Goal: Task Accomplishment & Management: Manage account settings

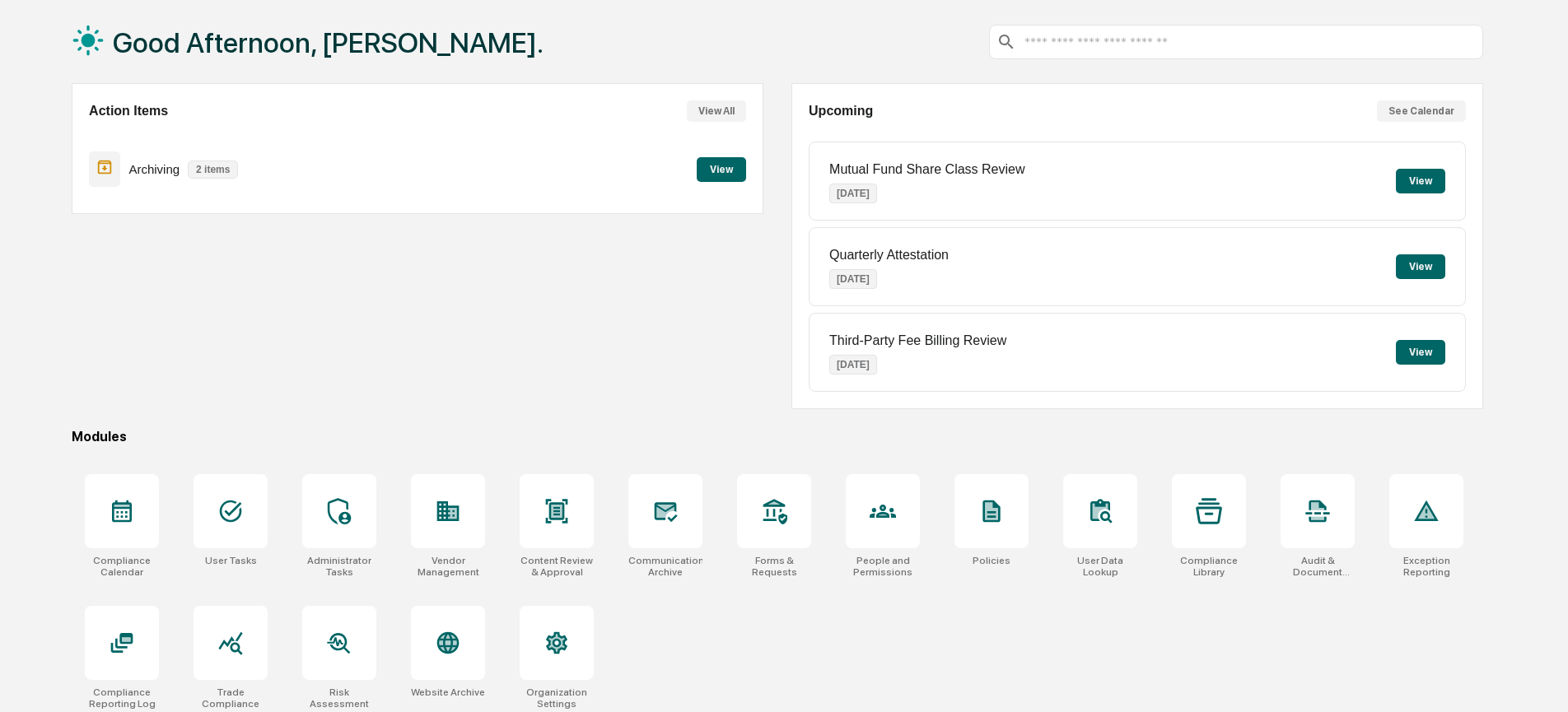
scroll to position [88, 0]
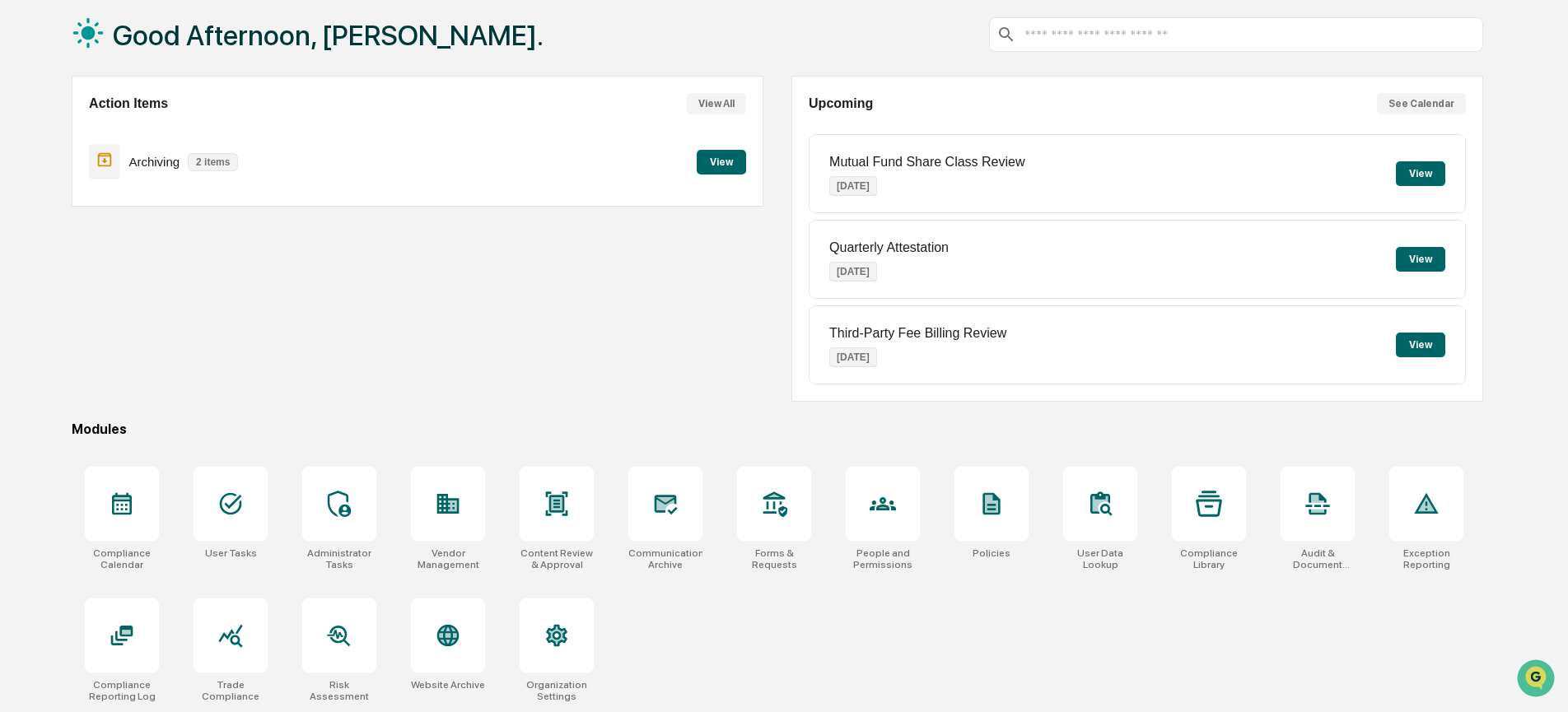
click at [725, 156] on button "View" at bounding box center [721, 161] width 50 height 24
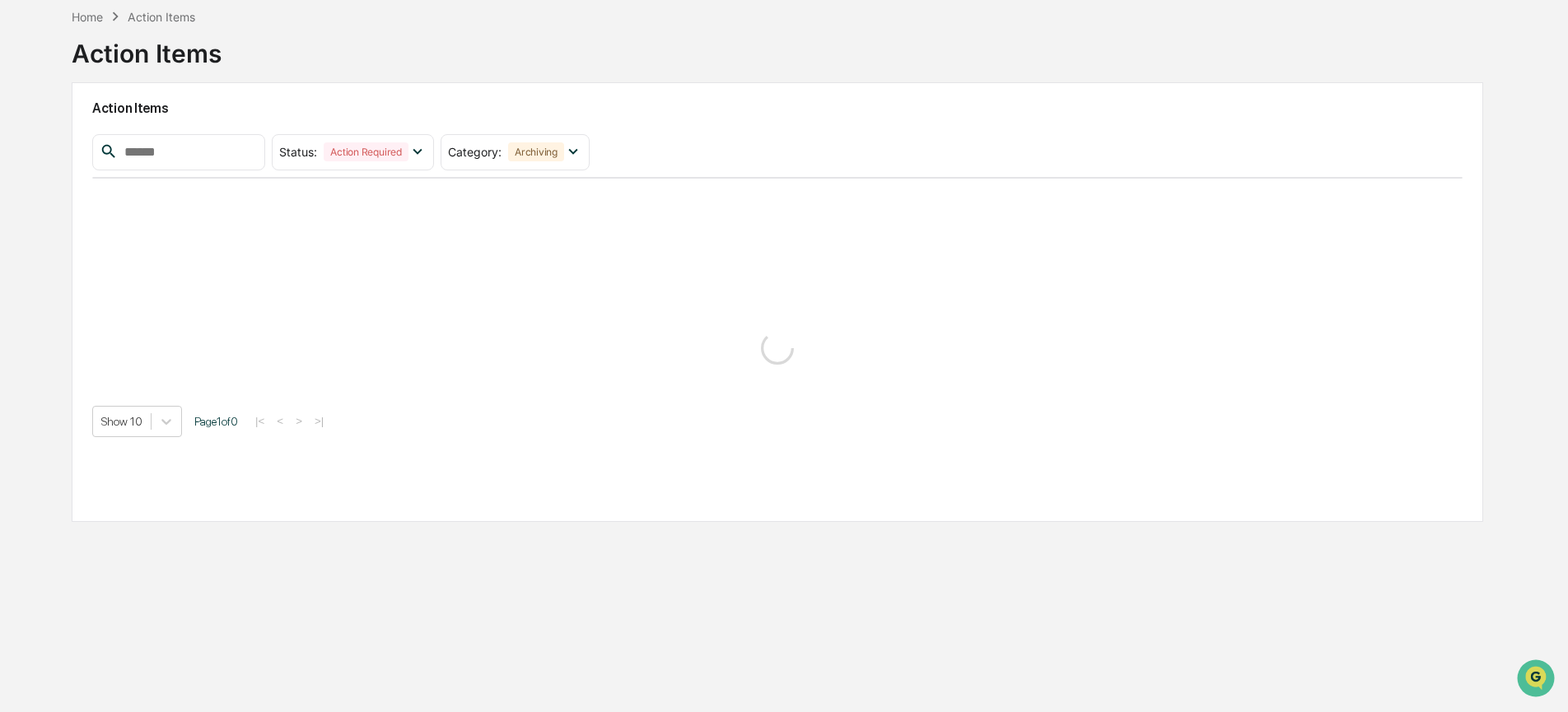
scroll to position [78, 0]
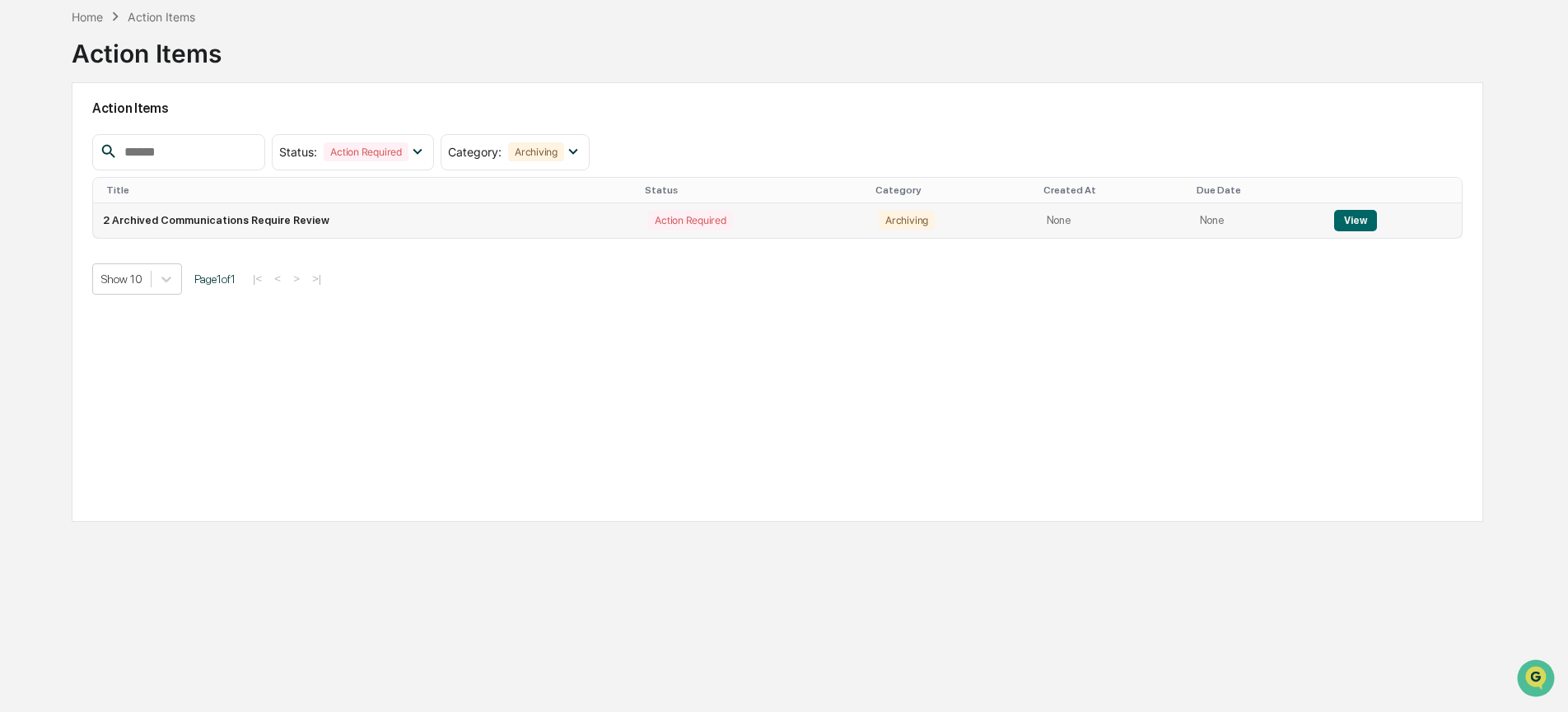
click at [461, 218] on td "2 Archived Communications Require Review" at bounding box center [366, 220] width 546 height 34
click at [1362, 222] on button "View" at bounding box center [1355, 220] width 42 height 21
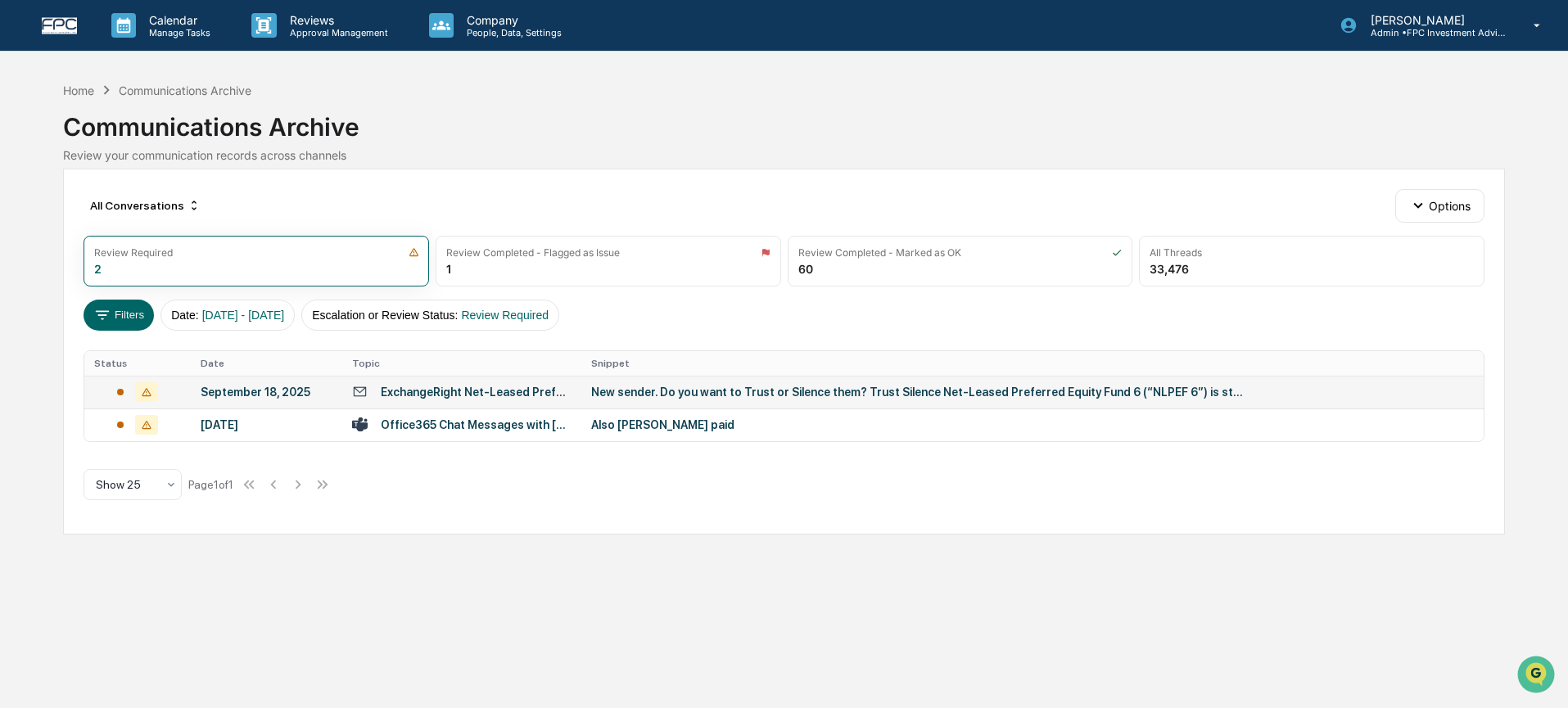
click at [466, 402] on td "ExchangeRight Net-Leased Preferred Income 6 – Now Available (Closing PPM)" at bounding box center [461, 392] width 240 height 33
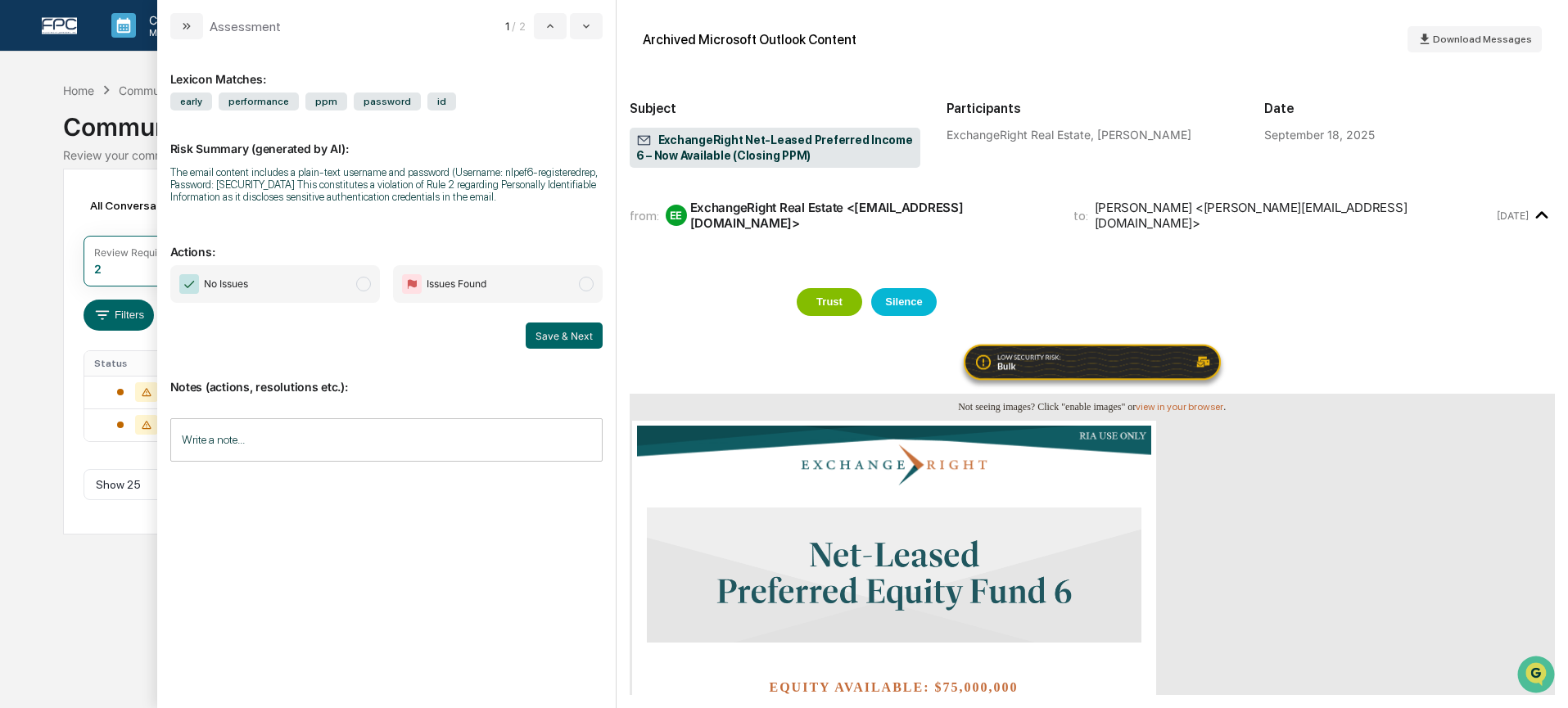
click at [342, 299] on span "No Issues" at bounding box center [275, 283] width 210 height 38
click at [561, 349] on button "Save & Next" at bounding box center [564, 335] width 77 height 26
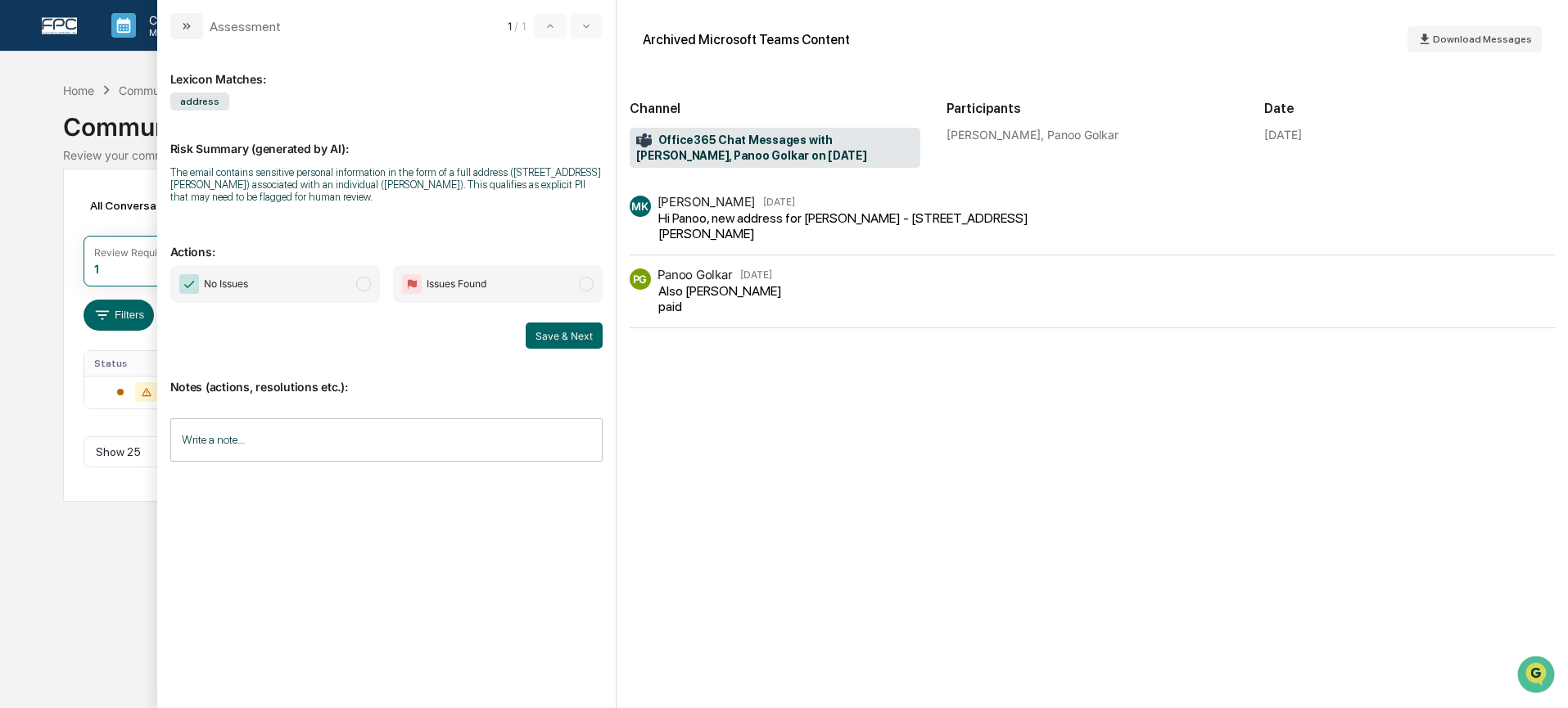
click at [335, 294] on span "No Issues" at bounding box center [275, 283] width 210 height 38
click at [570, 341] on button "Save & Next" at bounding box center [564, 335] width 77 height 26
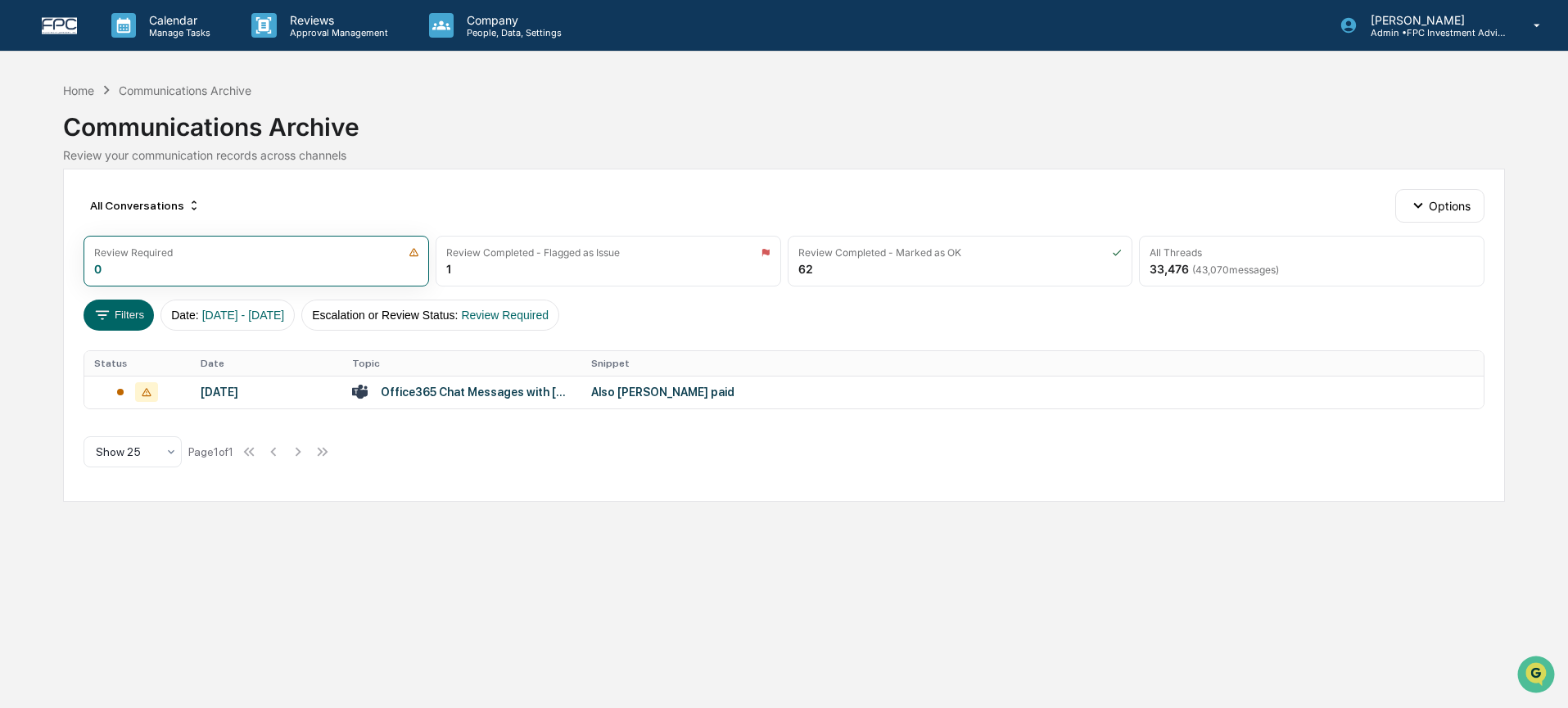
drag, startPoint x: 81, startPoint y: 99, endPoint x: 130, endPoint y: 87, distance: 50.4
click at [81, 99] on div "Communications Archive" at bounding box center [784, 120] width 1443 height 43
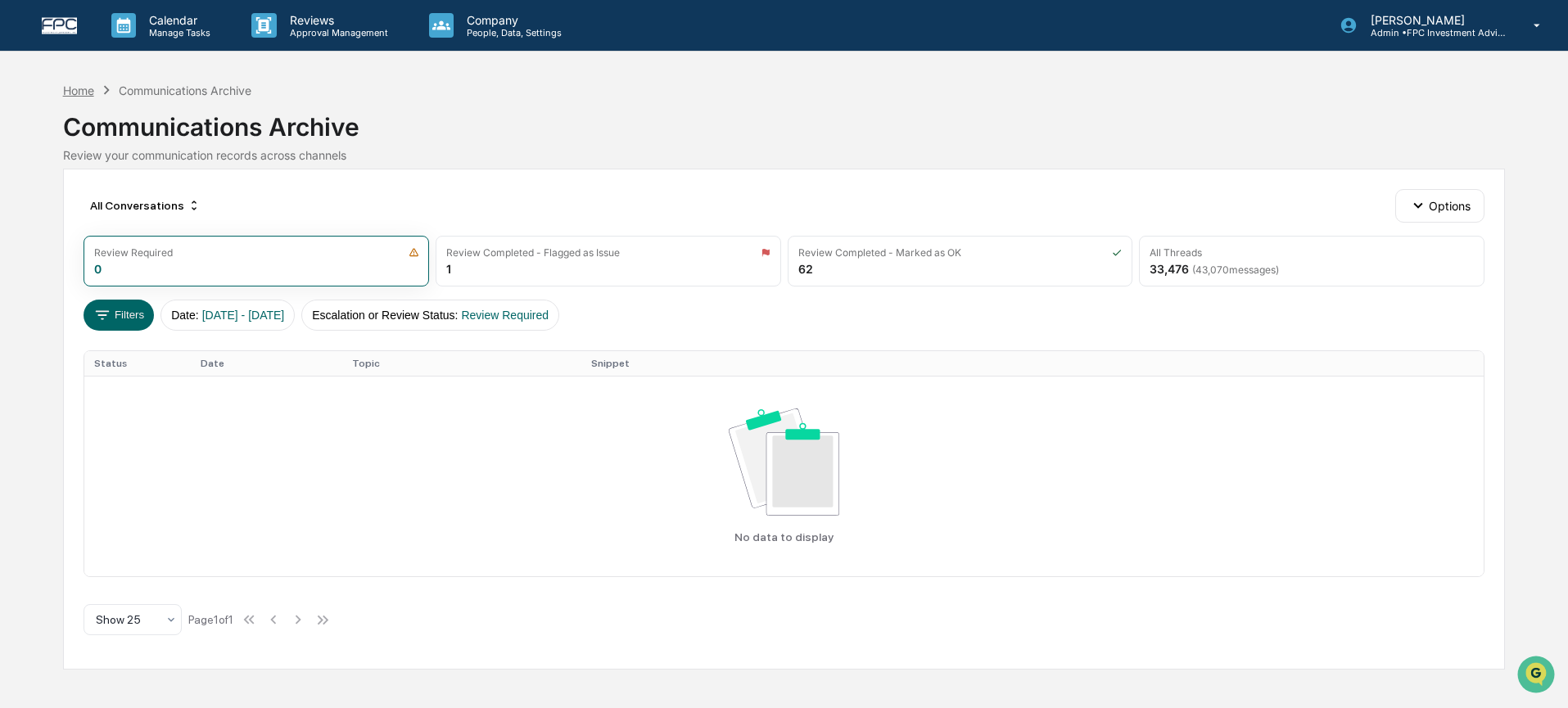
click at [69, 85] on div "Home" at bounding box center [78, 90] width 31 height 14
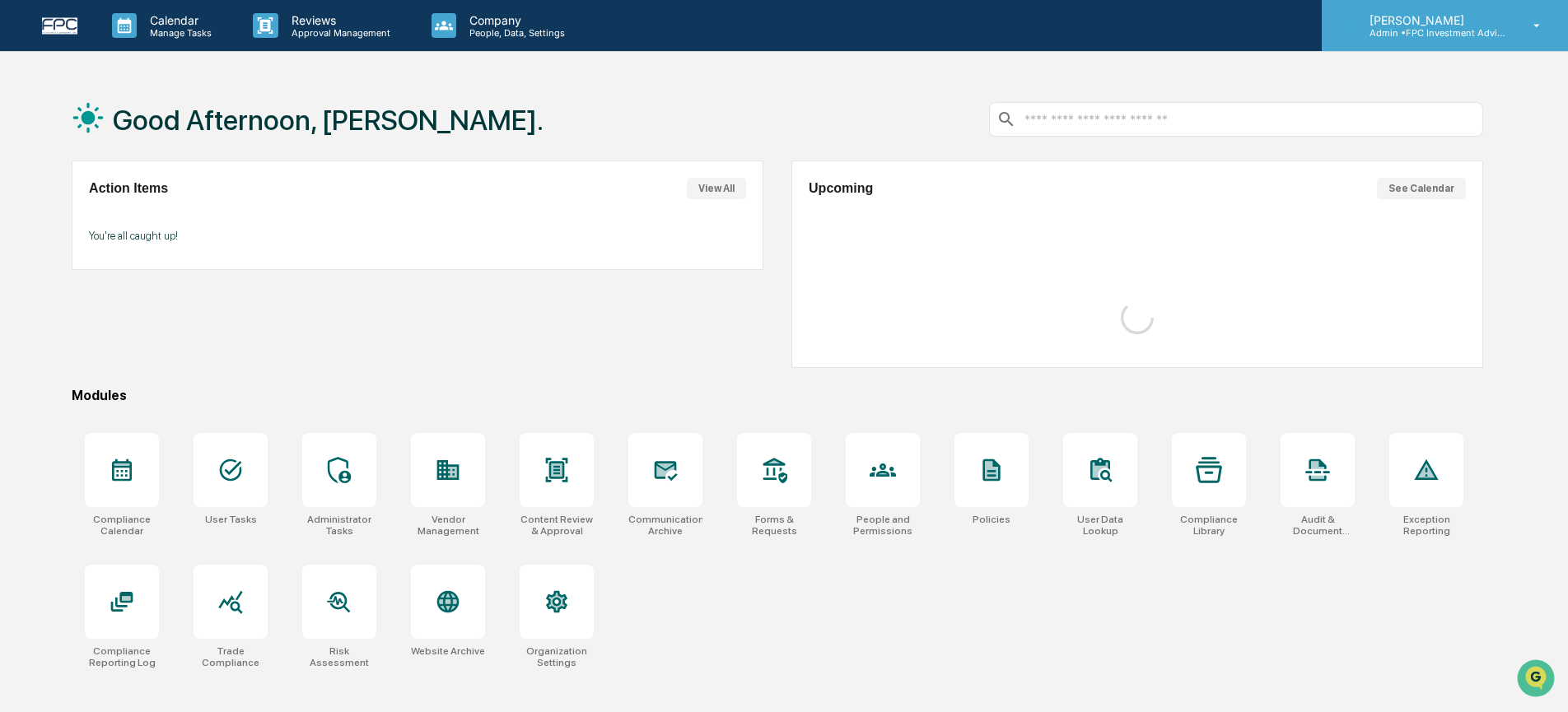
click at [1426, 29] on p "Admin • FPC Investment Advisory" at bounding box center [1433, 33] width 153 height 12
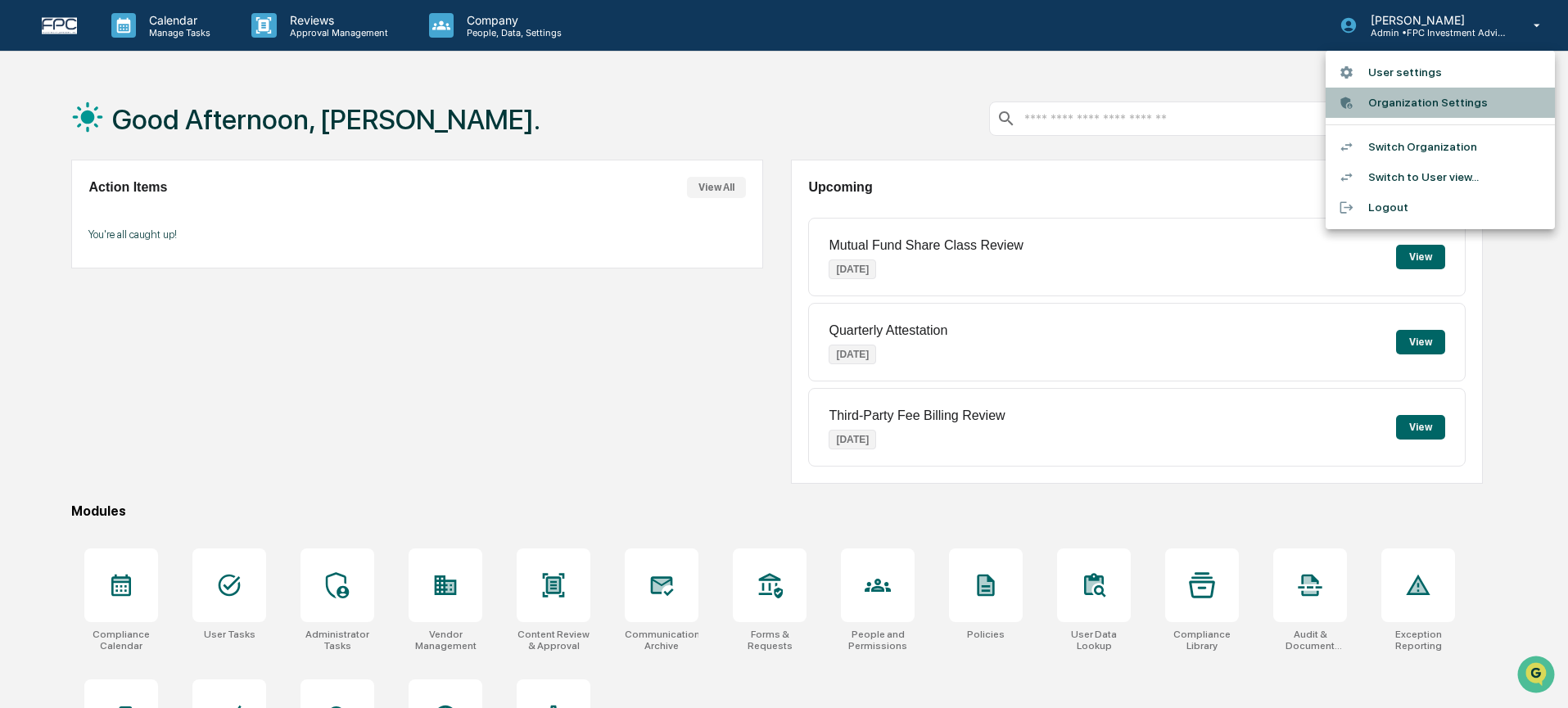
click at [1427, 102] on li "Organization Settings" at bounding box center [1440, 103] width 229 height 30
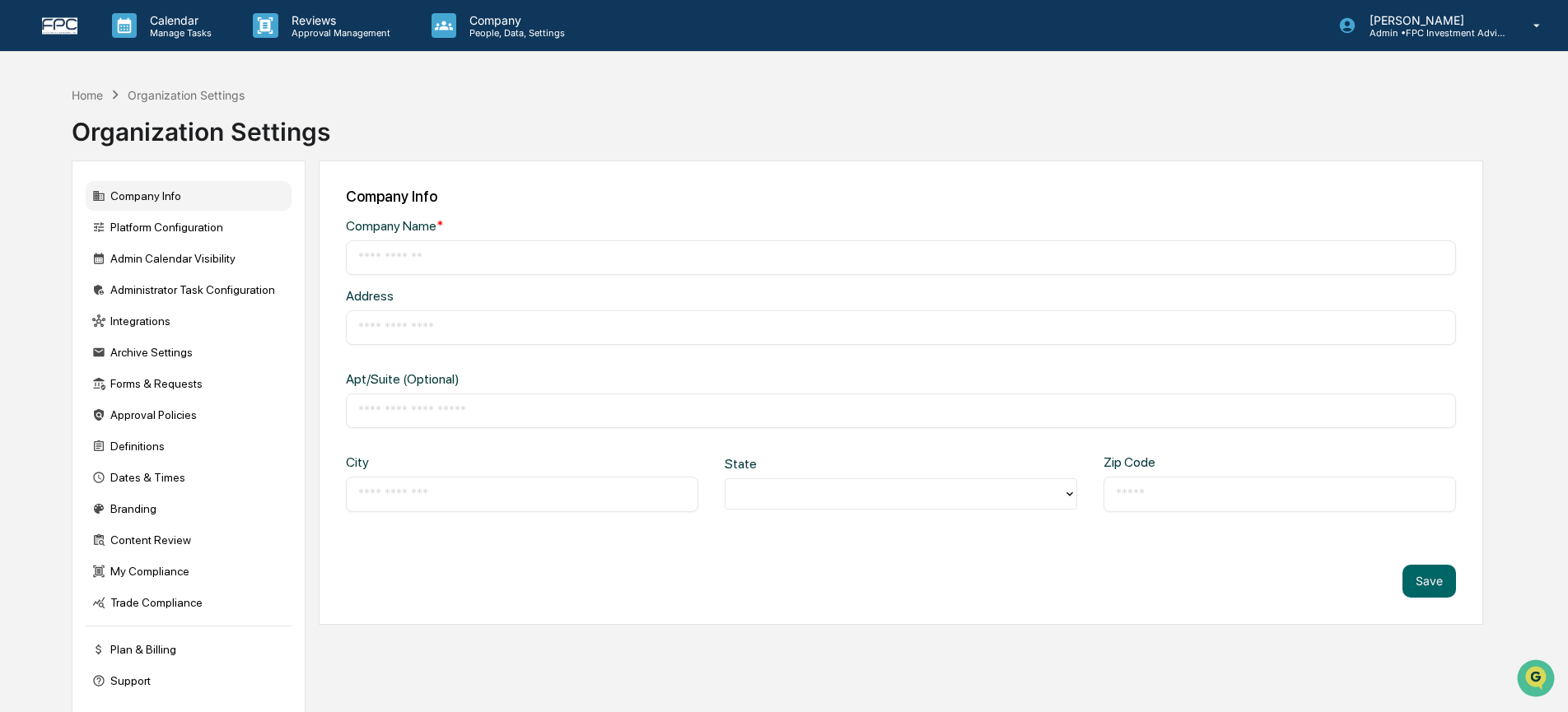
type input "**********"
type input "****"
type input "********"
type input "*****"
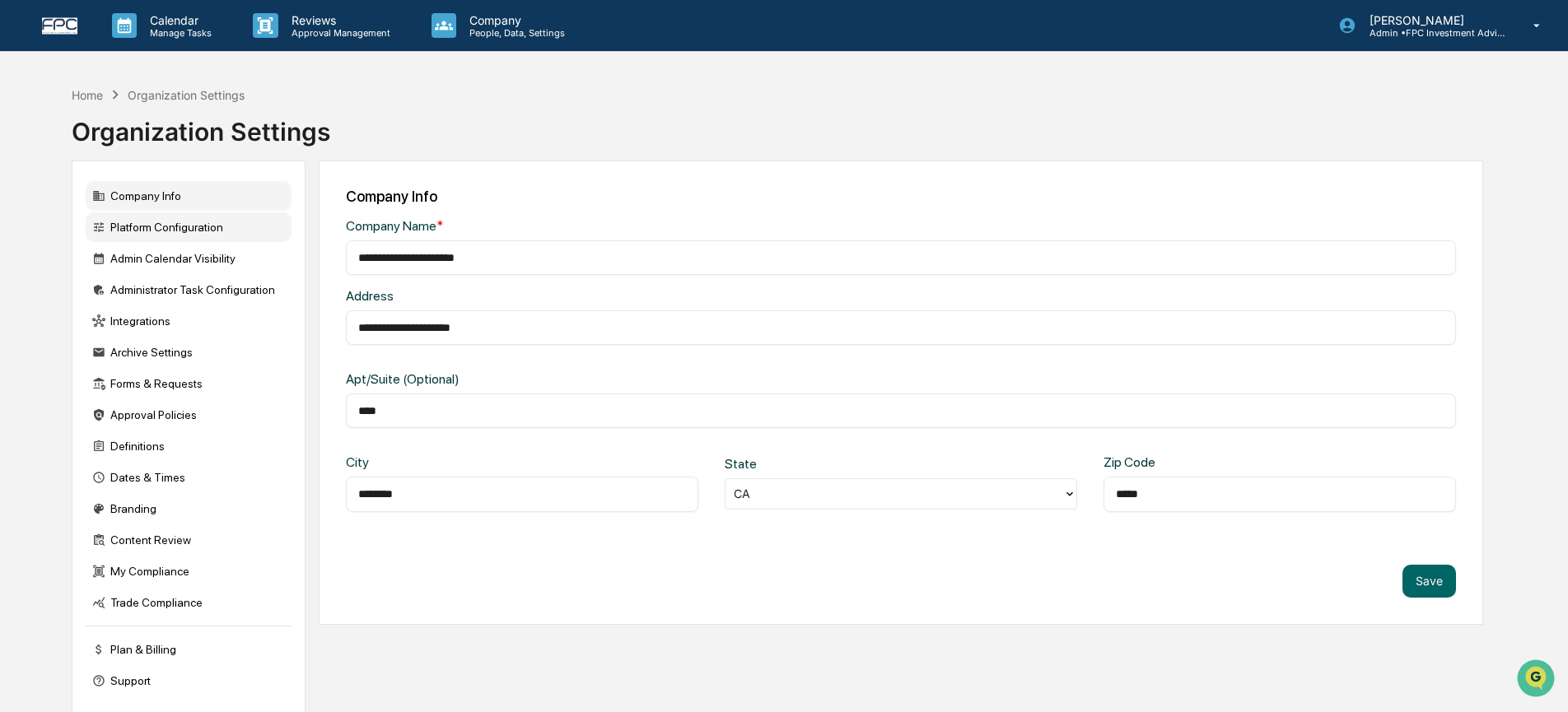
click at [135, 227] on div "Platform Configuration" at bounding box center [188, 227] width 206 height 29
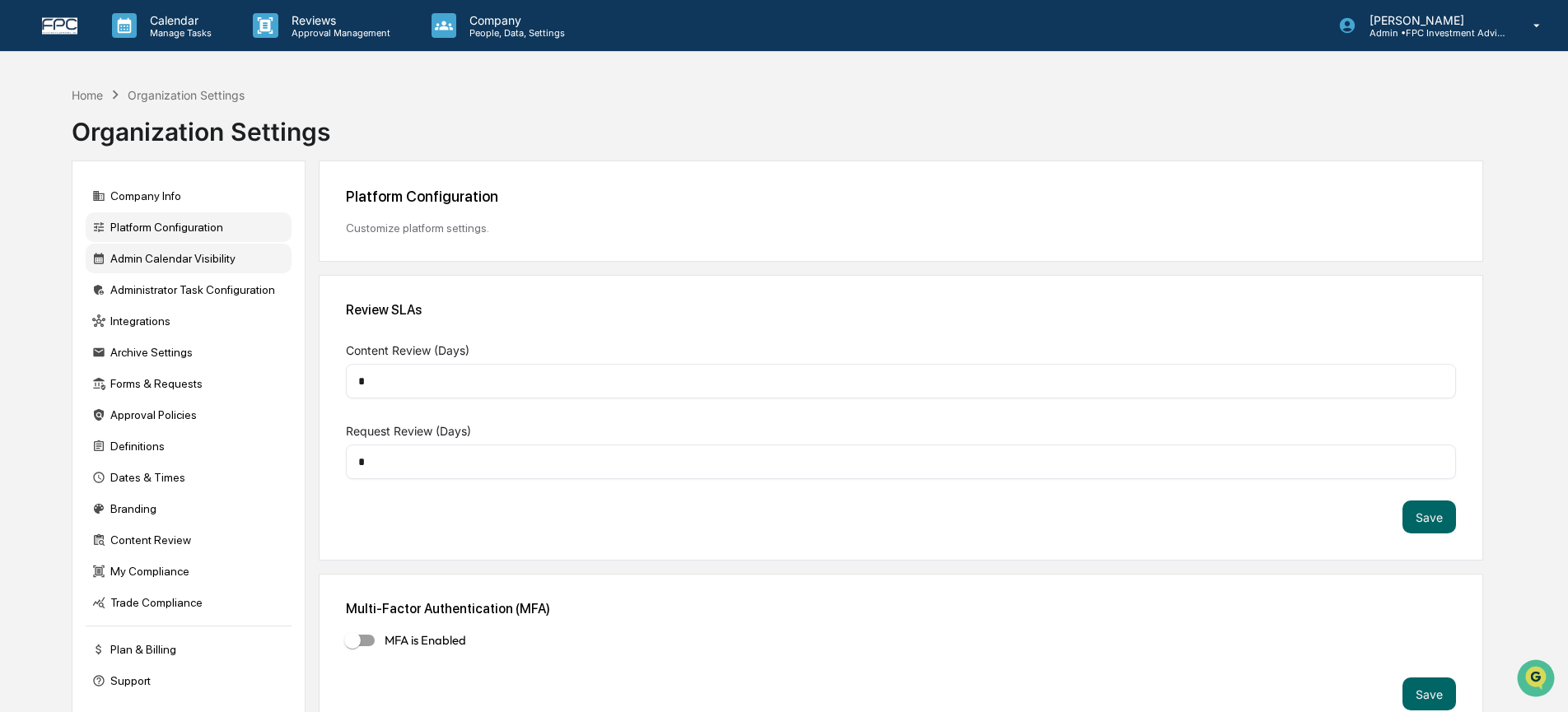
click at [148, 256] on div "Admin Calendar Visibility" at bounding box center [188, 258] width 206 height 29
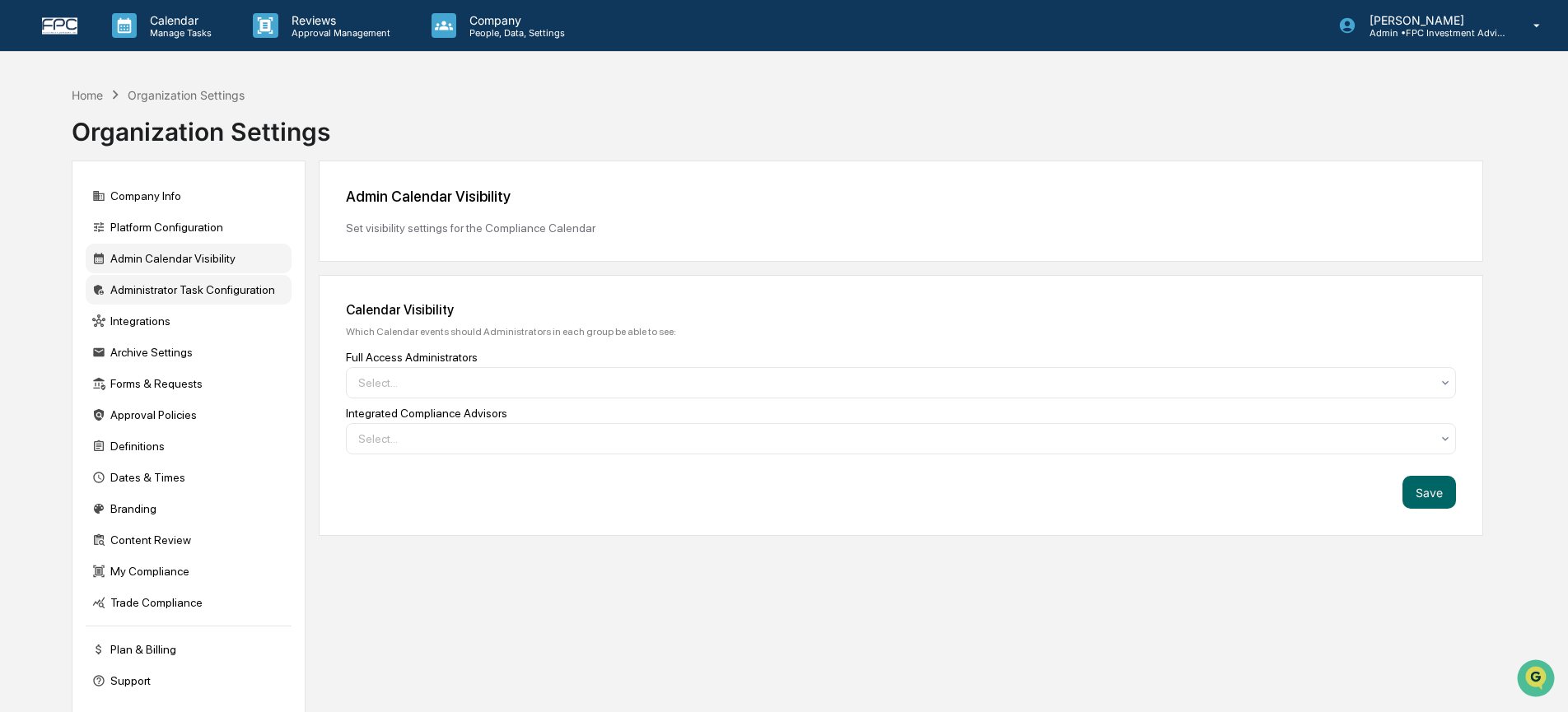
click at [190, 290] on div "Administrator Task Configuration" at bounding box center [188, 289] width 206 height 29
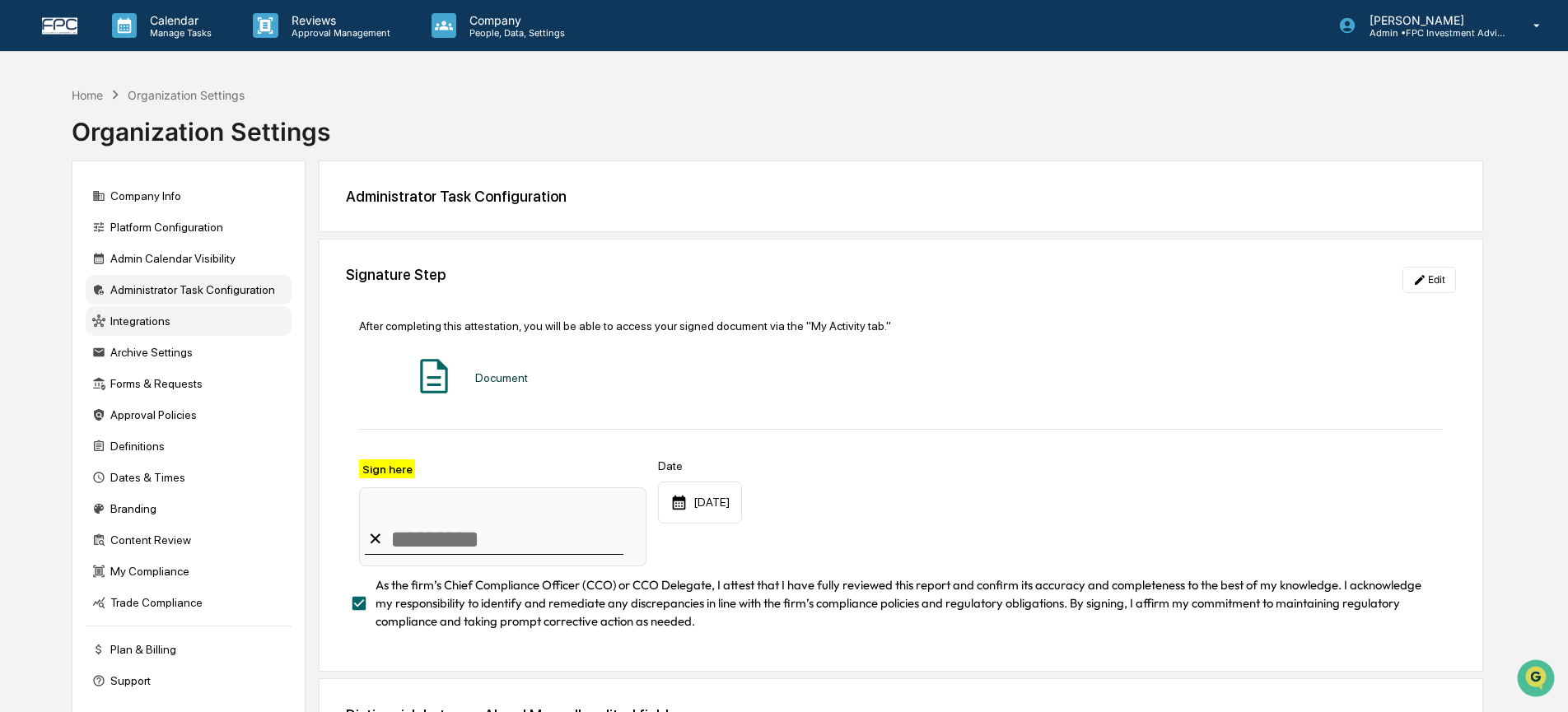
click at [208, 324] on div "Integrations" at bounding box center [188, 320] width 206 height 29
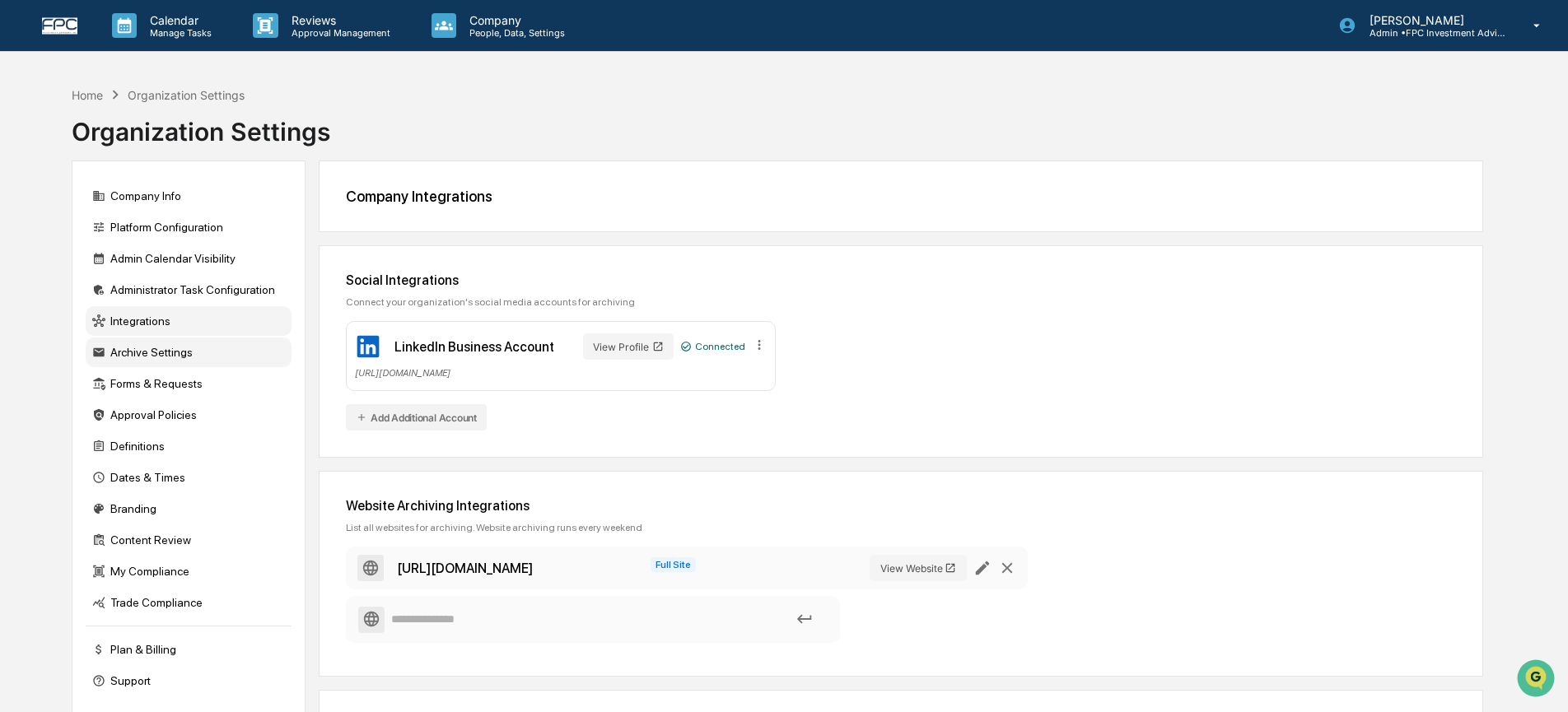
click at [218, 356] on div "Archive Settings" at bounding box center [188, 352] width 206 height 29
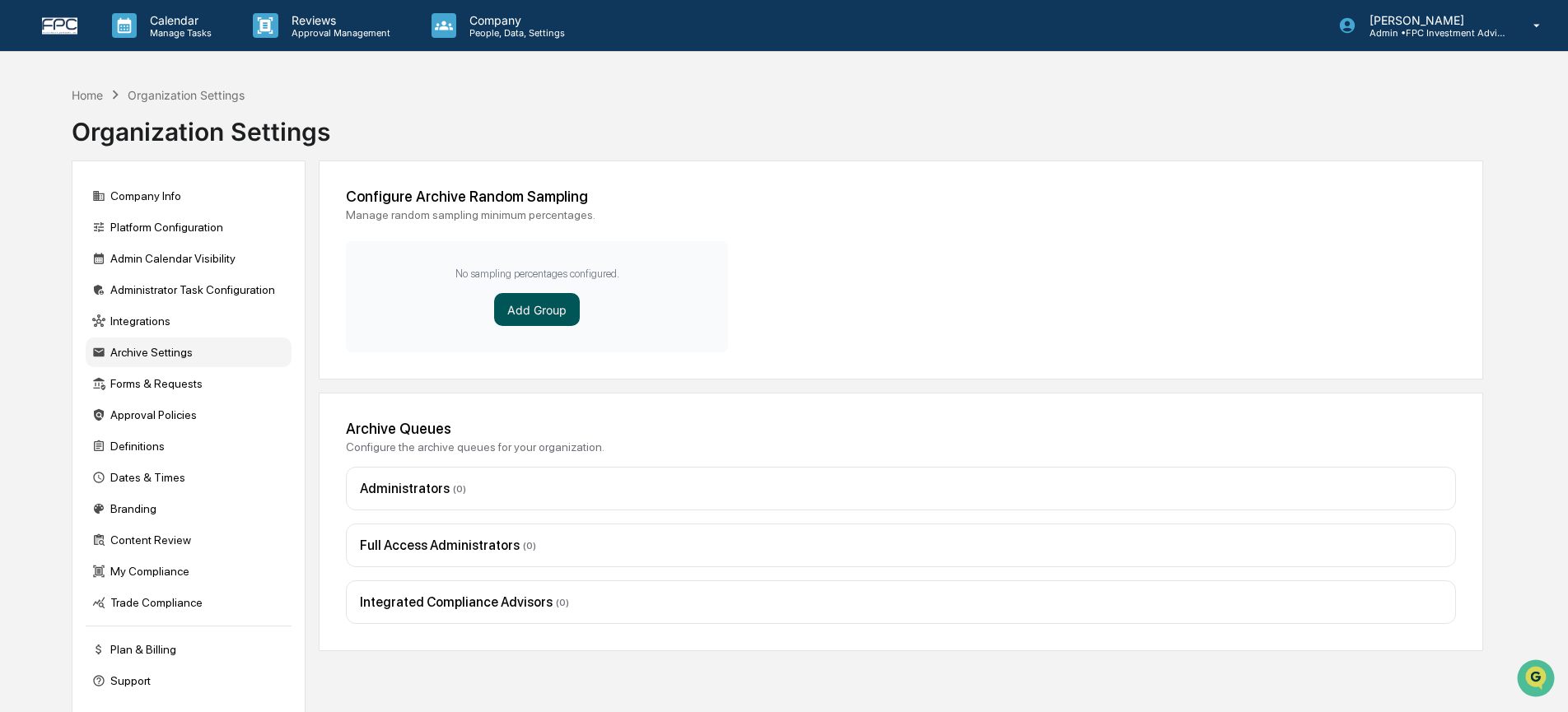
click at [537, 315] on button "Add Group" at bounding box center [537, 309] width 86 height 33
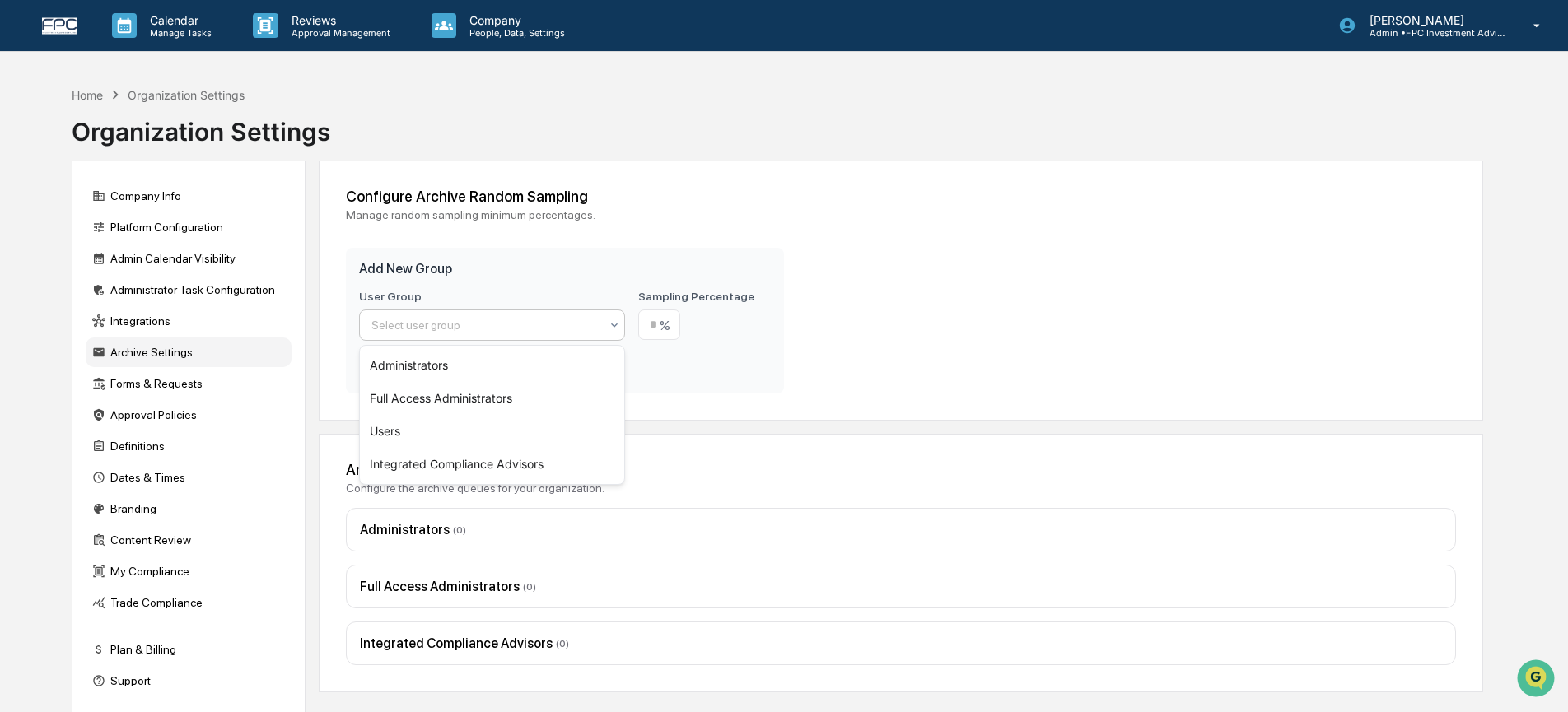
click at [507, 314] on div "Select user group" at bounding box center [485, 324] width 245 height 23
drag, startPoint x: 501, startPoint y: 430, endPoint x: 547, endPoint y: 414, distance: 48.7
click at [500, 430] on div "Users" at bounding box center [492, 431] width 264 height 33
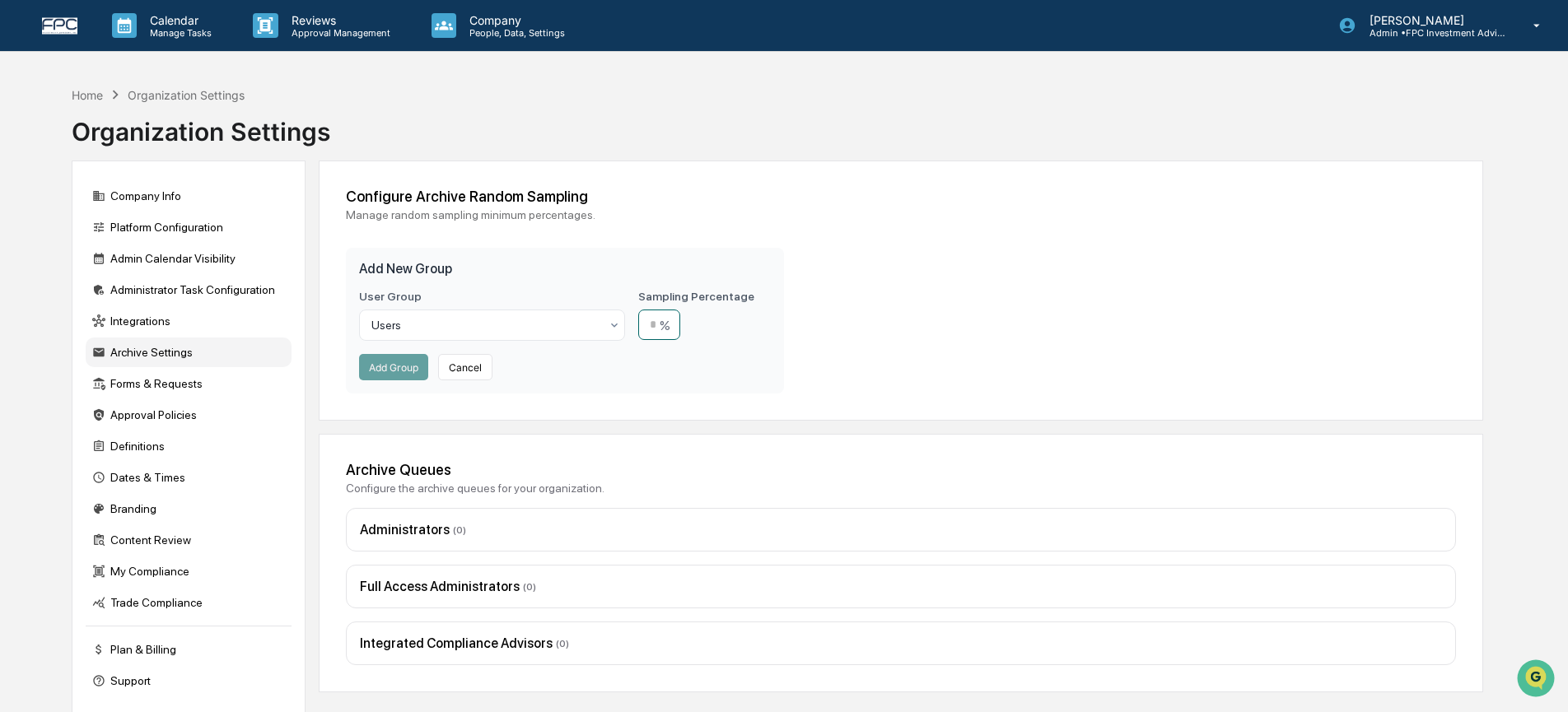
click at [659, 331] on input "number" at bounding box center [659, 324] width 42 height 30
type input "**"
click at [381, 365] on button "Add Group" at bounding box center [393, 367] width 69 height 26
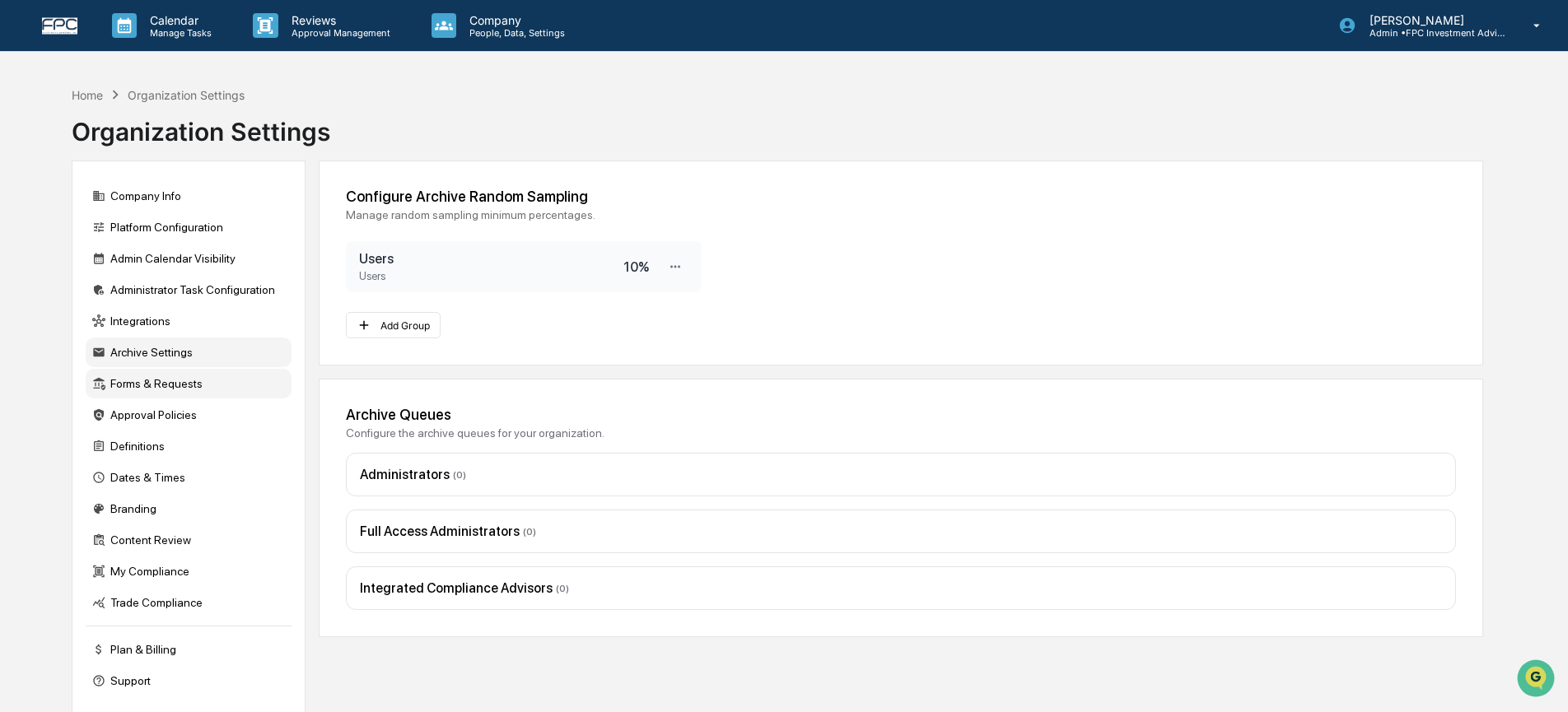
click at [164, 389] on div "Forms & Requests" at bounding box center [188, 383] width 206 height 29
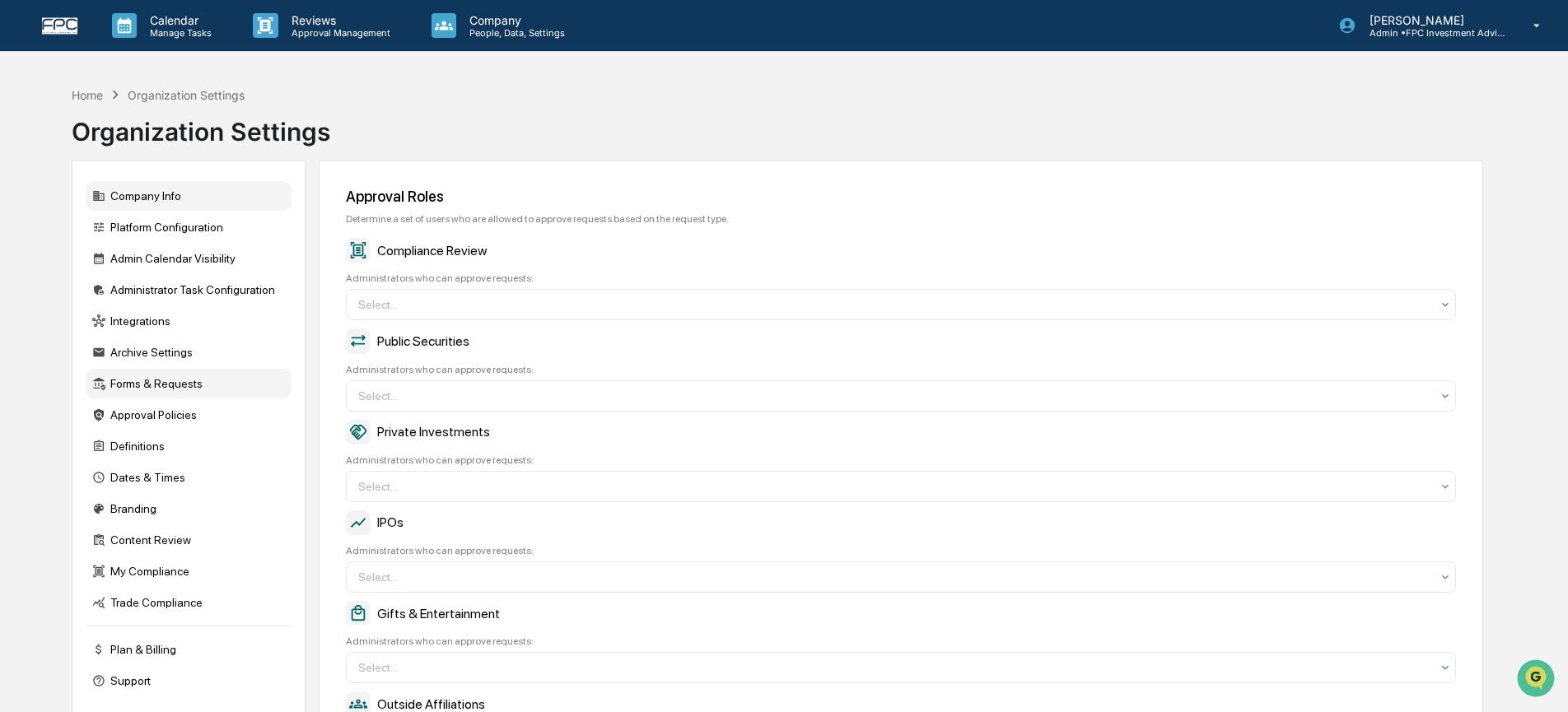
drag, startPoint x: 145, startPoint y: 198, endPoint x: 155, endPoint y: 198, distance: 10.0
click at [145, 198] on div "Company Info" at bounding box center [188, 196] width 206 height 29
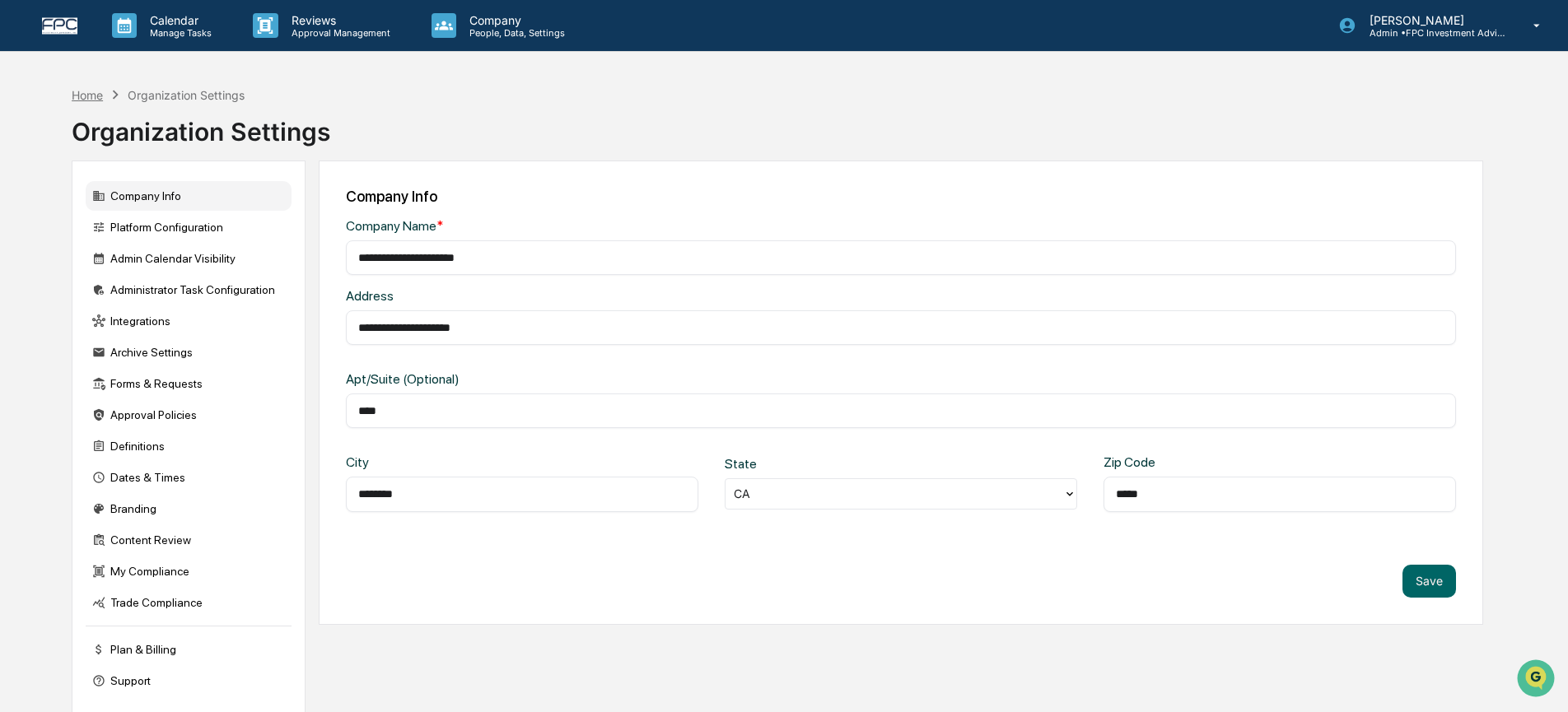
click at [78, 98] on div "Home" at bounding box center [87, 95] width 31 height 14
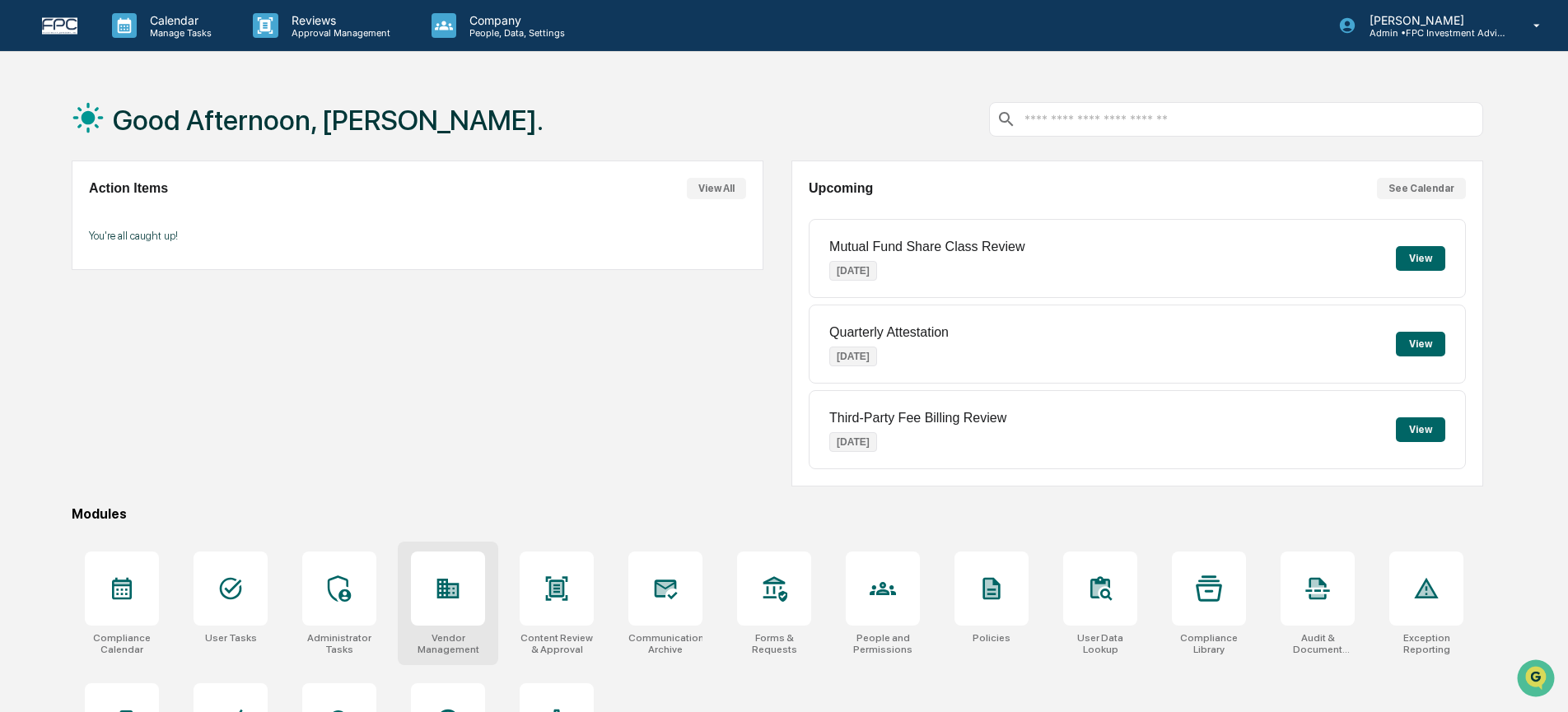
click at [446, 578] on icon at bounding box center [447, 588] width 26 height 26
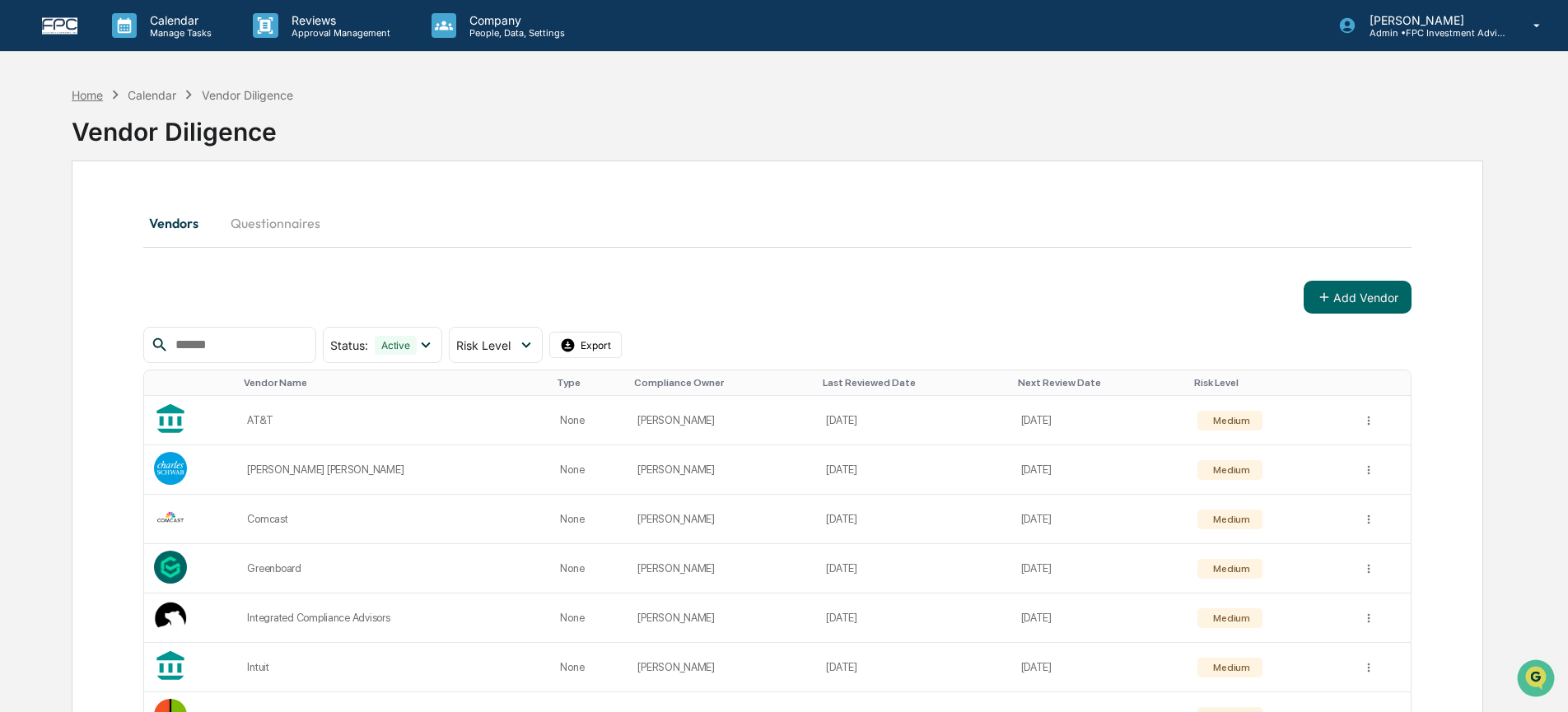
click at [101, 93] on div "Home" at bounding box center [87, 95] width 31 height 14
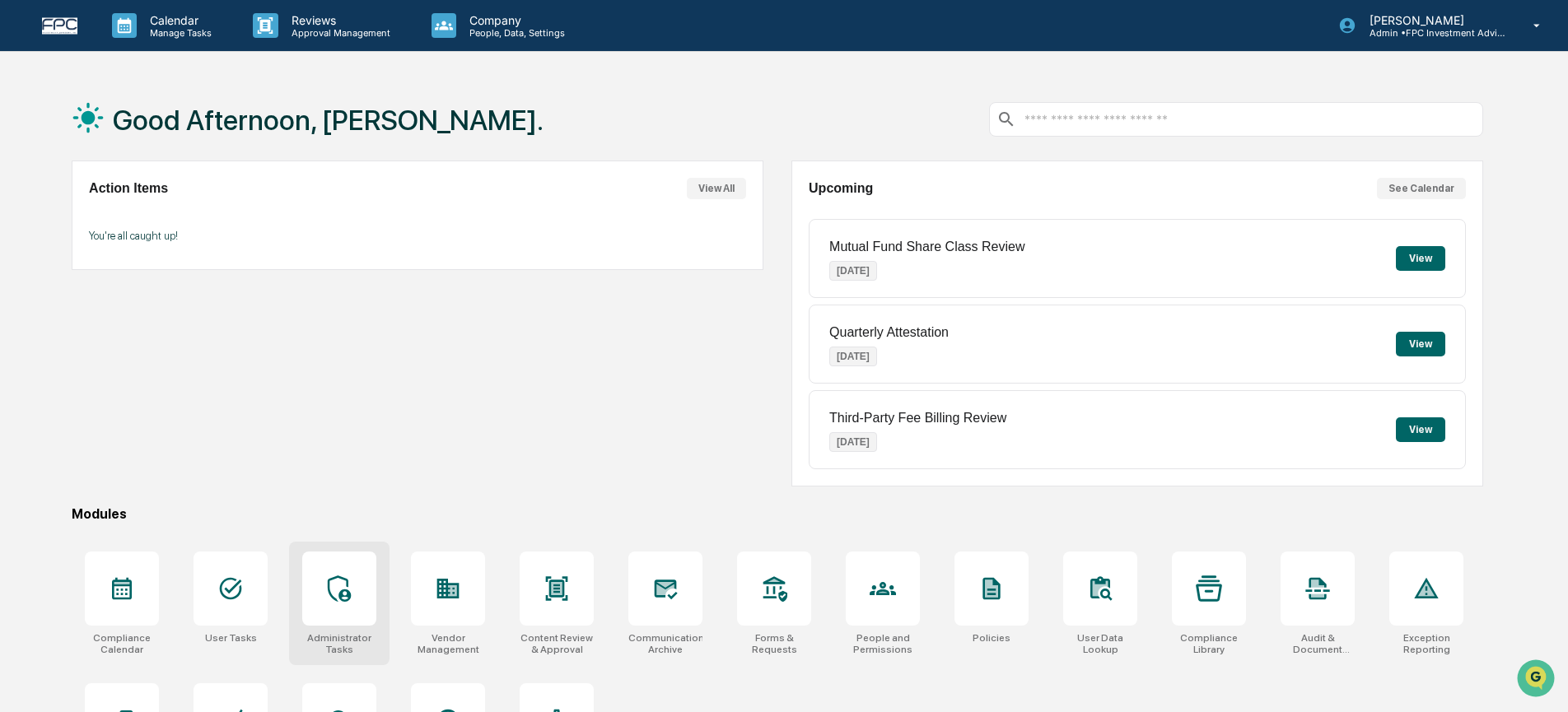
click at [332, 602] on div at bounding box center [340, 588] width 74 height 74
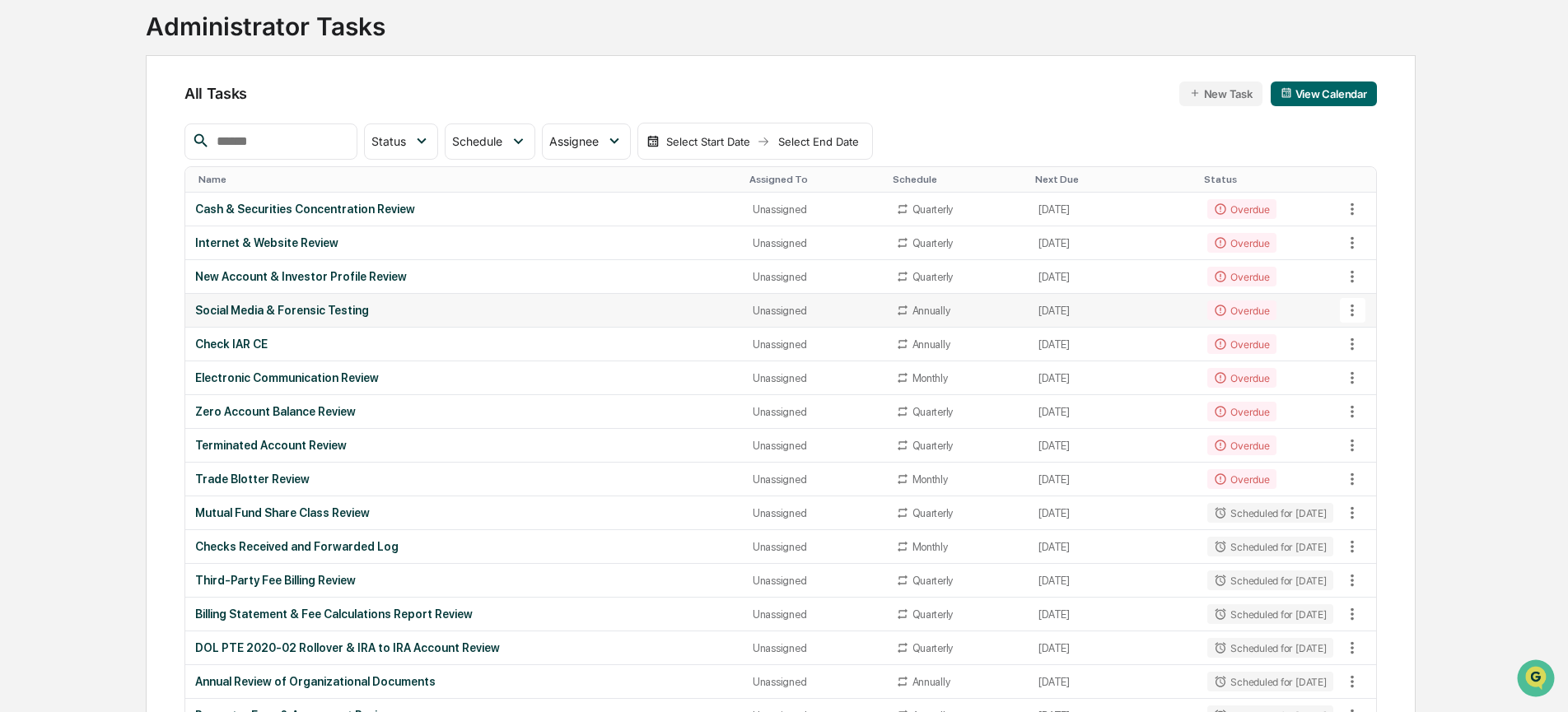
scroll to position [107, 0]
click at [377, 206] on div "Cash & Securities Concentration Review" at bounding box center [464, 208] width 538 height 13
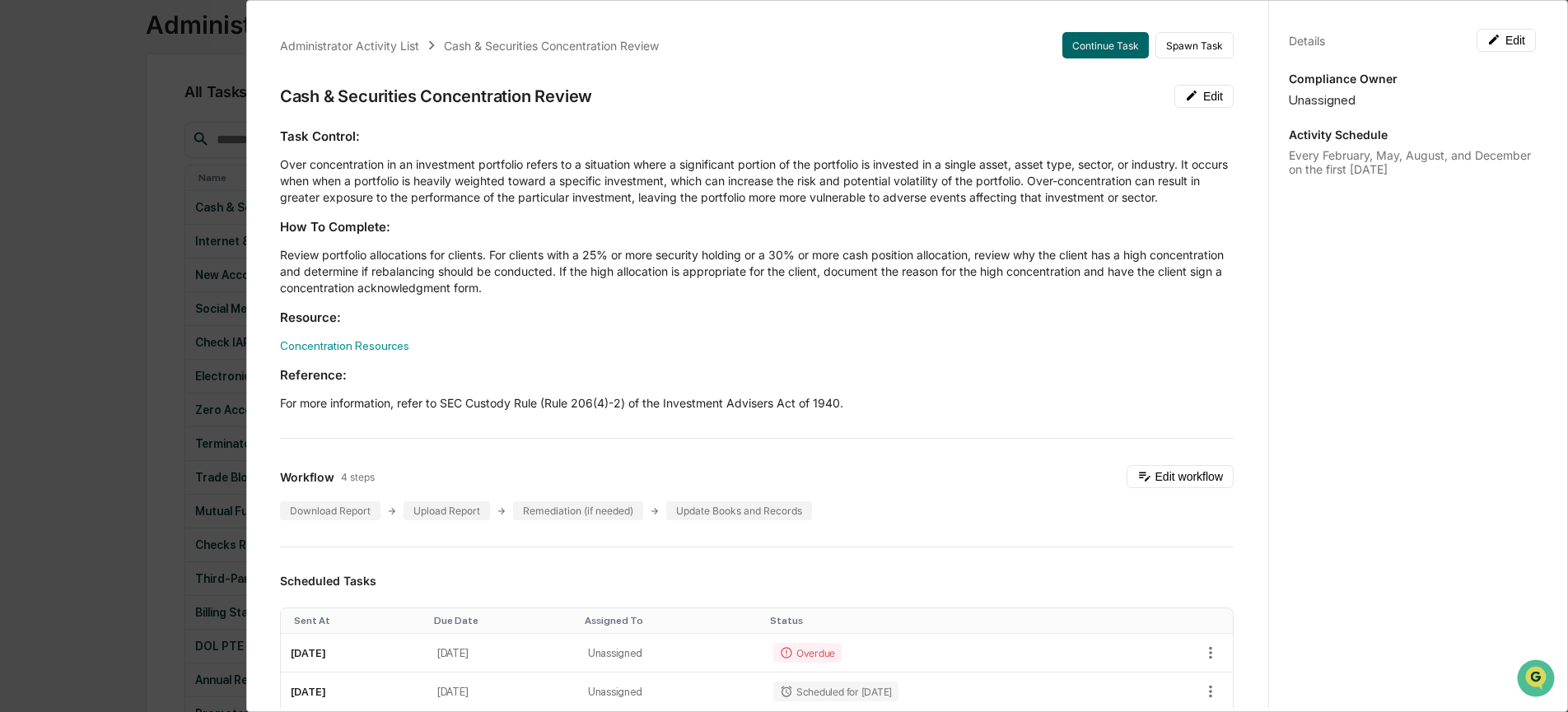
scroll to position [3, 0]
click at [140, 263] on div "Administrator Activity List Cash & Securities Concentration Review Continue Tas…" at bounding box center [784, 356] width 1568 height 712
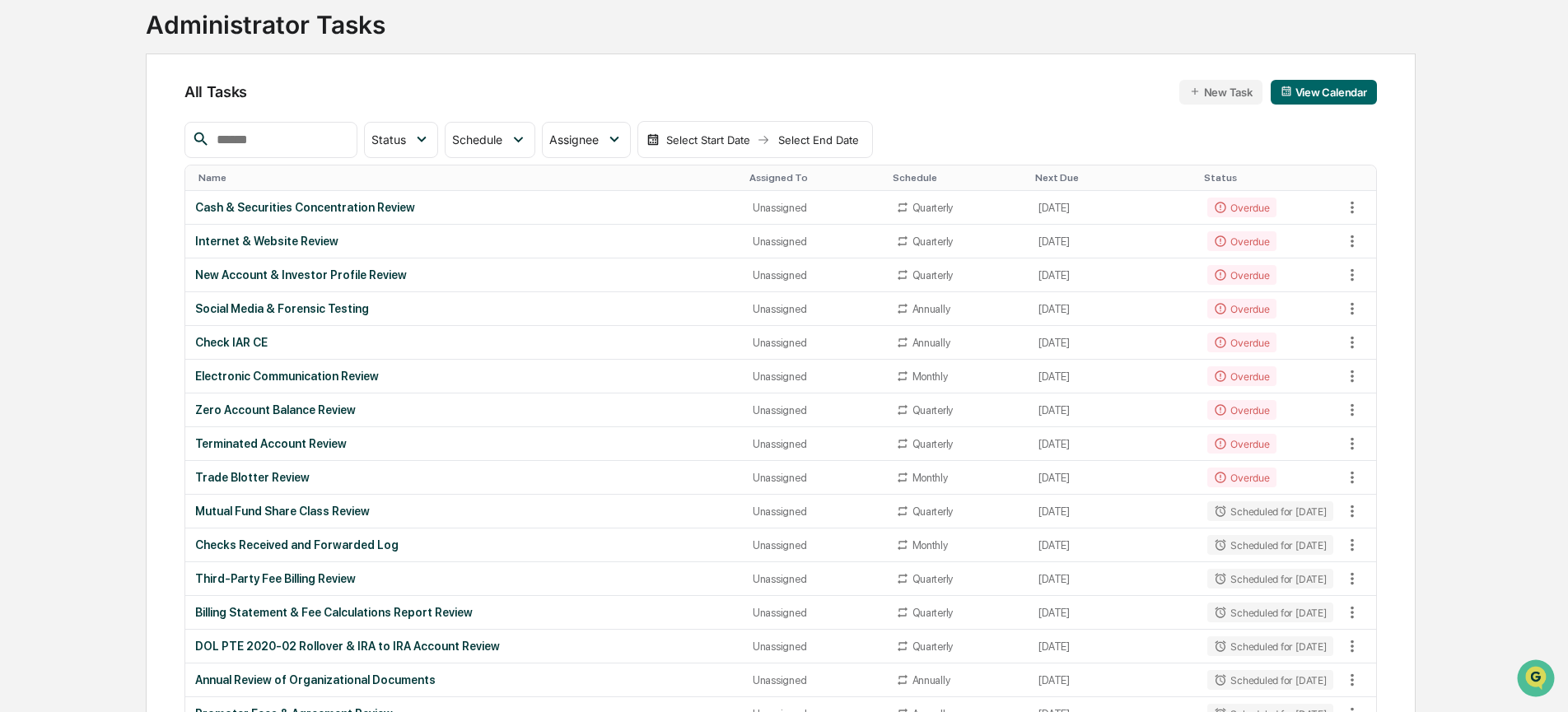
click at [296, 122] on div at bounding box center [271, 140] width 173 height 36
click at [296, 142] on input "text" at bounding box center [280, 140] width 140 height 21
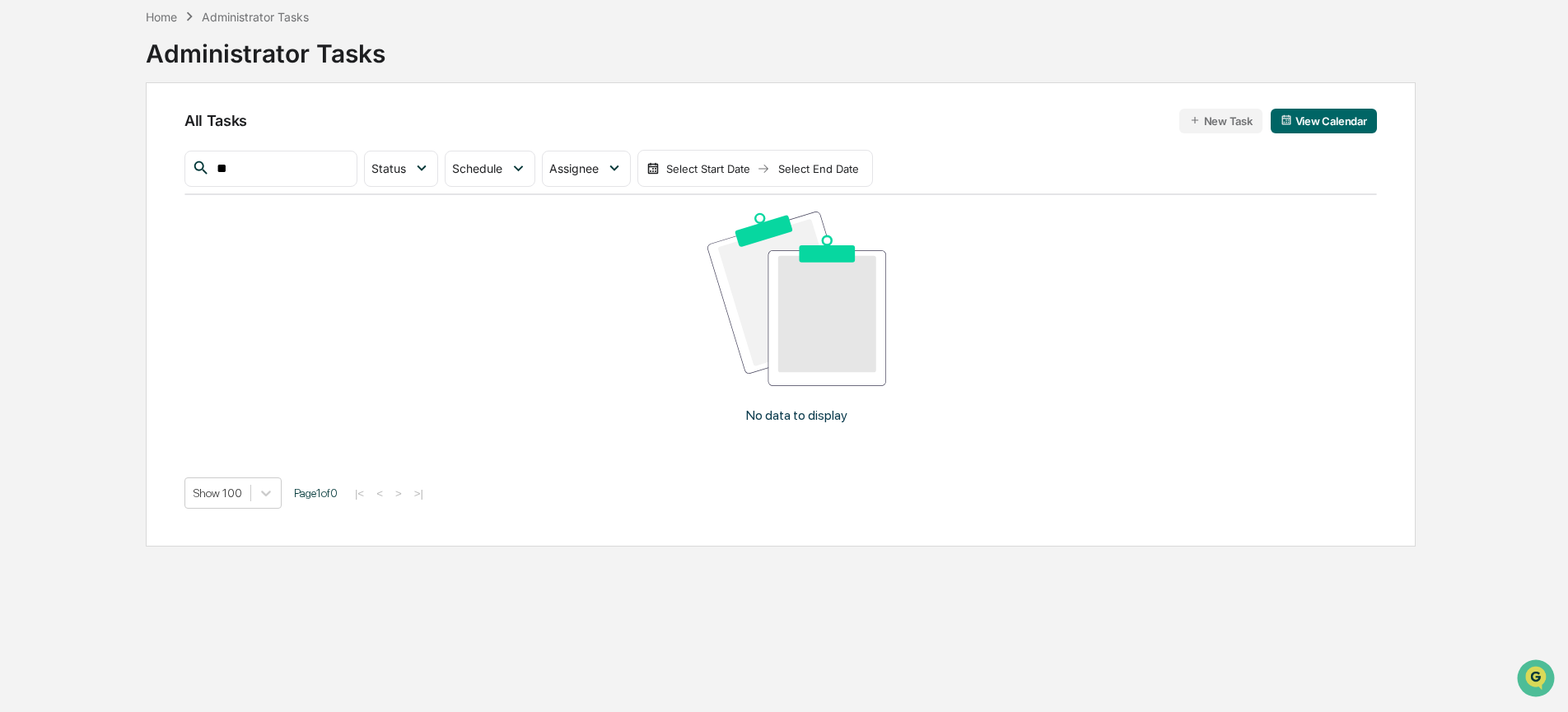
type input "*"
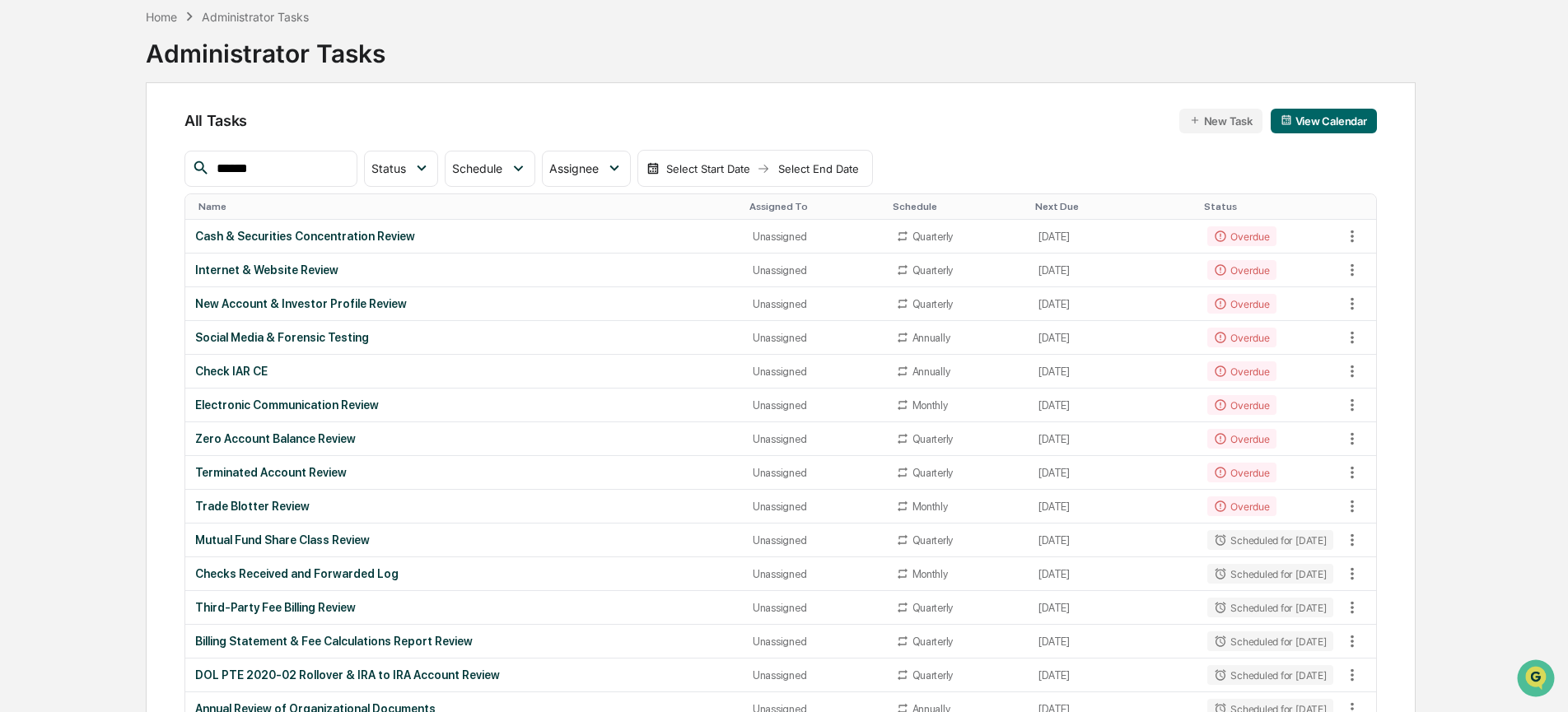
type input "******"
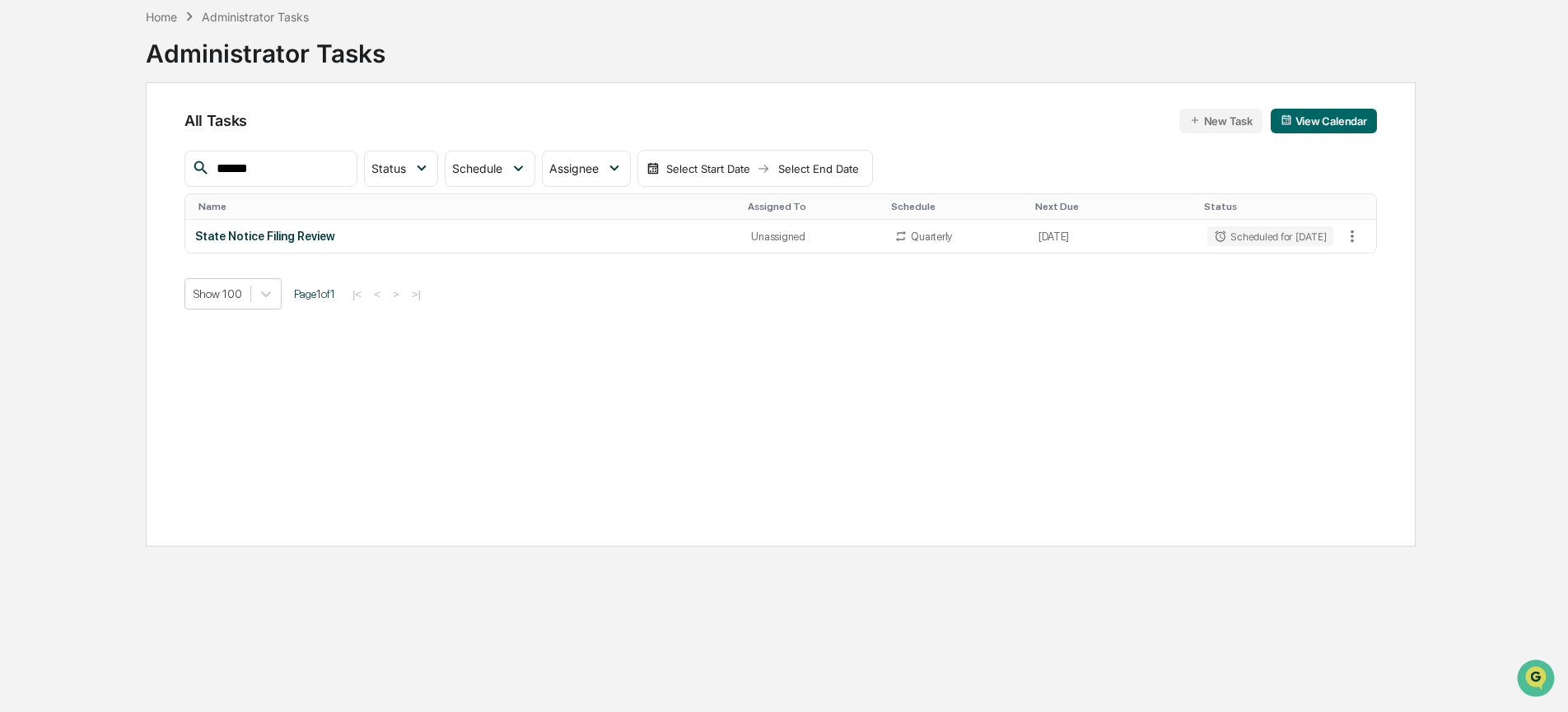
drag, startPoint x: 1070, startPoint y: 141, endPoint x: 1158, endPoint y: 134, distance: 88.3
click at [1071, 140] on div "All Tasks New Task View Calendar ****** Status Select/Deselect All Done In Prog…" at bounding box center [780, 314] width 1270 height 465
click at [254, 163] on input "******" at bounding box center [280, 168] width 140 height 21
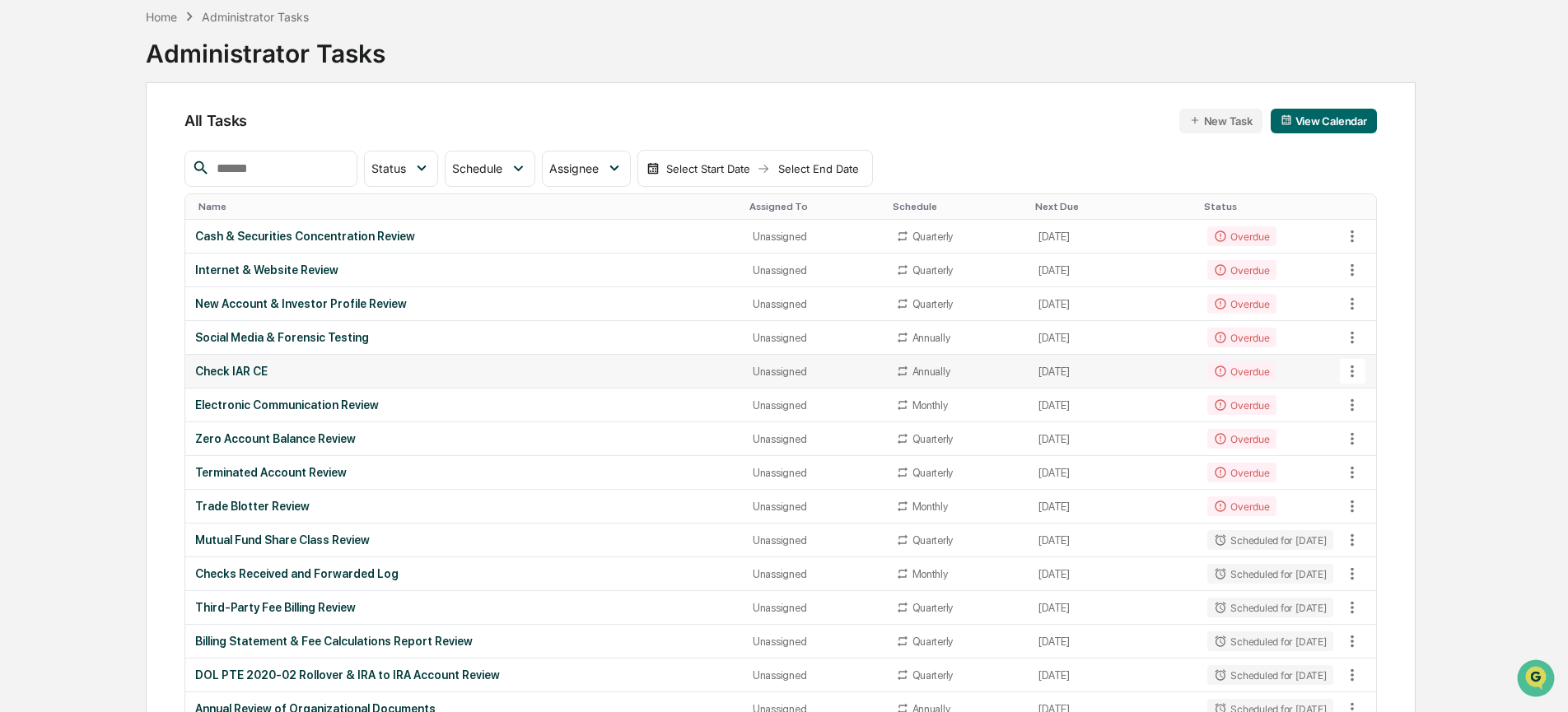
click at [348, 372] on div "Check IAR CE" at bounding box center [464, 372] width 538 height 13
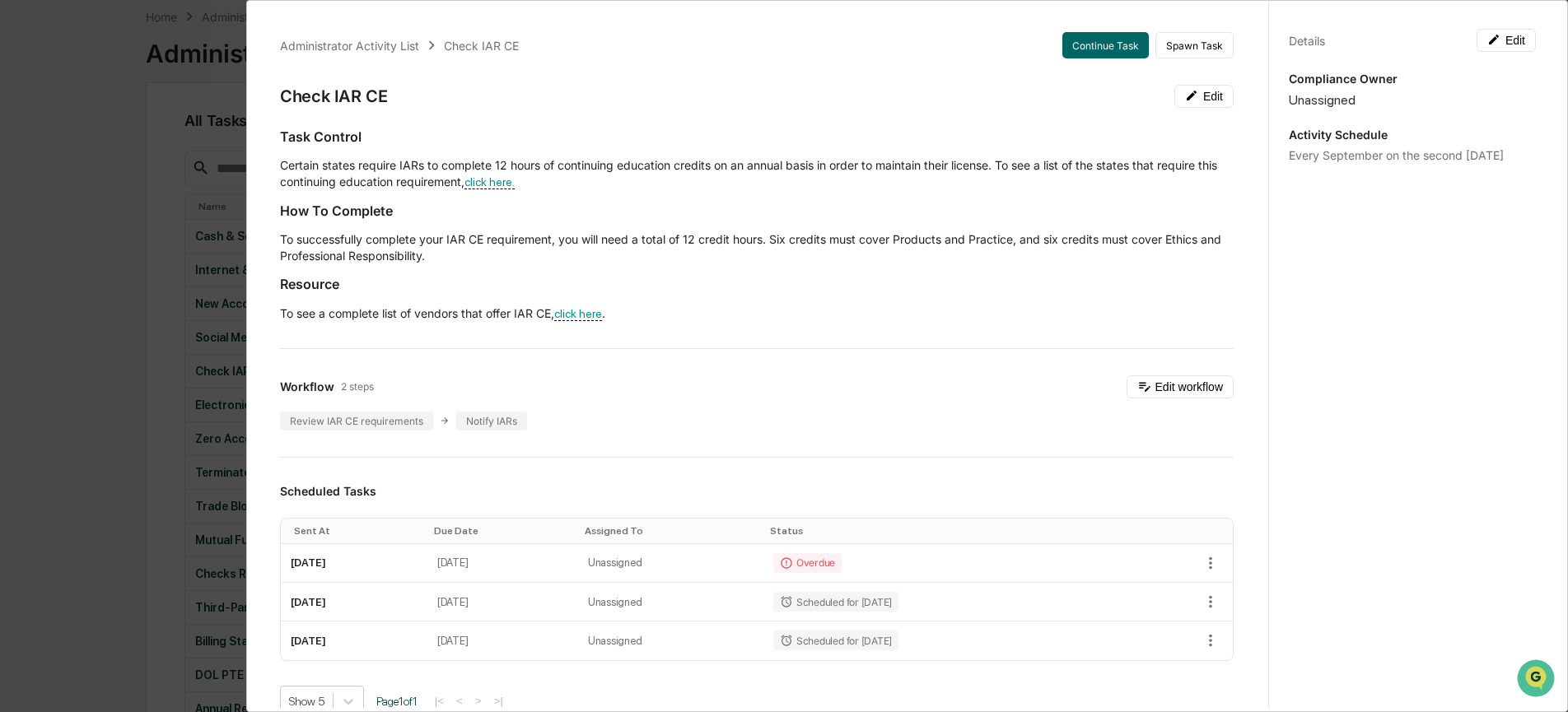
click at [203, 310] on div "Administrator Activity List Check IAR CE Continue Task Spawn Task Check IAR CE …" at bounding box center [784, 356] width 1568 height 712
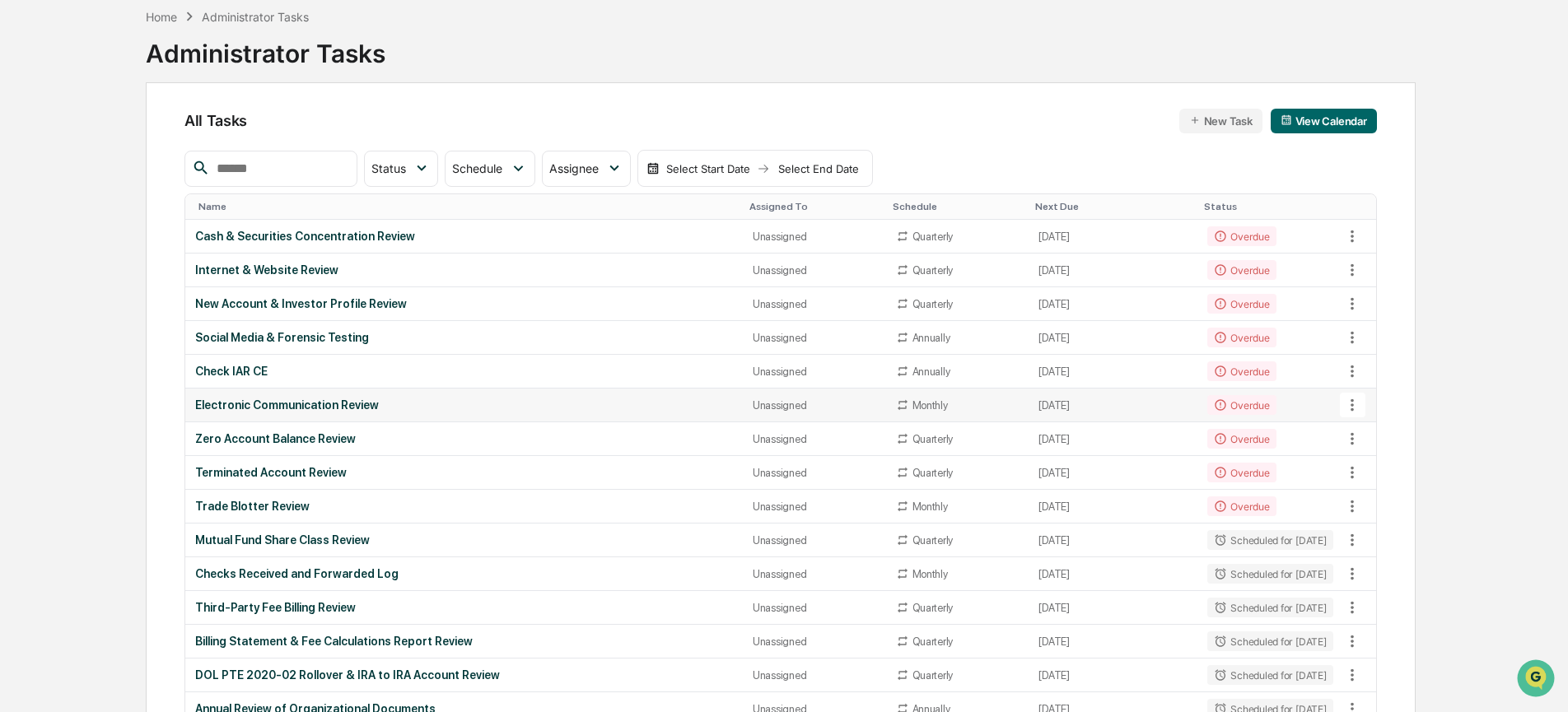
click at [280, 407] on div "Electronic Communication Review" at bounding box center [464, 405] width 538 height 13
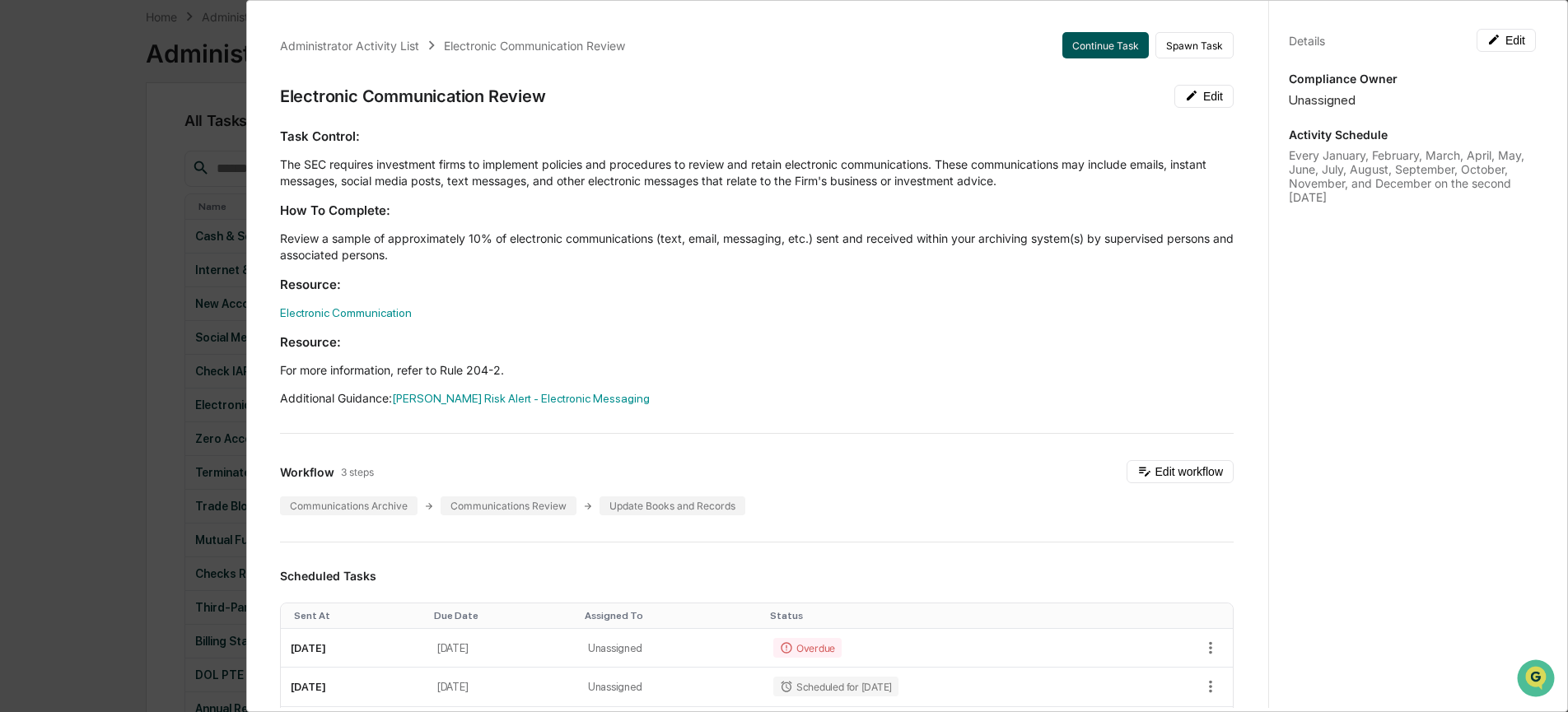
click at [1110, 41] on button "Continue Task" at bounding box center [1106, 45] width 87 height 26
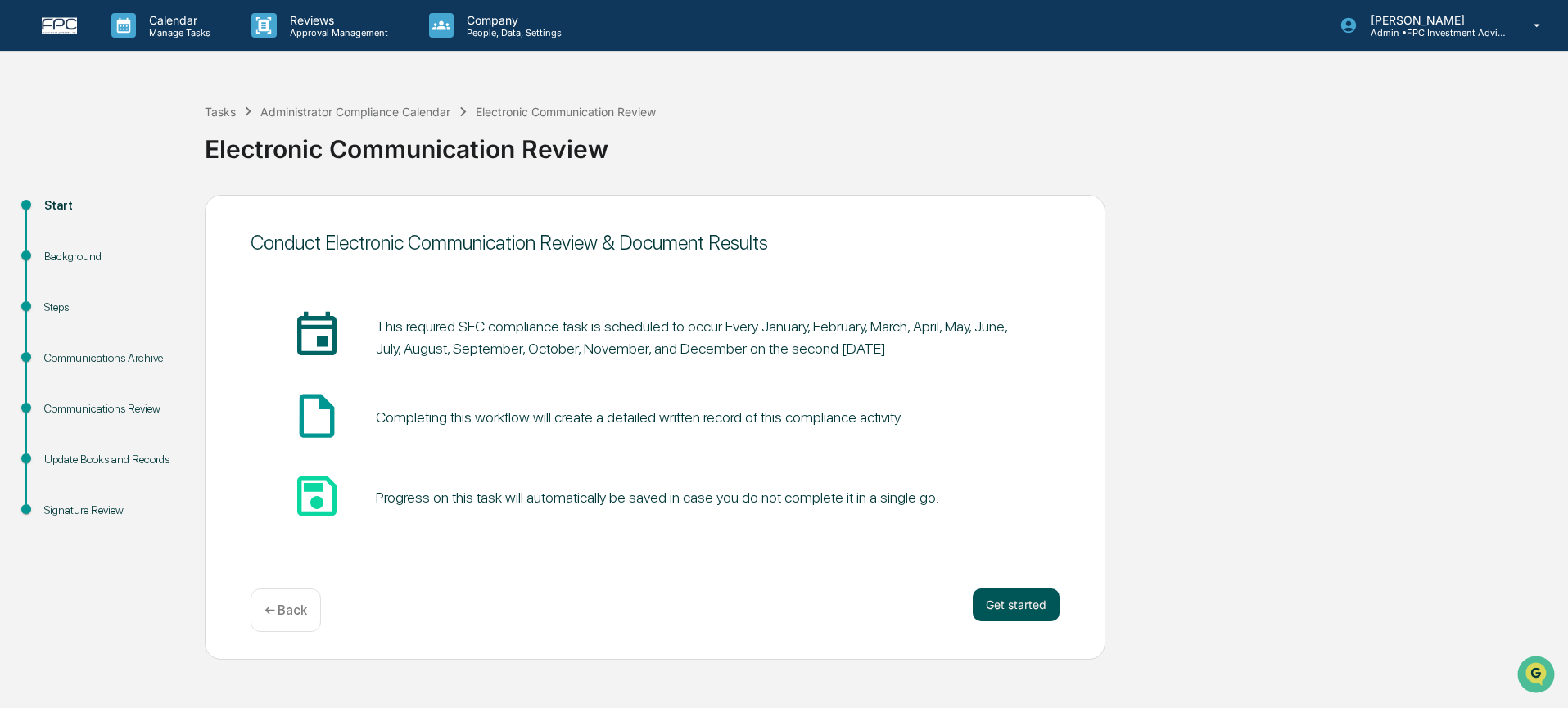
click at [1028, 621] on button "Get started" at bounding box center [1016, 604] width 87 height 33
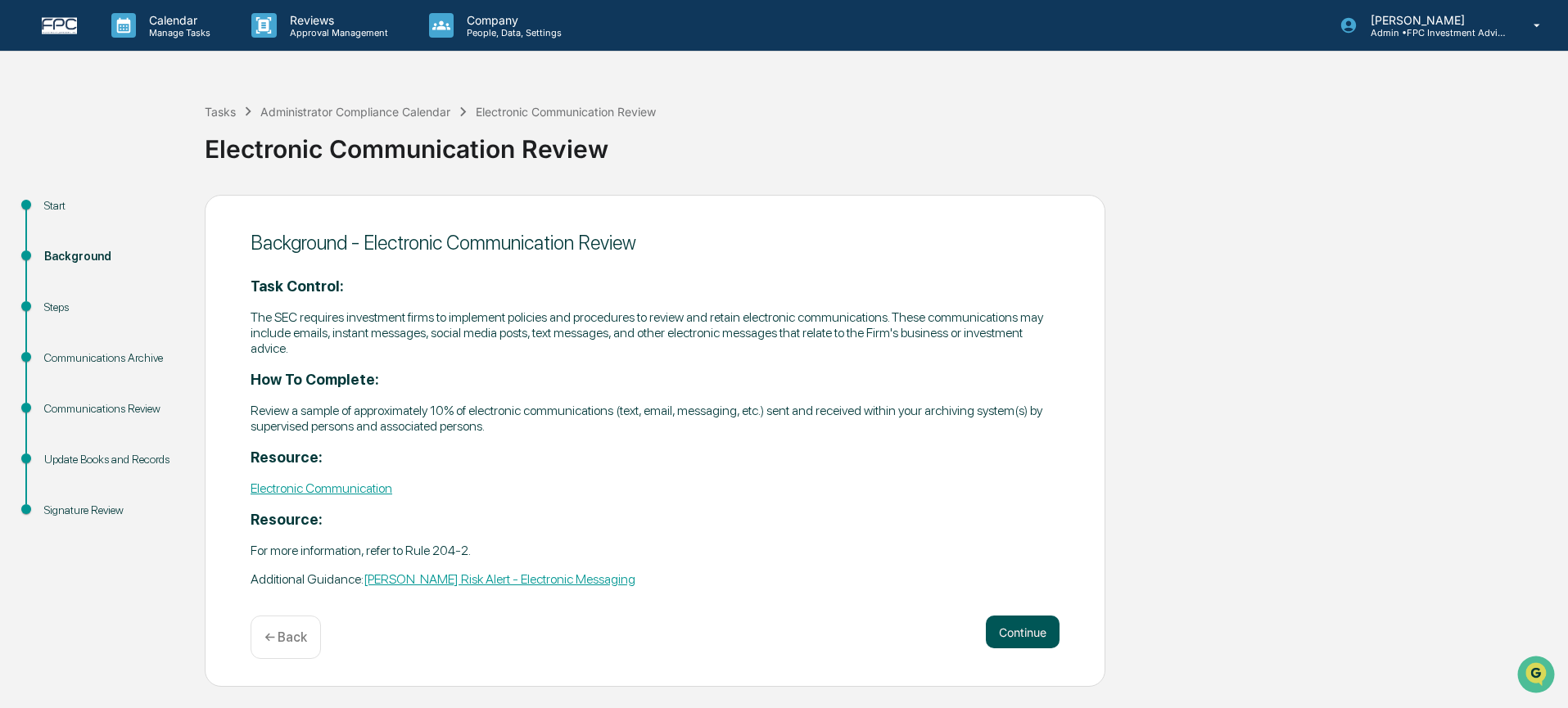
click at [1028, 621] on button "Continue" at bounding box center [1022, 632] width 74 height 33
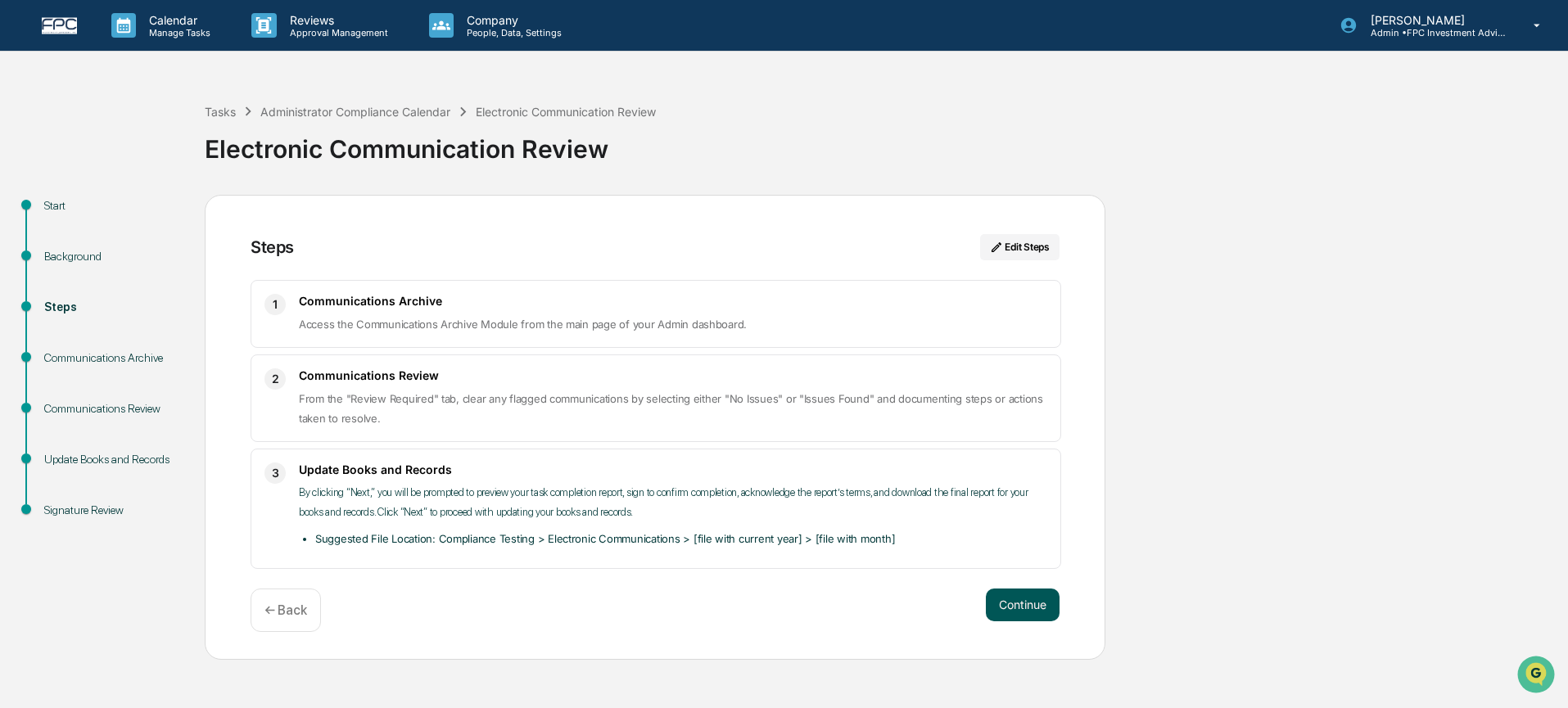
click at [1026, 610] on button "Continue" at bounding box center [1022, 604] width 74 height 33
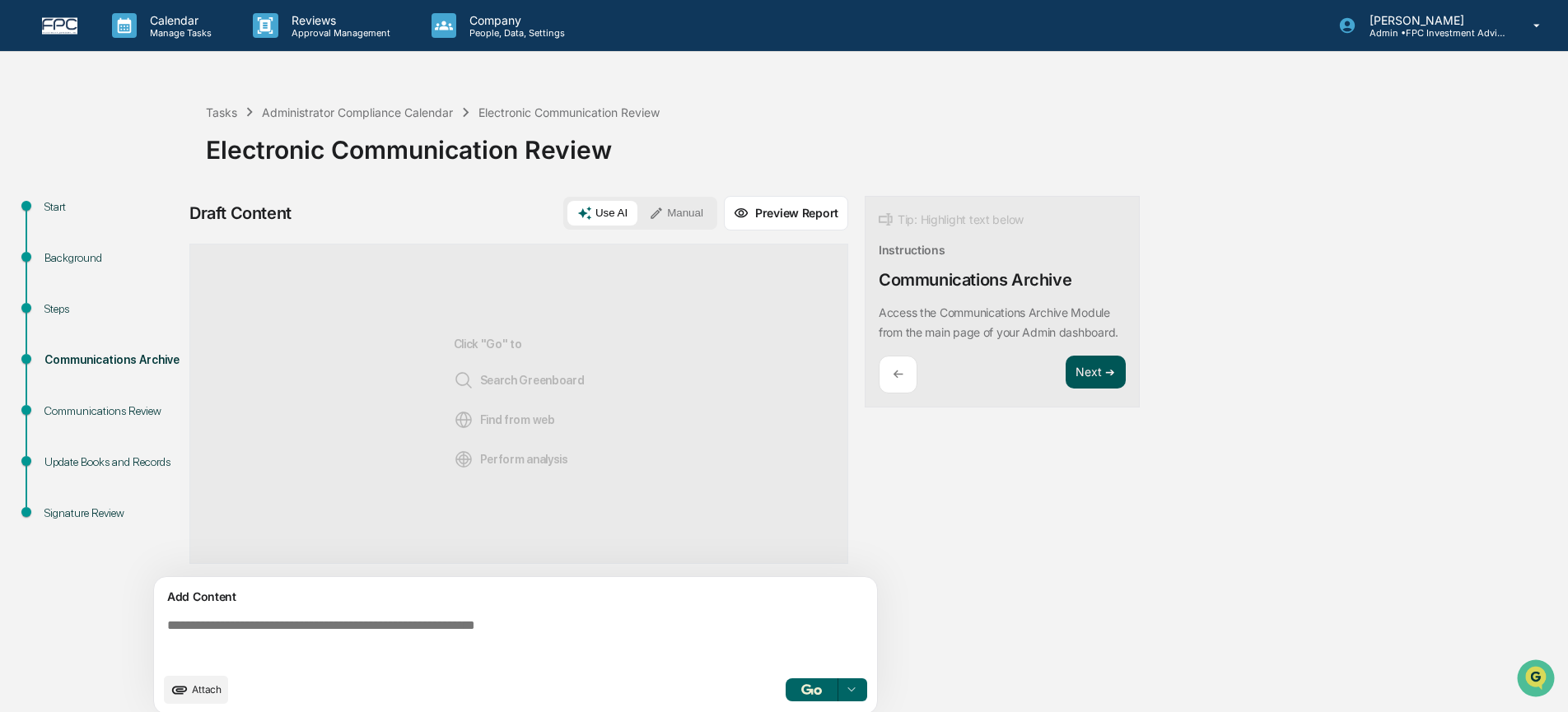
click at [1085, 387] on button "Next ➔" at bounding box center [1096, 372] width 61 height 34
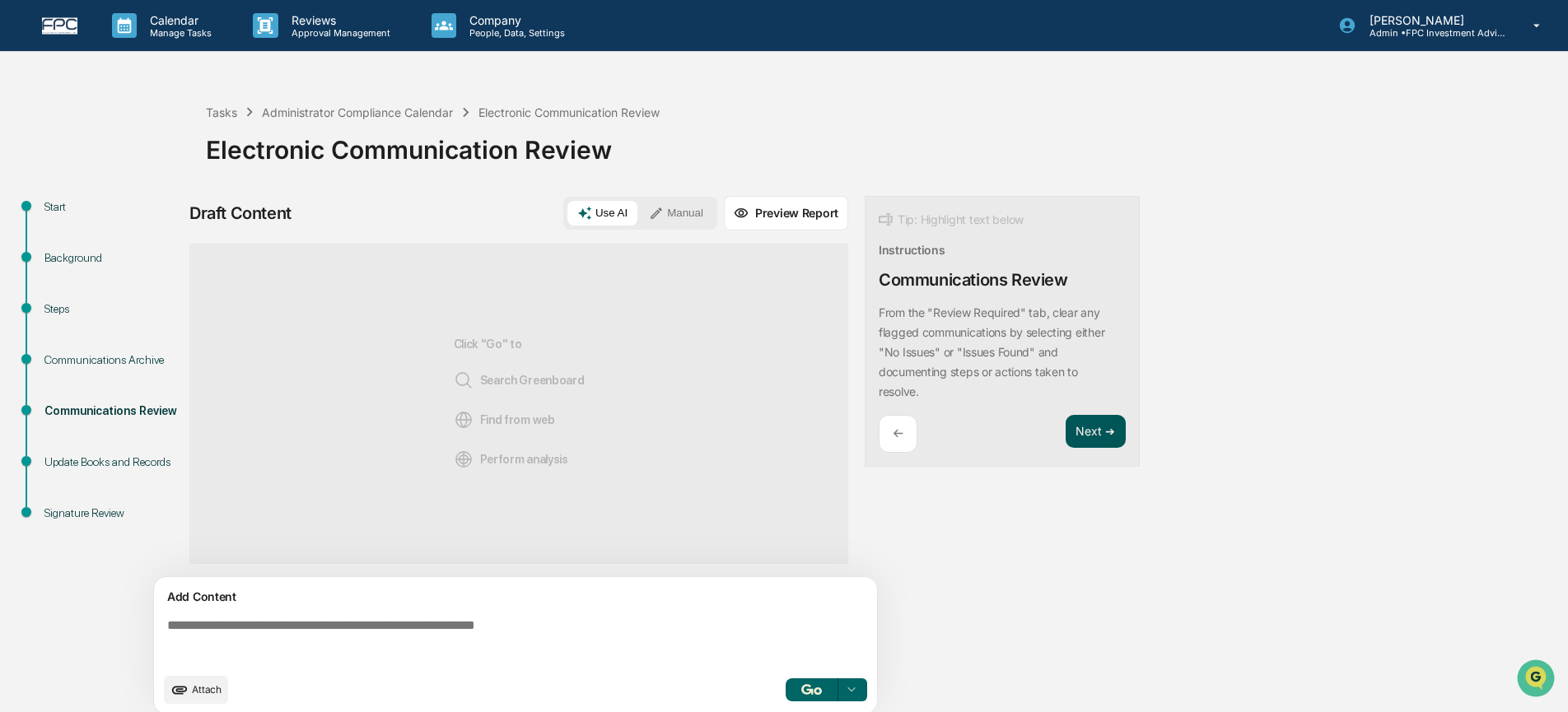
click at [1099, 435] on button "Next ➔" at bounding box center [1096, 432] width 61 height 34
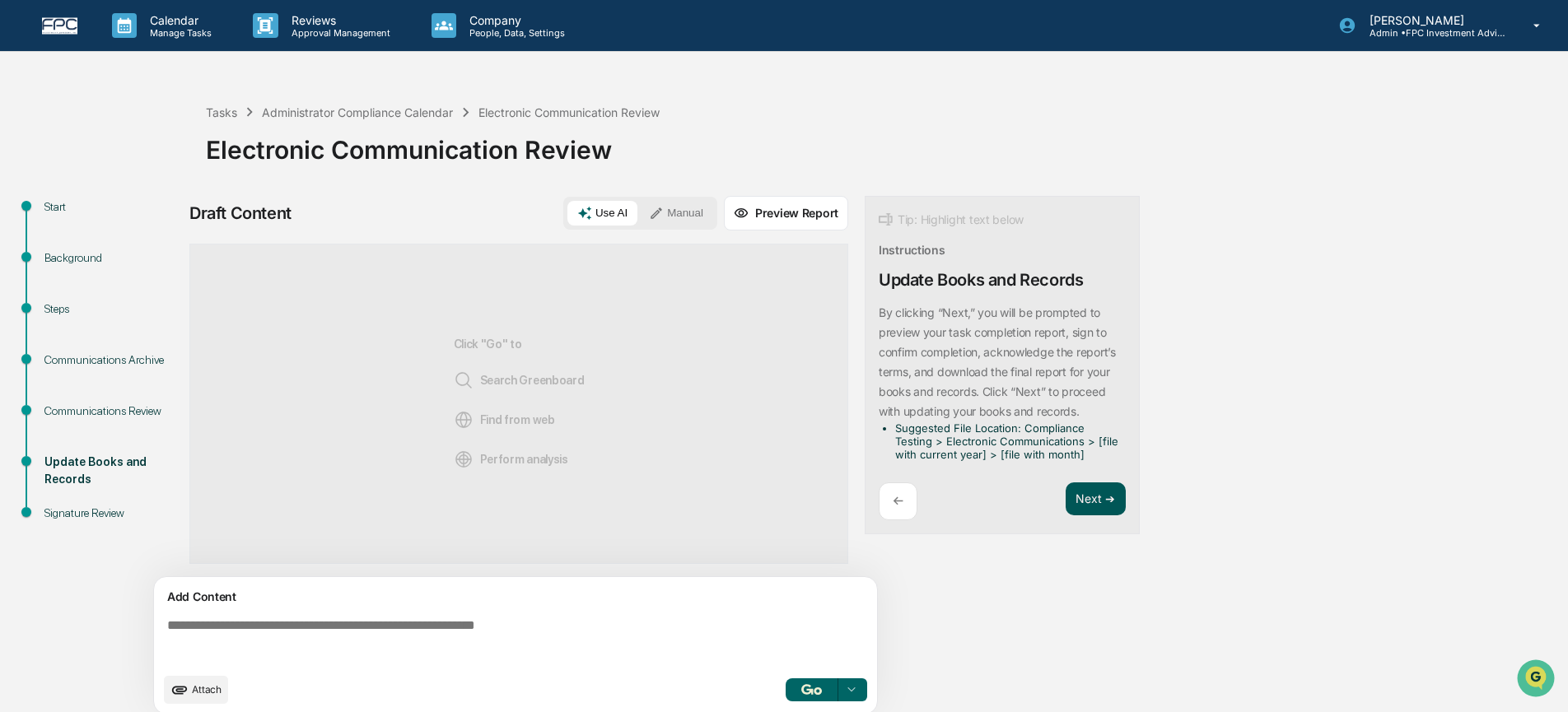
click at [1099, 505] on button "Next ➔" at bounding box center [1096, 499] width 61 height 34
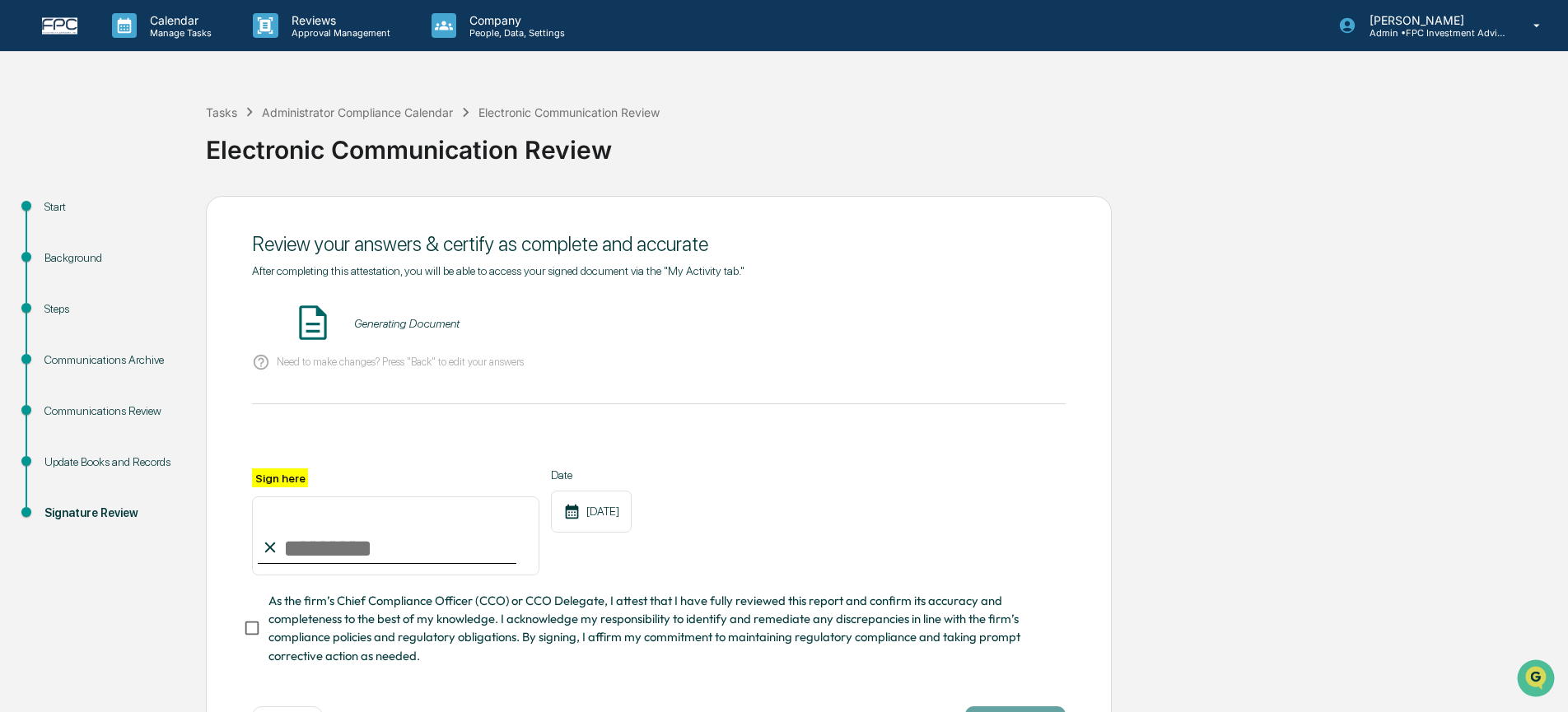
click at [409, 551] on input "Sign here" at bounding box center [396, 536] width 288 height 79
type input "**********"
click at [372, 620] on span "As the firm’s Chief Compliance Officer (CCO) or CCO Delegate, I attest that I h…" at bounding box center [660, 628] width 784 height 73
click at [971, 321] on button "VIEW" at bounding box center [971, 323] width 107 height 28
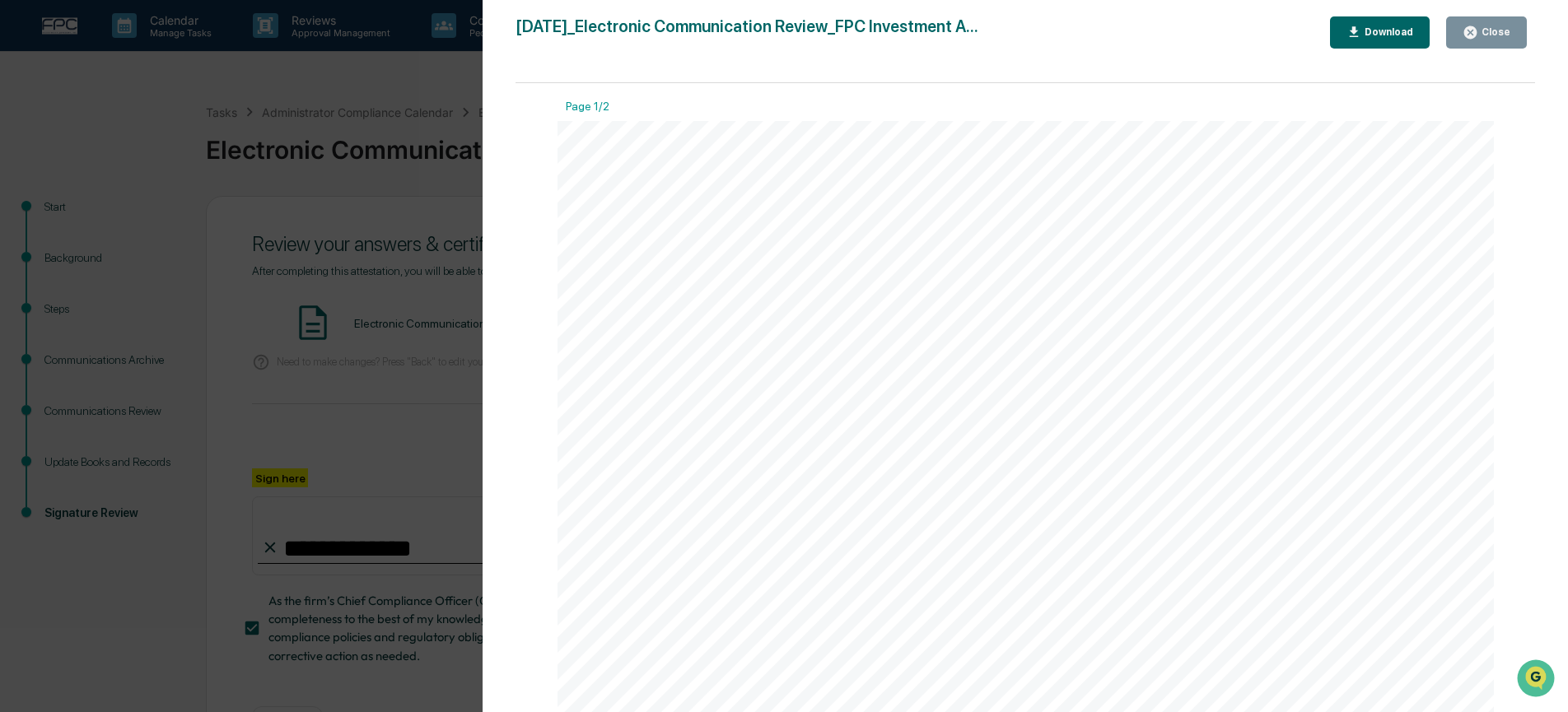
click at [1475, 26] on icon "button" at bounding box center [1470, 32] width 13 height 13
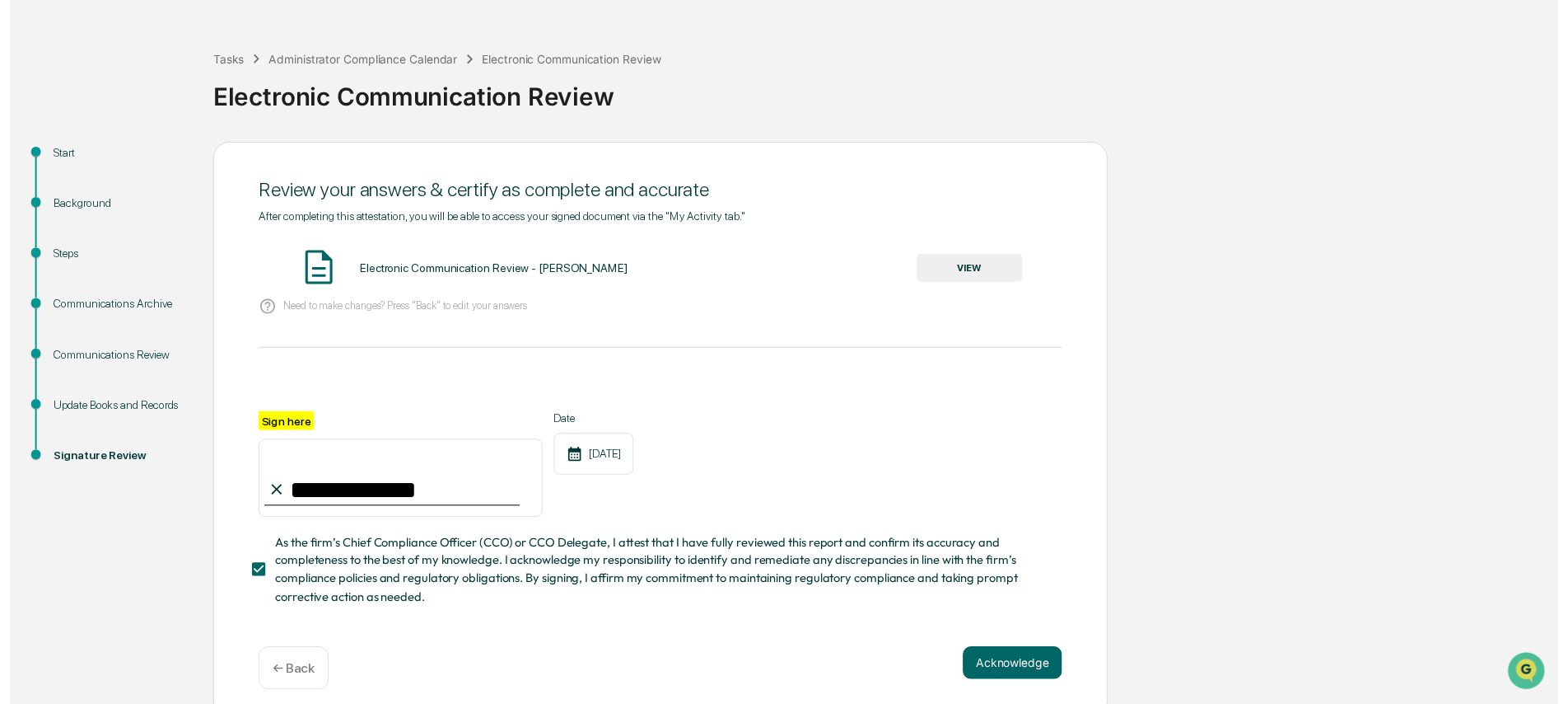
scroll to position [64, 0]
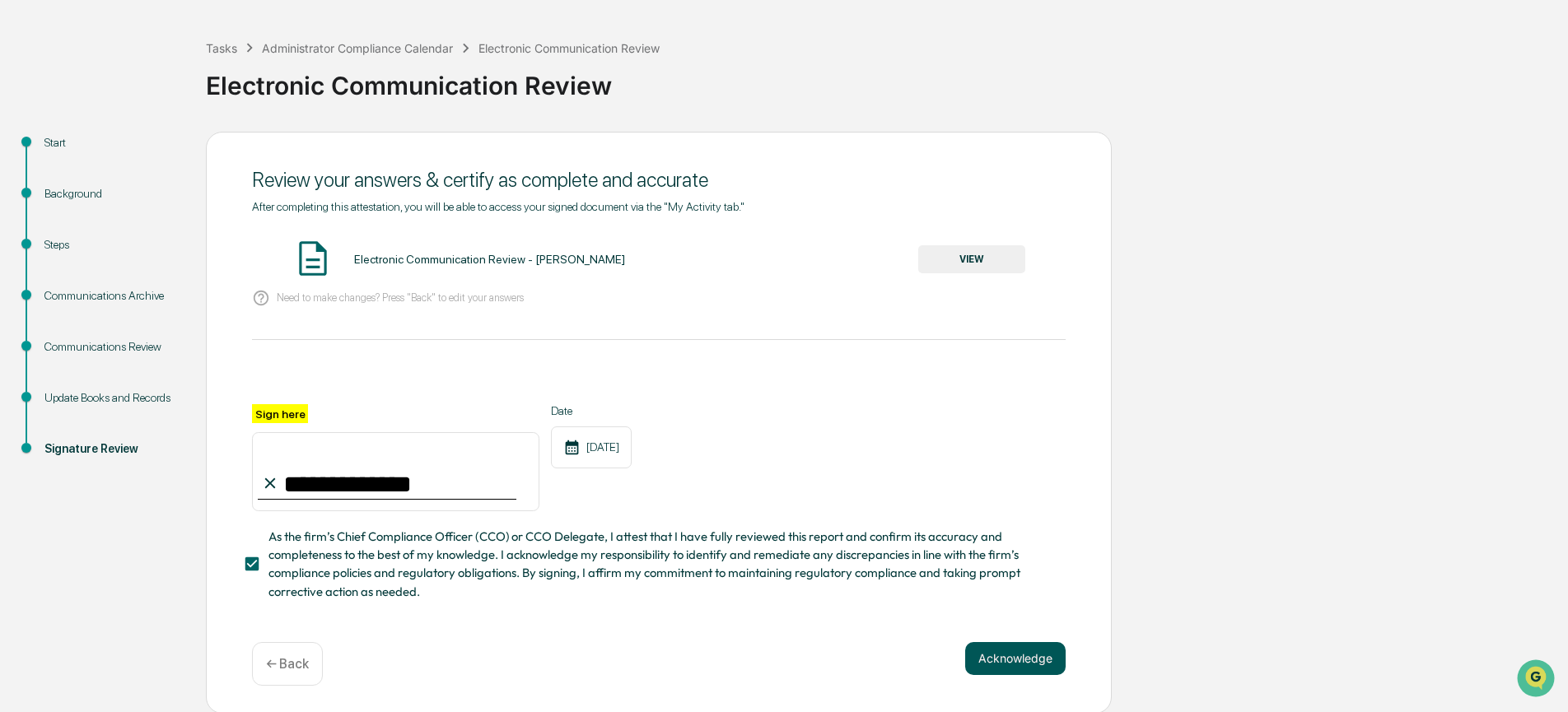
click at [1016, 663] on button "Acknowledge" at bounding box center [1016, 658] width 101 height 33
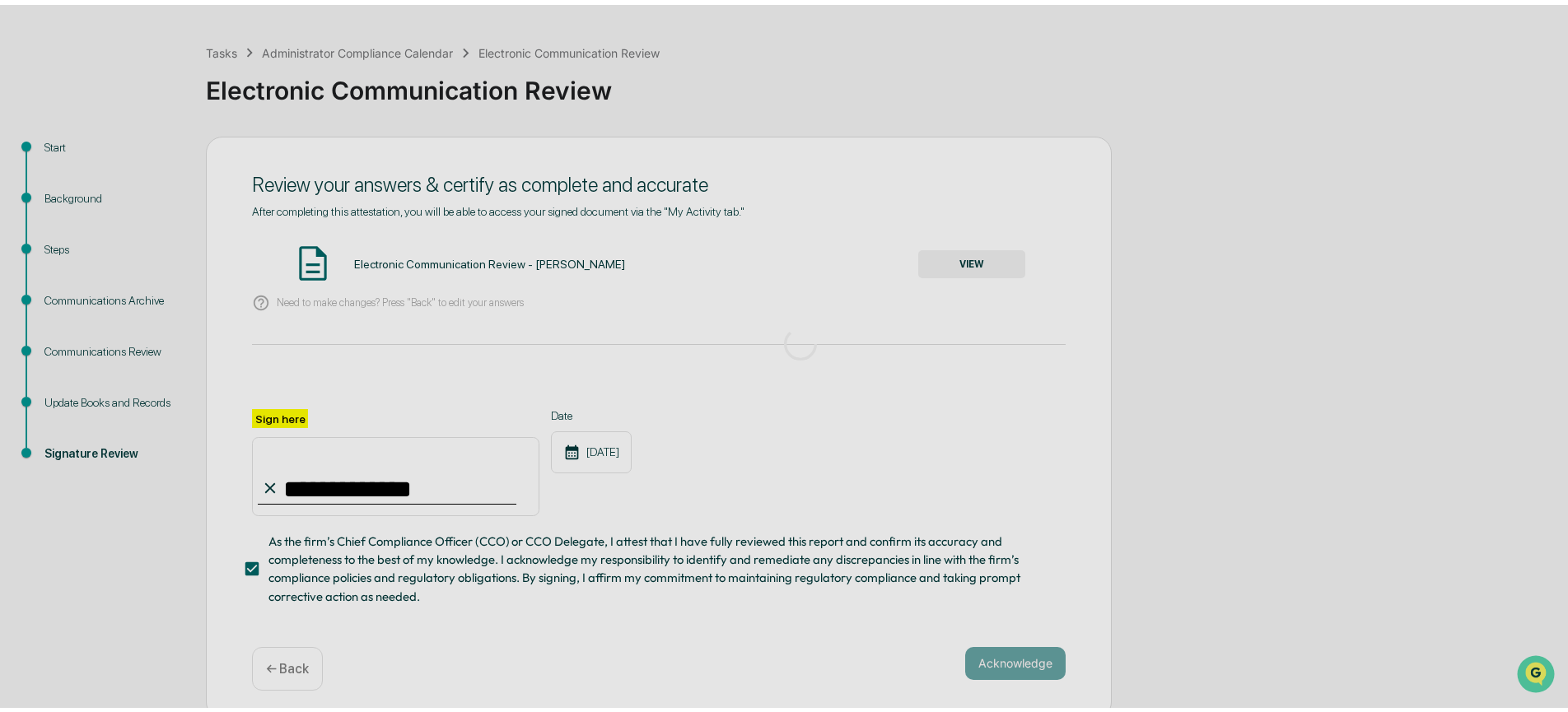
scroll to position [0, 0]
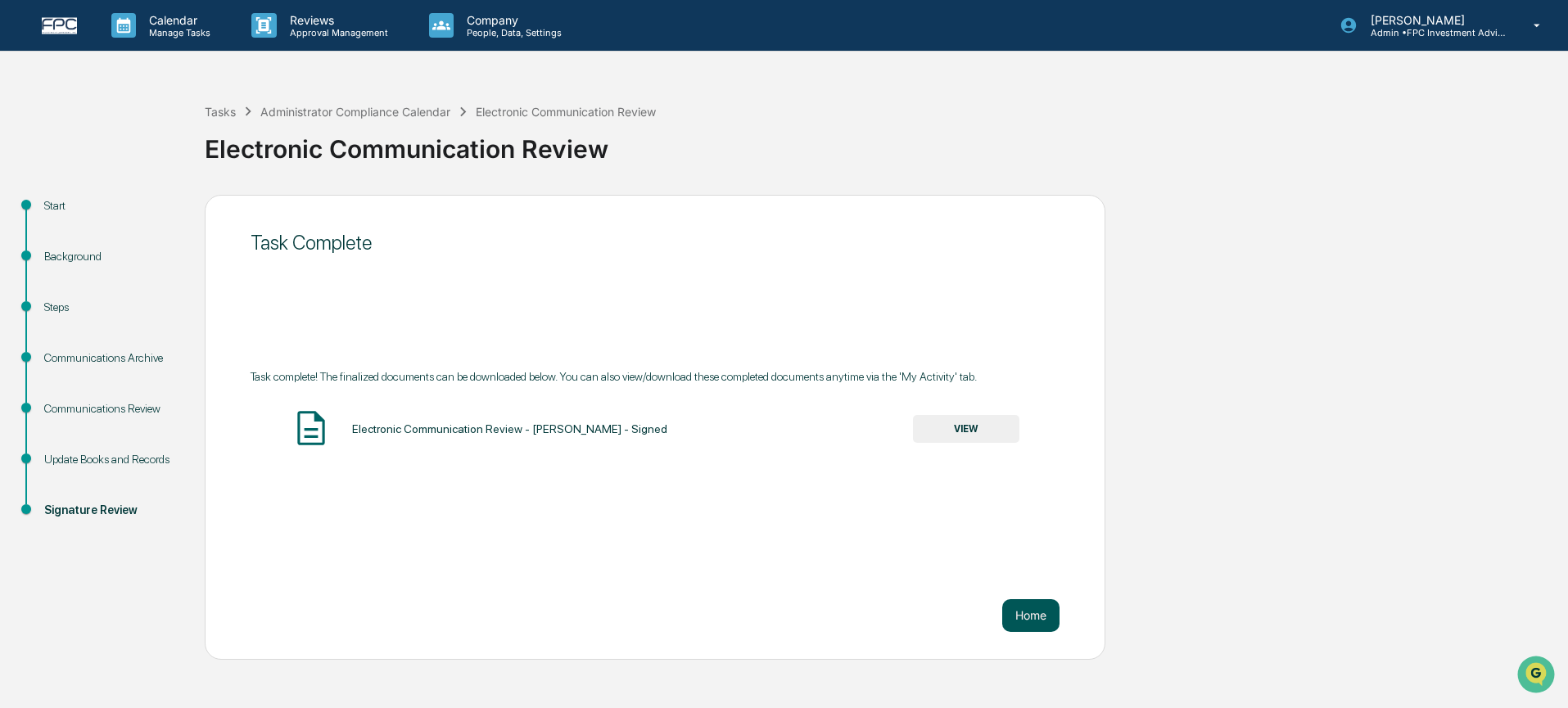
click at [1035, 606] on button "Home" at bounding box center [1031, 615] width 58 height 33
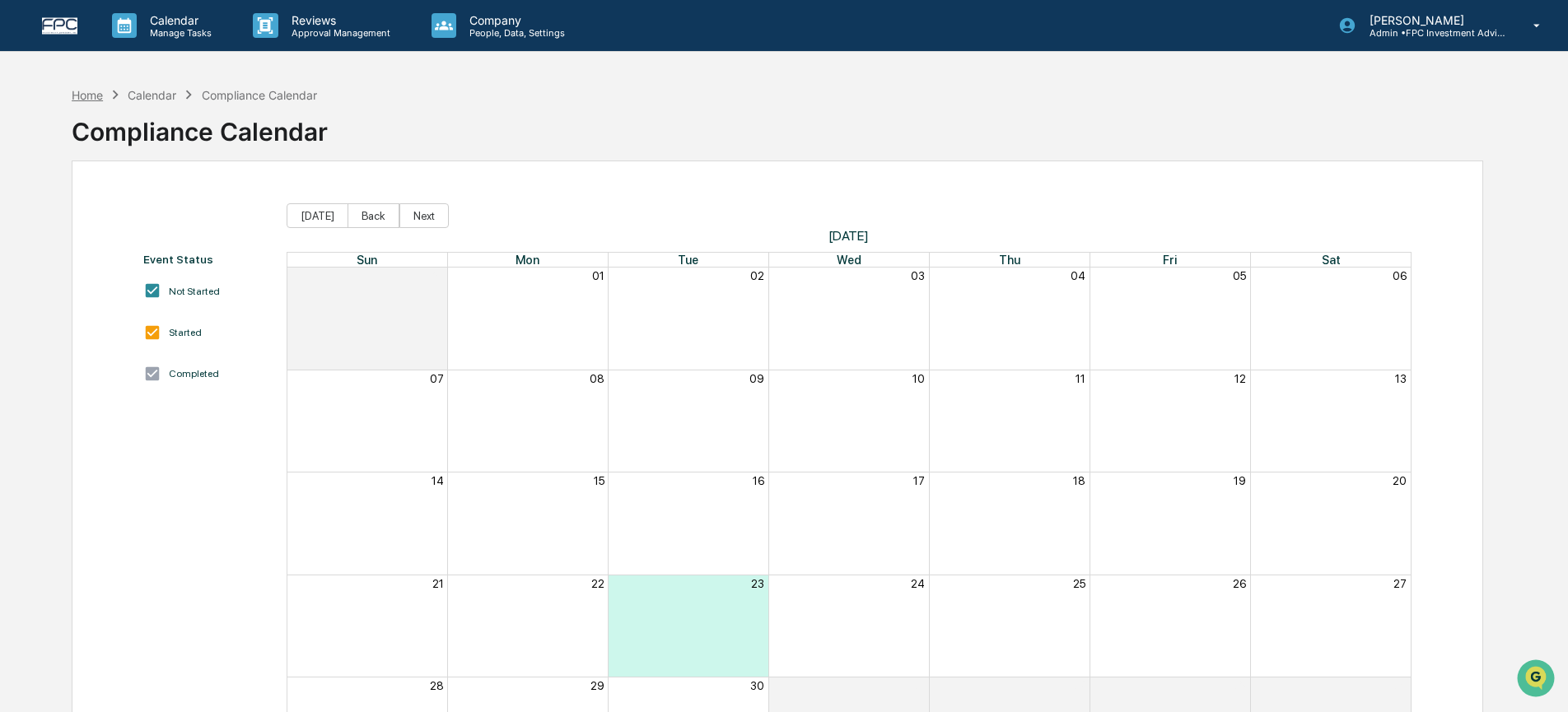
click at [93, 100] on div "Home" at bounding box center [87, 95] width 31 height 14
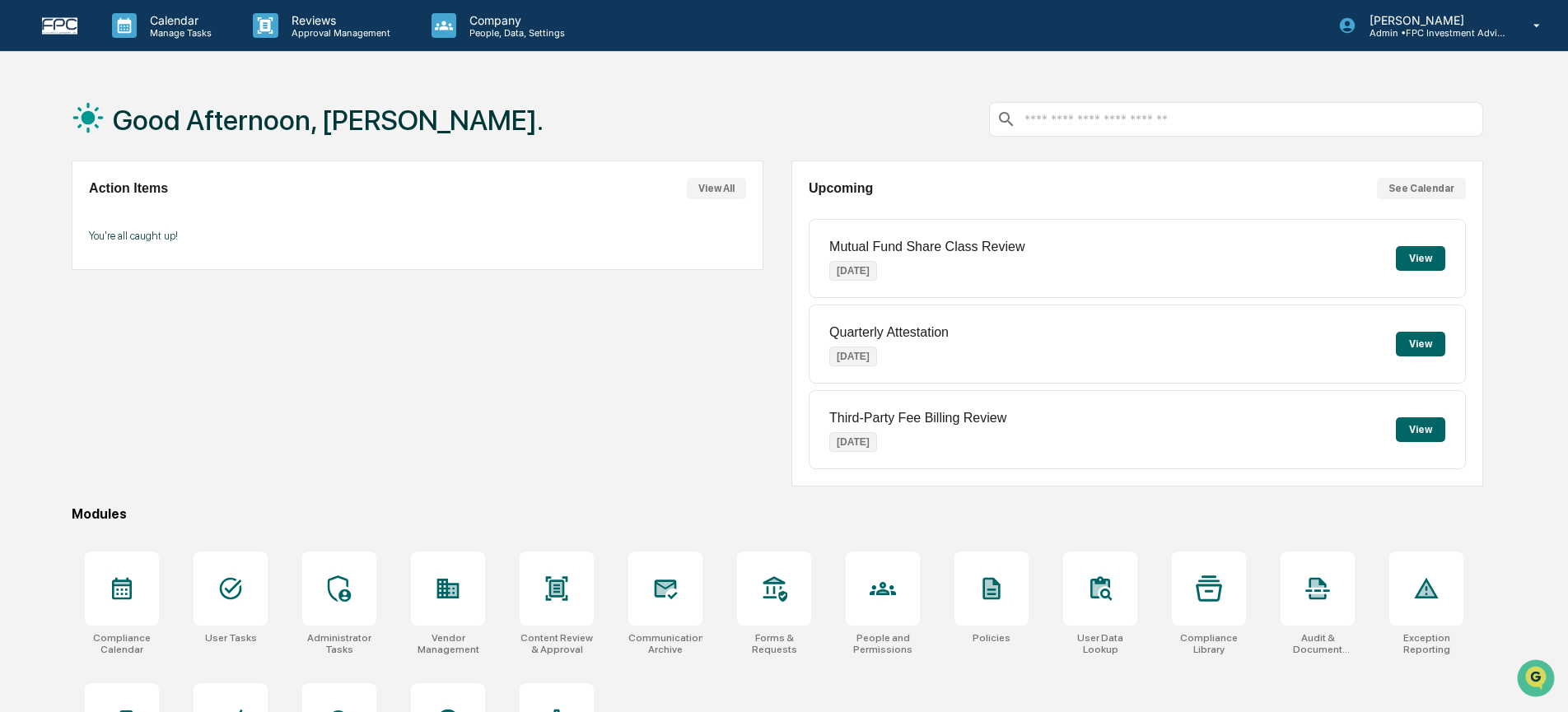
click at [331, 485] on div "Action Items View All You're all caught up!" at bounding box center [417, 324] width 692 height 326
drag, startPoint x: 333, startPoint y: 543, endPoint x: 333, endPoint y: 563, distance: 20.0
click at [334, 547] on div "Administrator Tasks" at bounding box center [340, 604] width 101 height 124
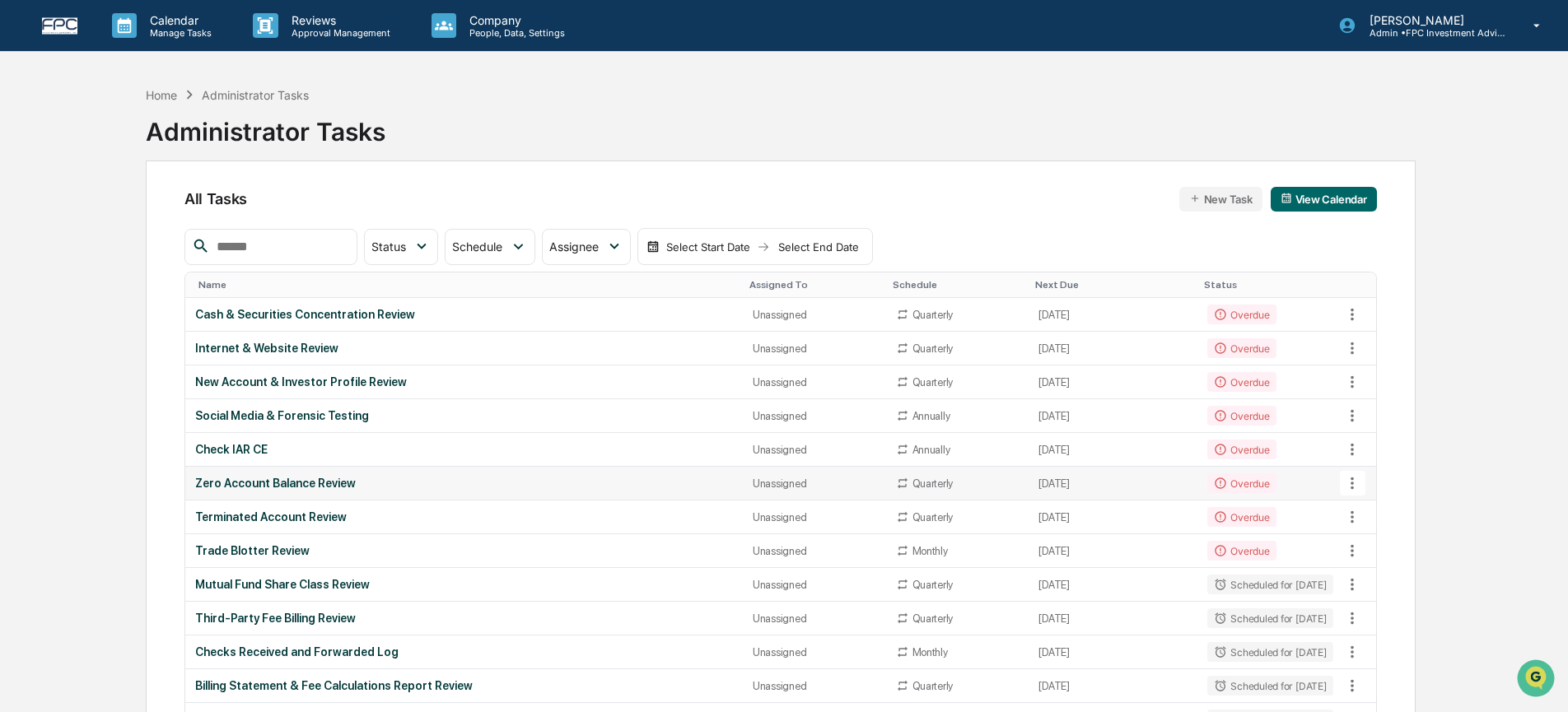
click at [462, 488] on div "Zero Account Balance Review" at bounding box center [464, 483] width 538 height 13
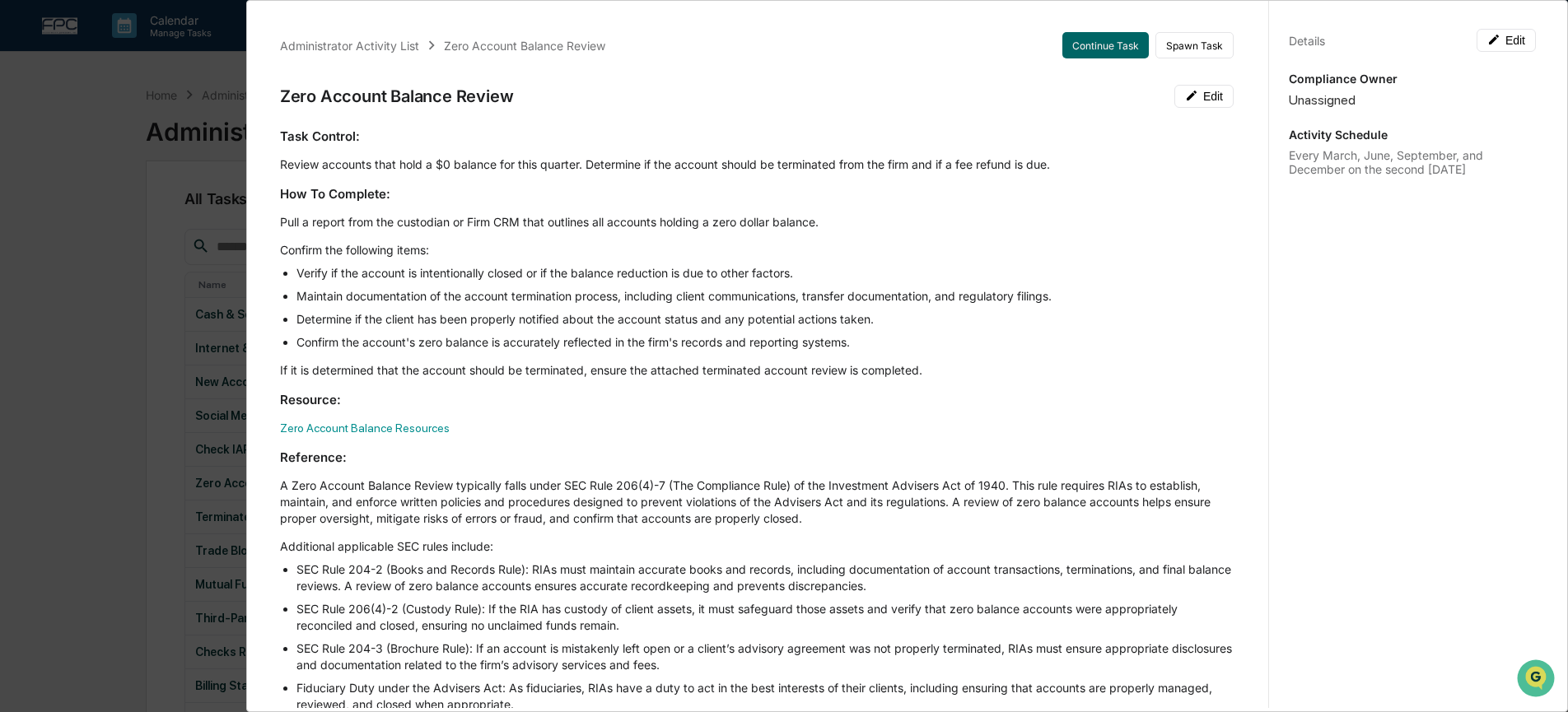
click at [98, 232] on div "Administrator Activity List Zero Account Balance Review Continue Task Spawn Tas…" at bounding box center [784, 356] width 1568 height 712
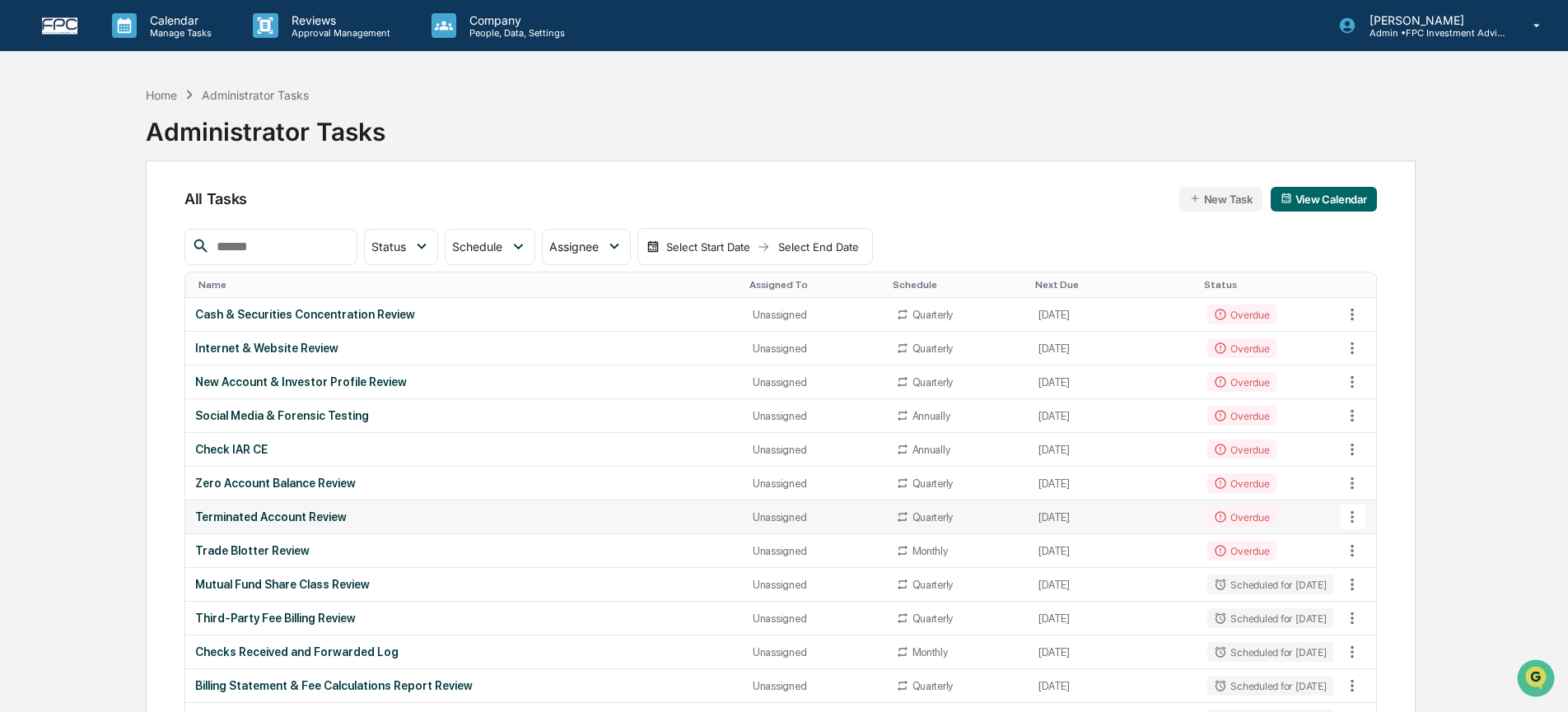
click at [257, 530] on td "Terminated Account Review" at bounding box center [463, 518] width 557 height 34
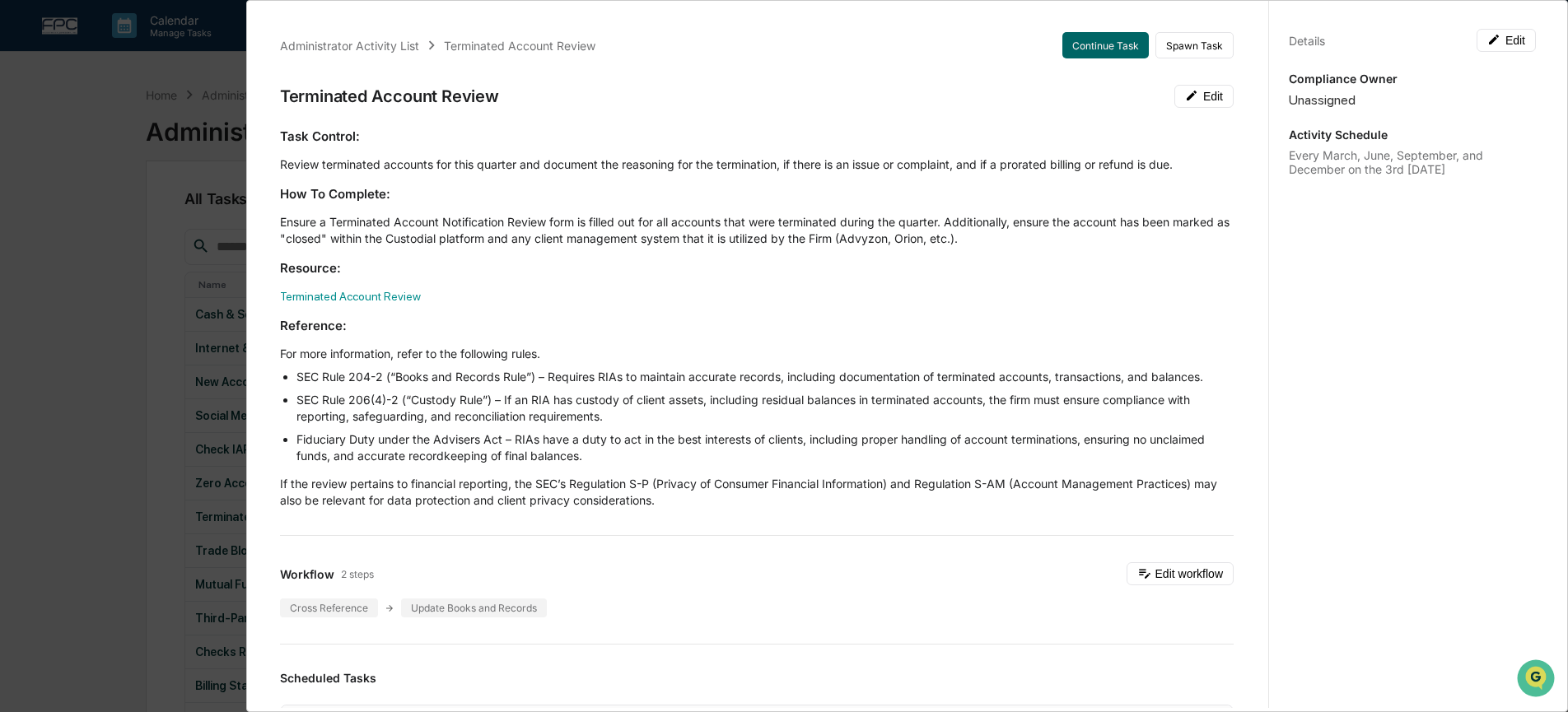
drag, startPoint x: 124, startPoint y: 473, endPoint x: 151, endPoint y: 471, distance: 27.1
click at [125, 473] on div "Administrator Activity List Terminated Account Review Continue Task Spawn Task …" at bounding box center [784, 356] width 1568 height 712
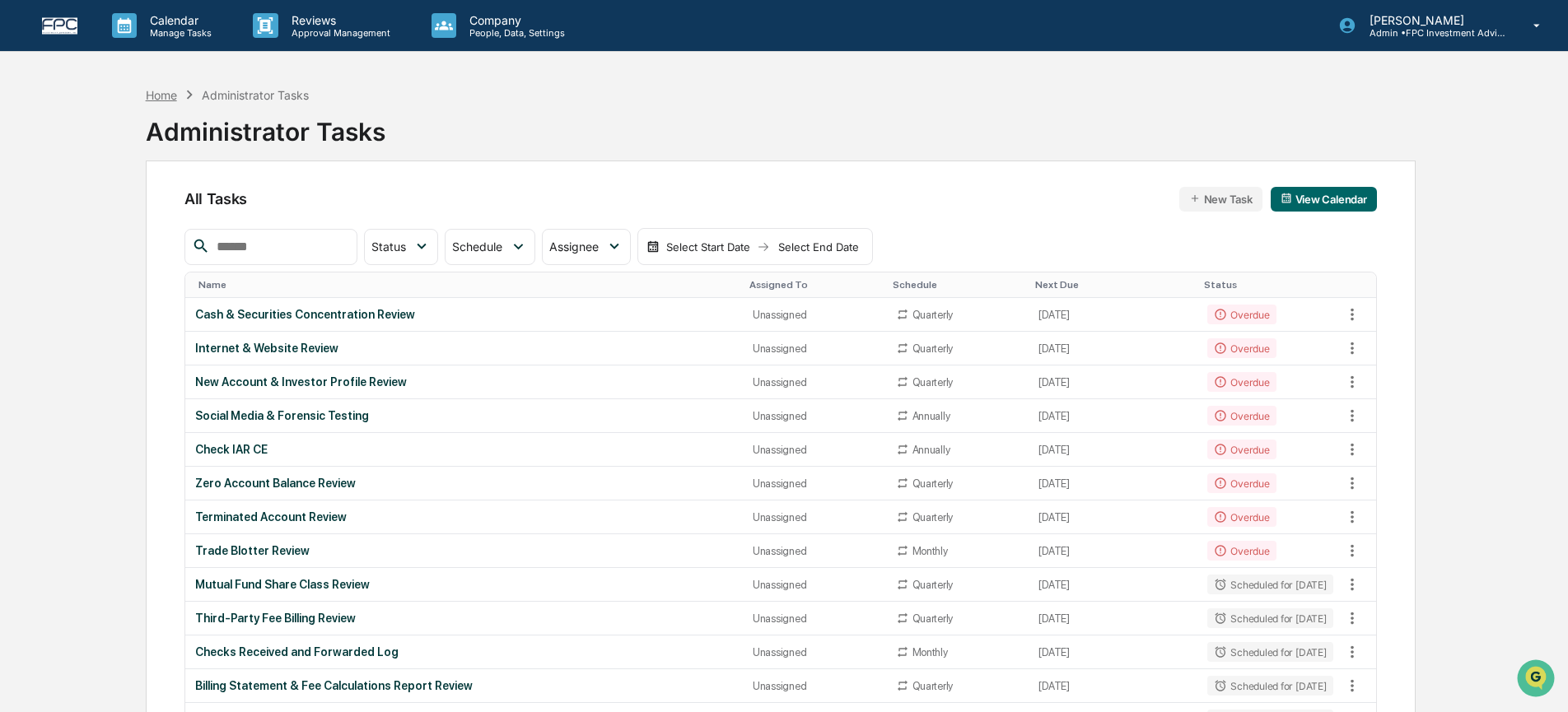
click at [153, 101] on div "Home" at bounding box center [161, 95] width 31 height 14
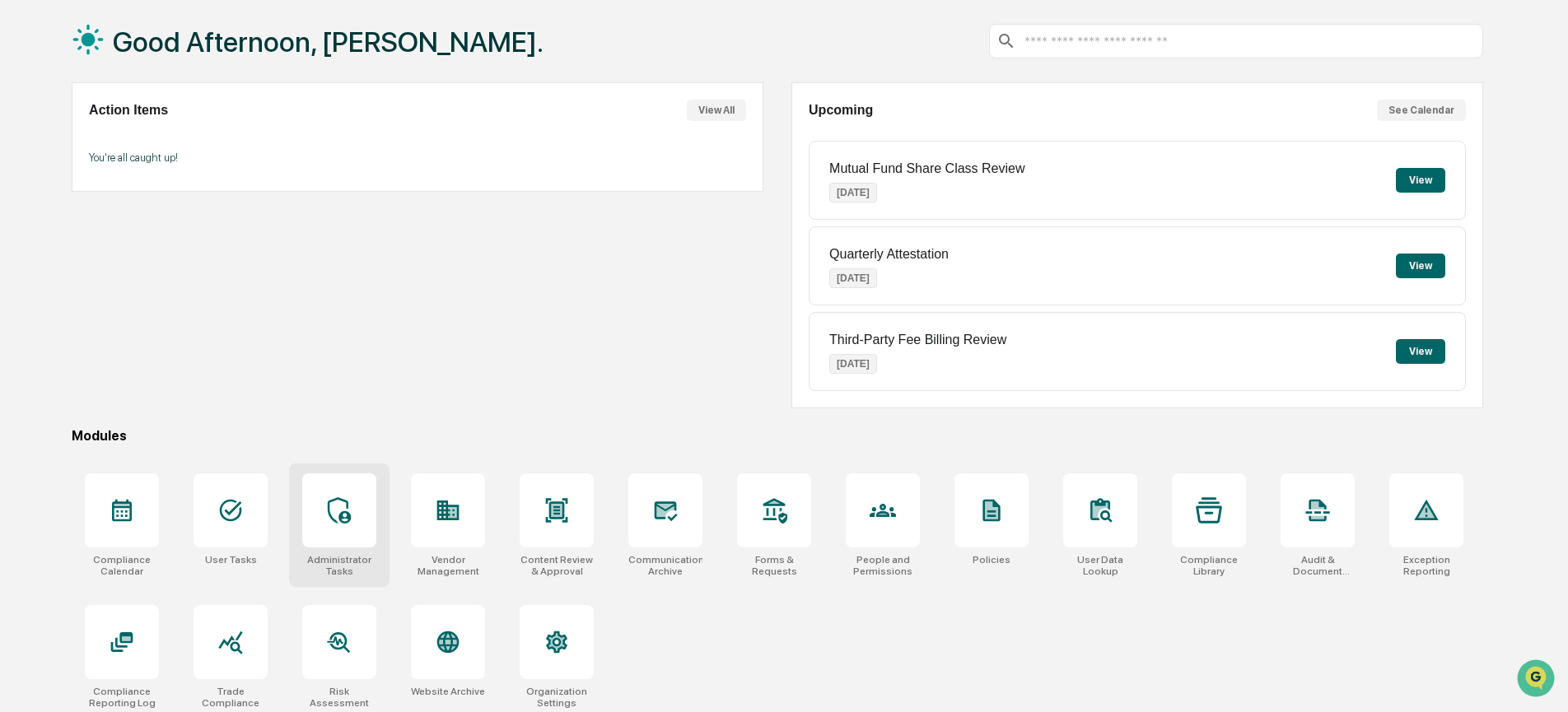
scroll to position [88, 0]
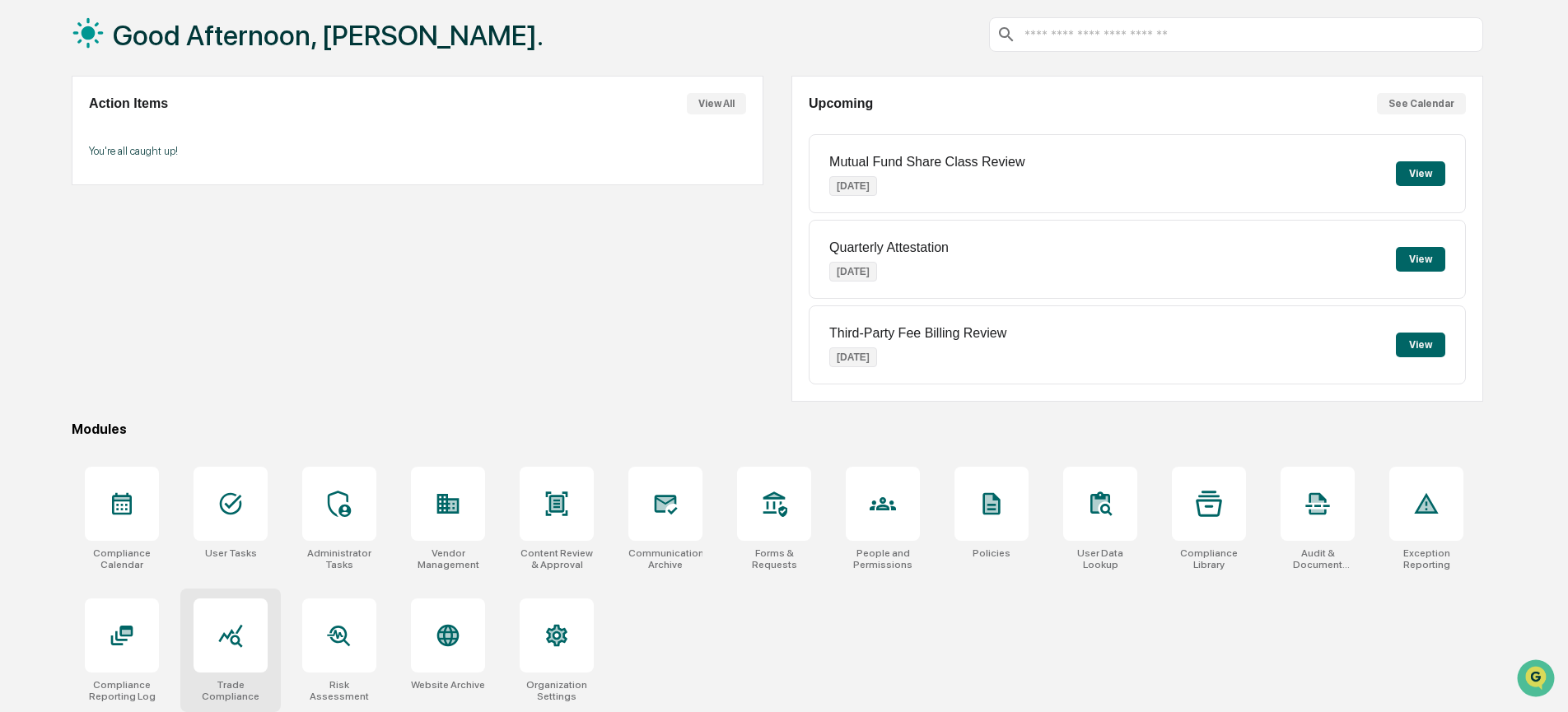
click at [261, 626] on div at bounding box center [230, 636] width 74 height 74
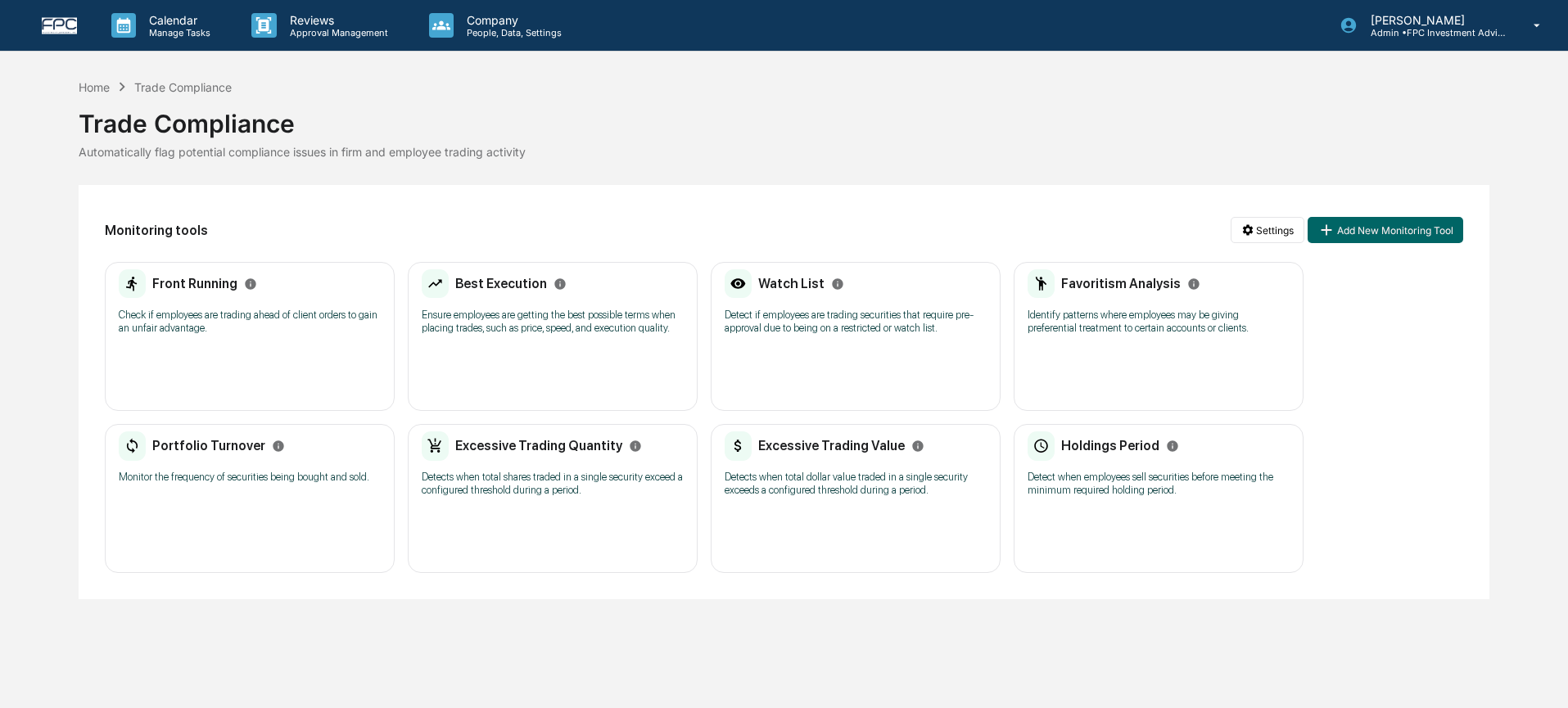
click at [298, 344] on div "Front Running Check if employees are trading ahead of client orders to gain an …" at bounding box center [249, 336] width 290 height 149
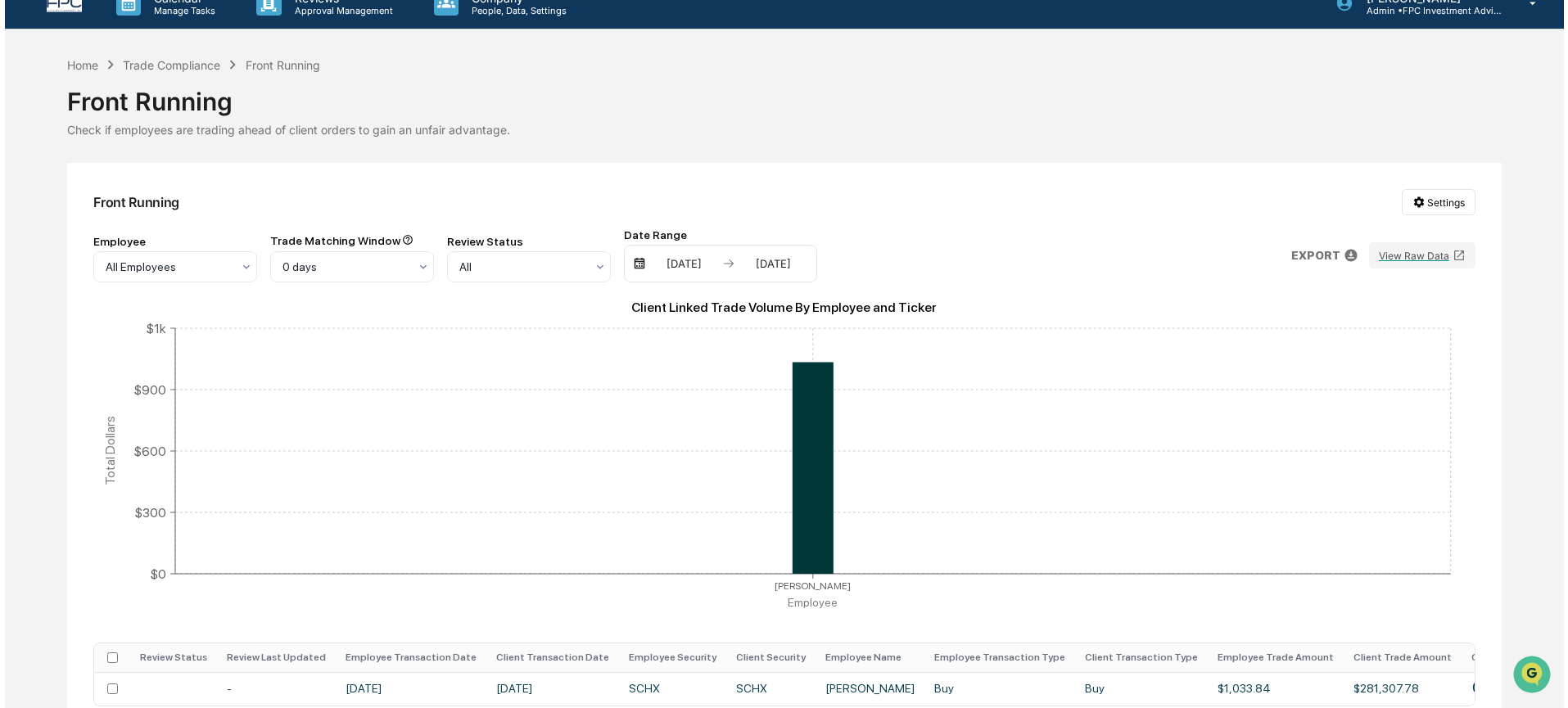
scroll to position [113, 0]
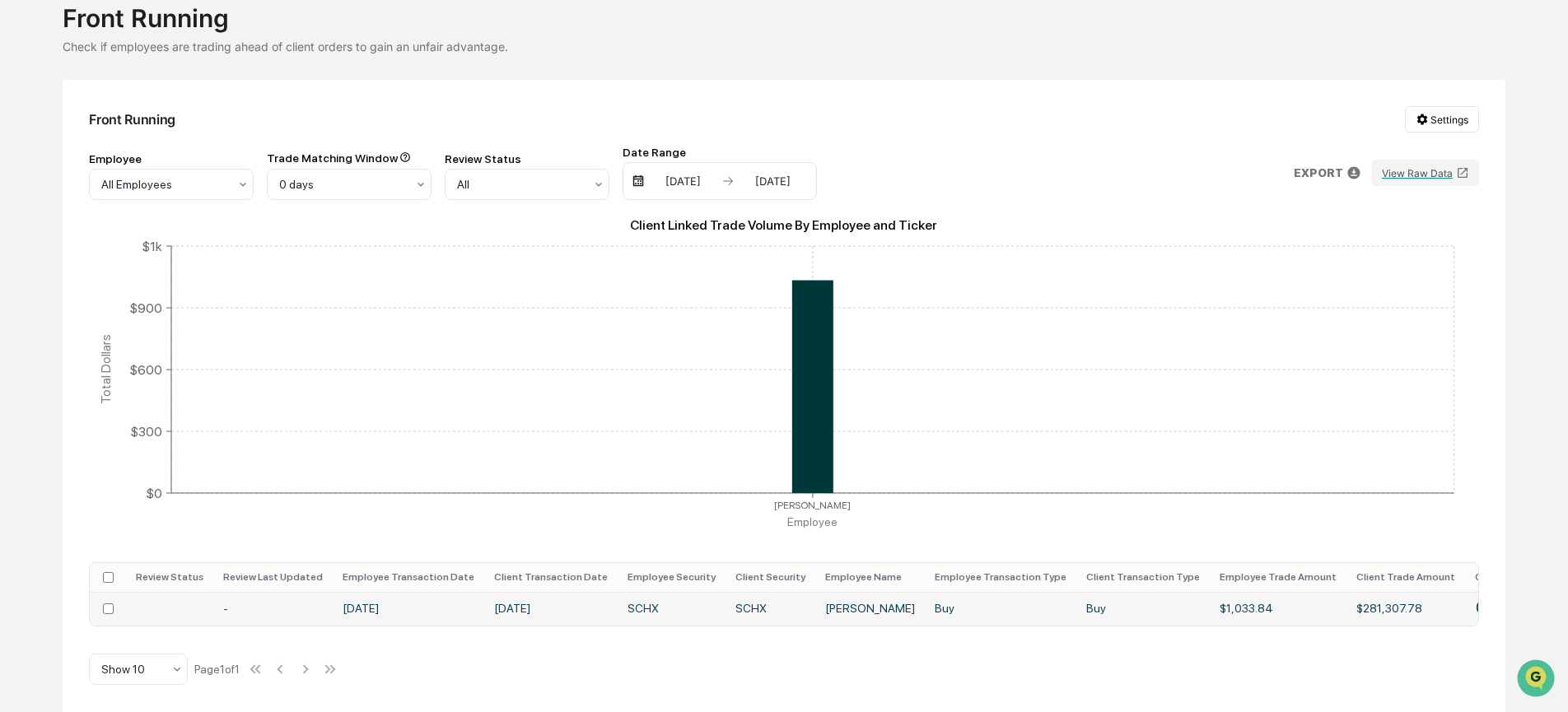
click at [281, 606] on td "-" at bounding box center [273, 609] width 119 height 34
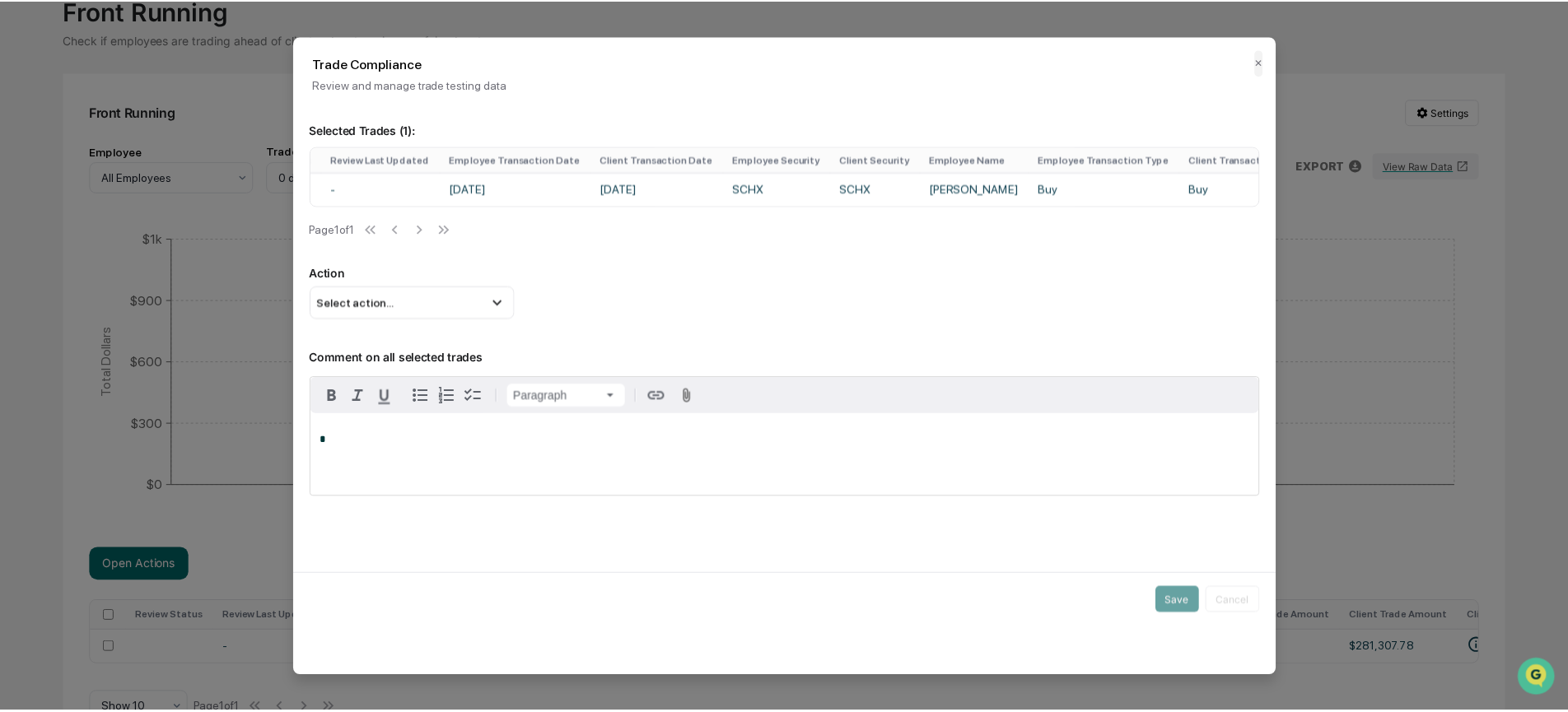
scroll to position [0, 43]
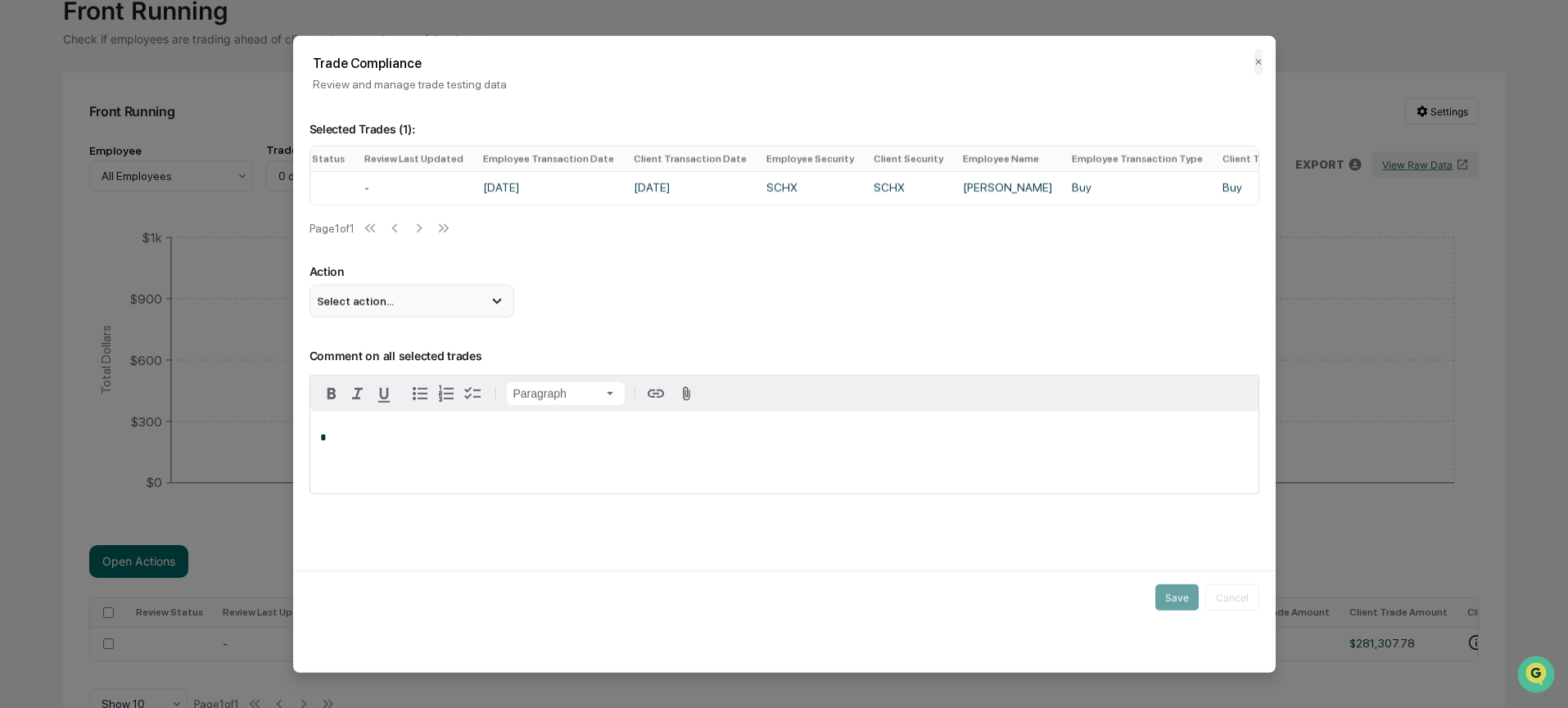
click at [415, 307] on div "Select action..." at bounding box center [411, 301] width 205 height 33
click at [395, 375] on div "Mark Not Item of Interest" at bounding box center [411, 366] width 191 height 18
click at [1177, 604] on button "Save" at bounding box center [1177, 597] width 43 height 26
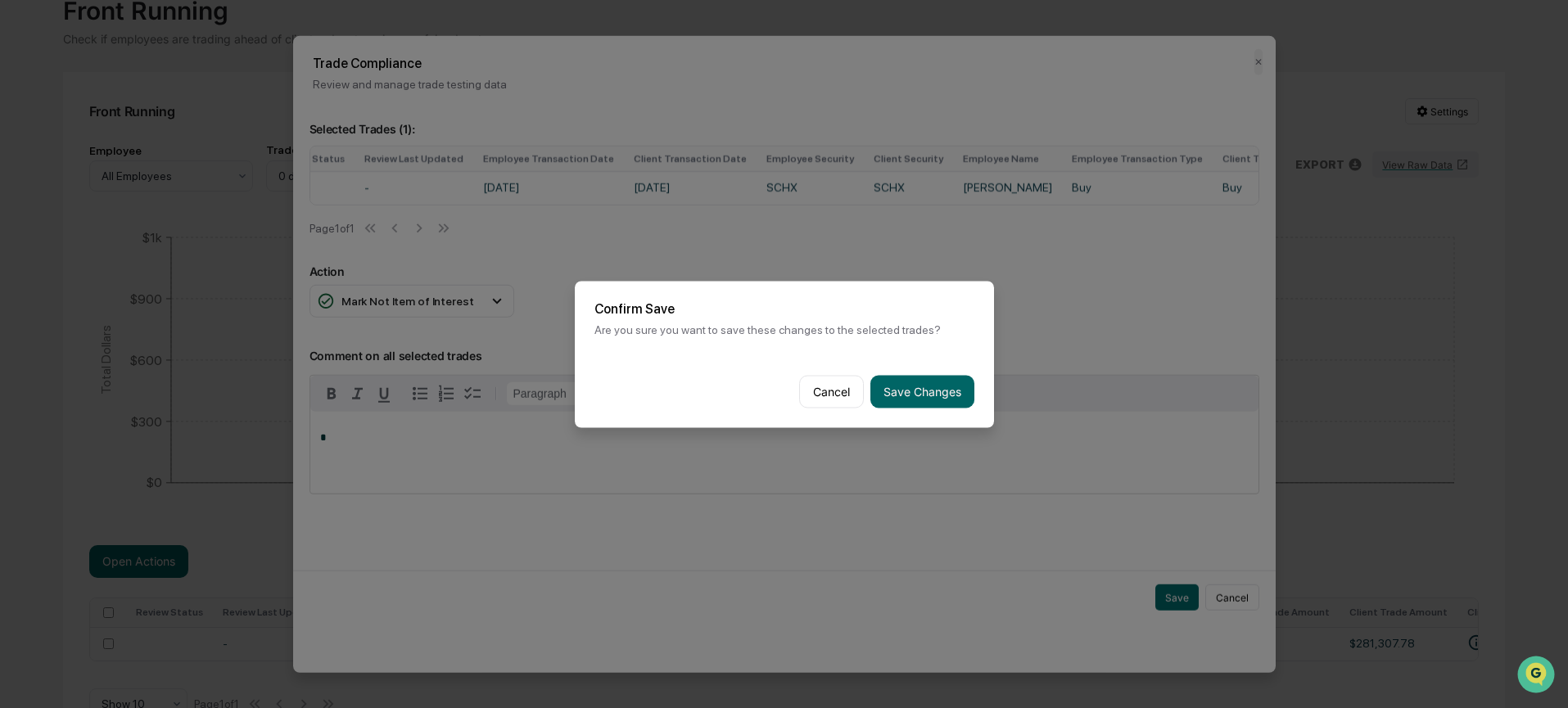
click at [909, 390] on button "Save Changes" at bounding box center [922, 391] width 104 height 33
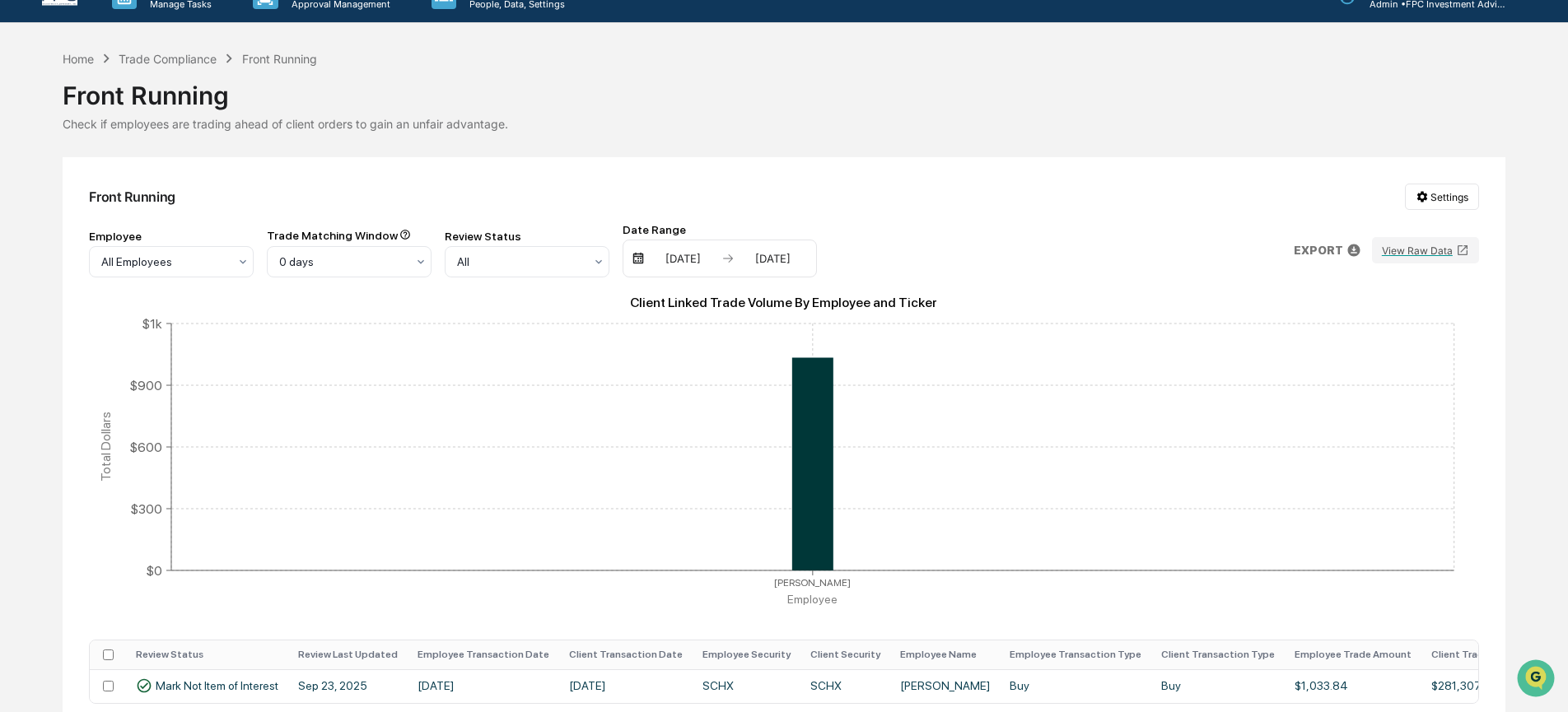
scroll to position [31, 0]
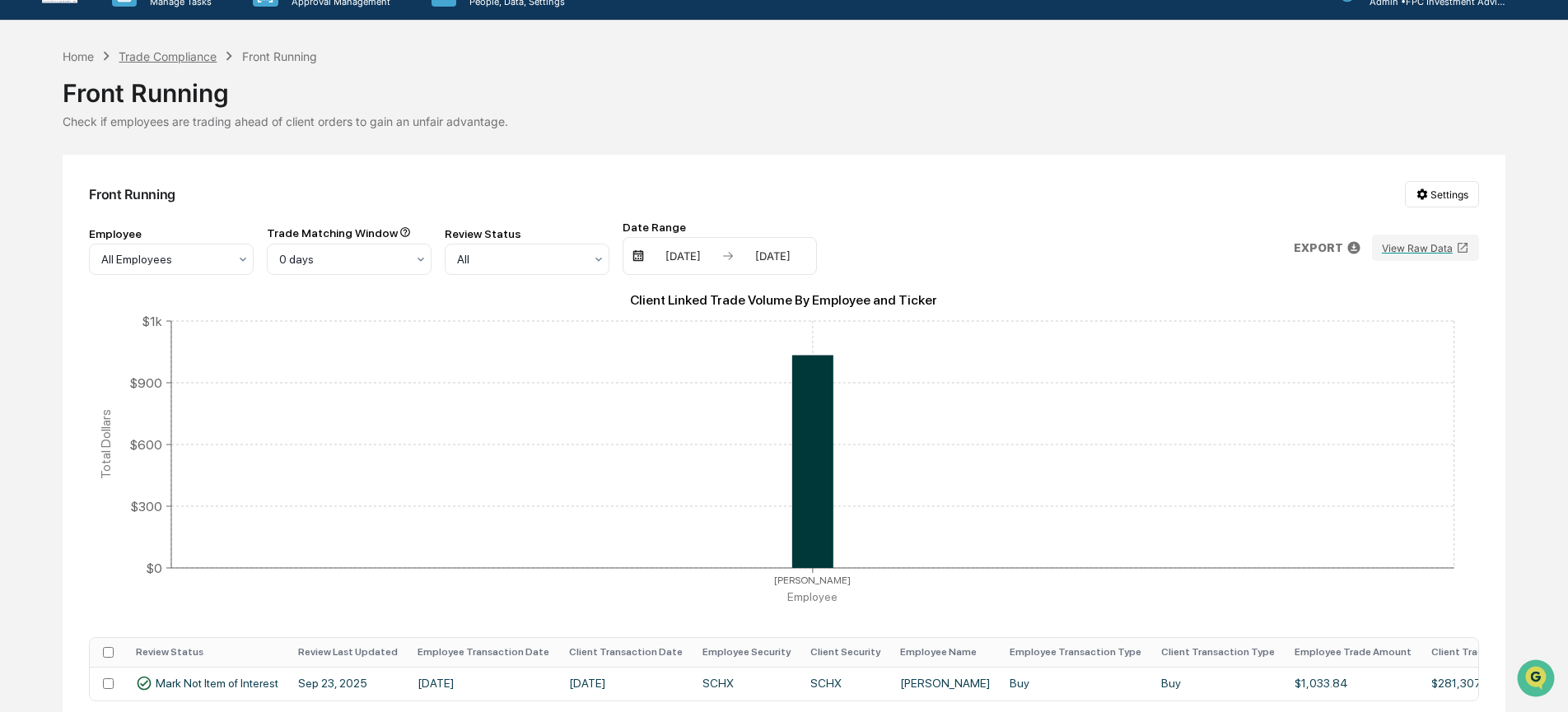
click at [172, 59] on div "Trade Compliance" at bounding box center [167, 56] width 98 height 14
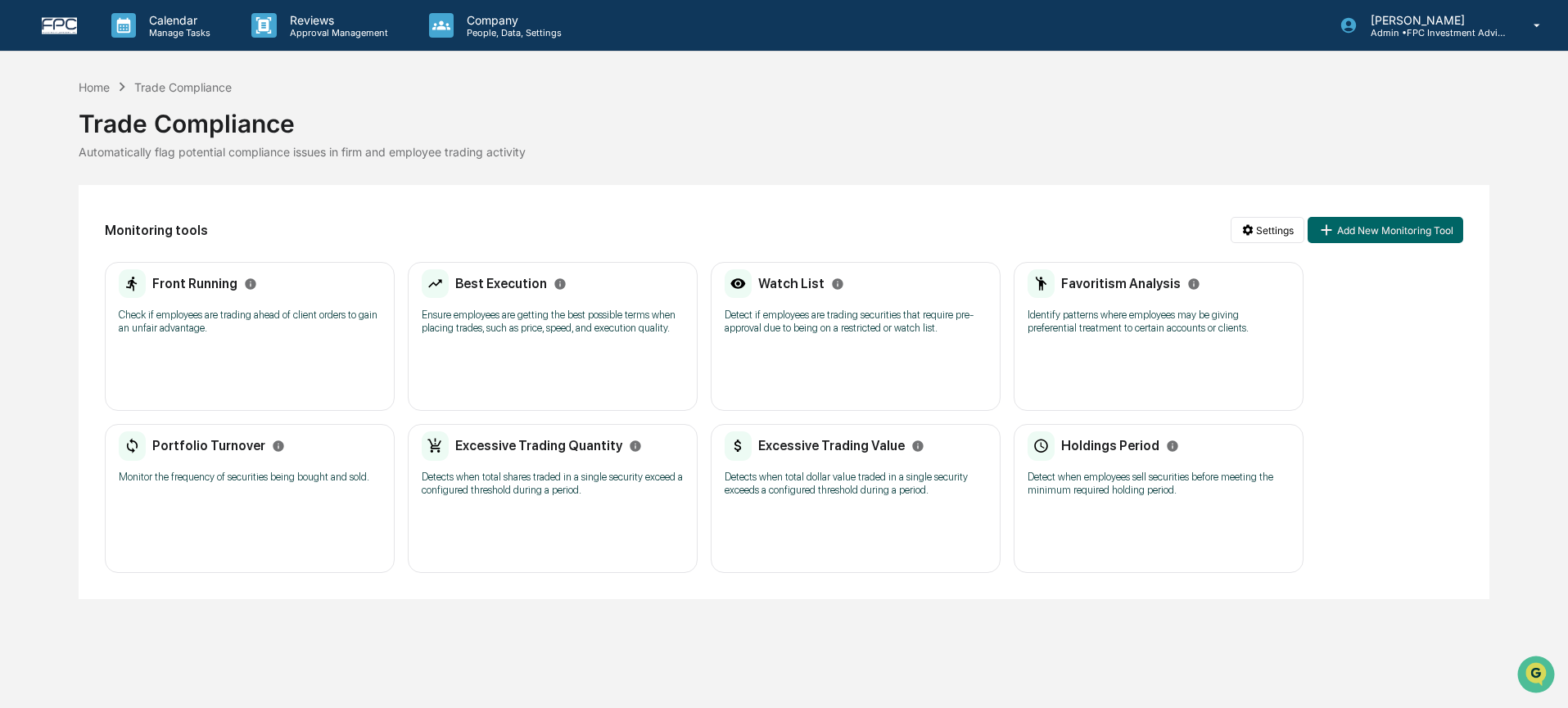
click at [506, 345] on div "Best Execution Ensure employees are getting the best possible terms when placin…" at bounding box center [552, 307] width 262 height 76
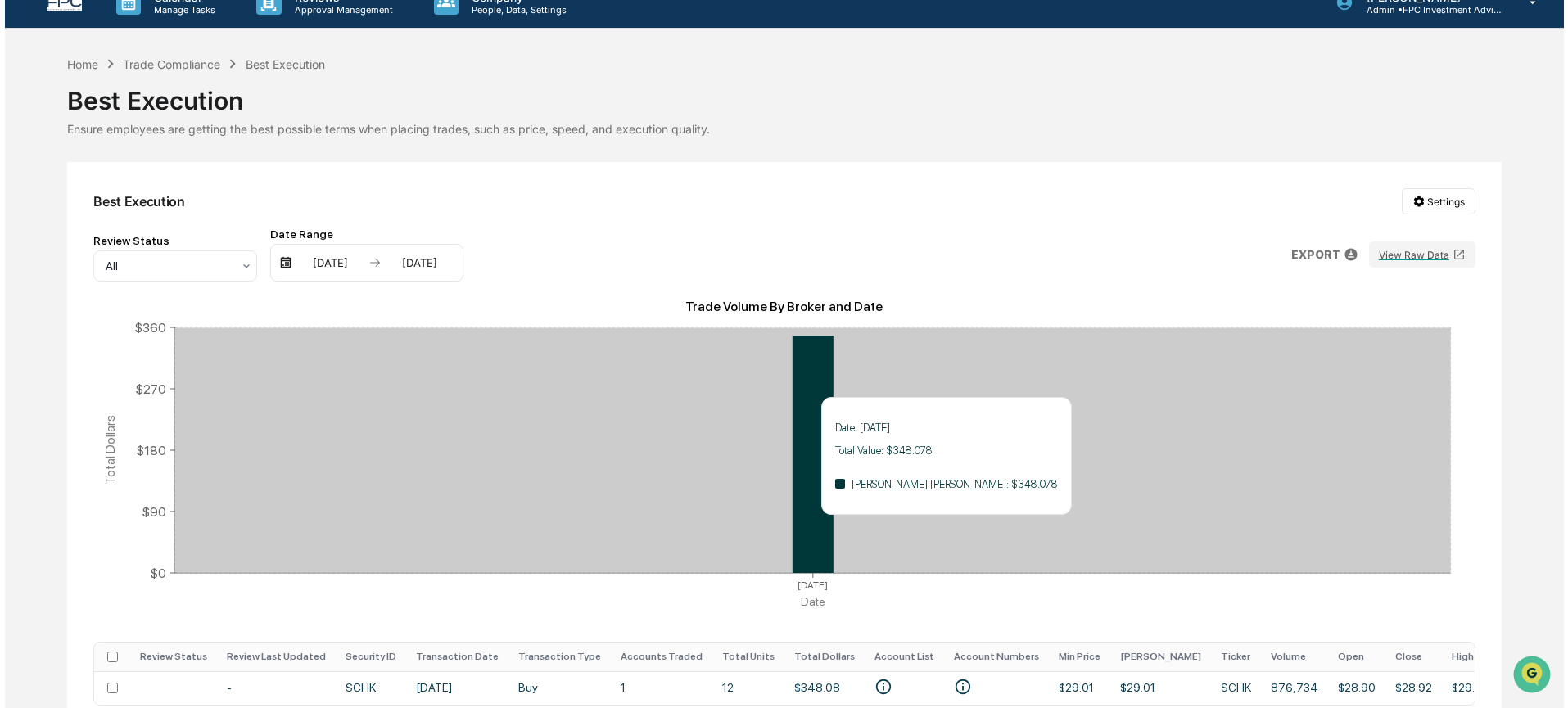
scroll to position [113, 0]
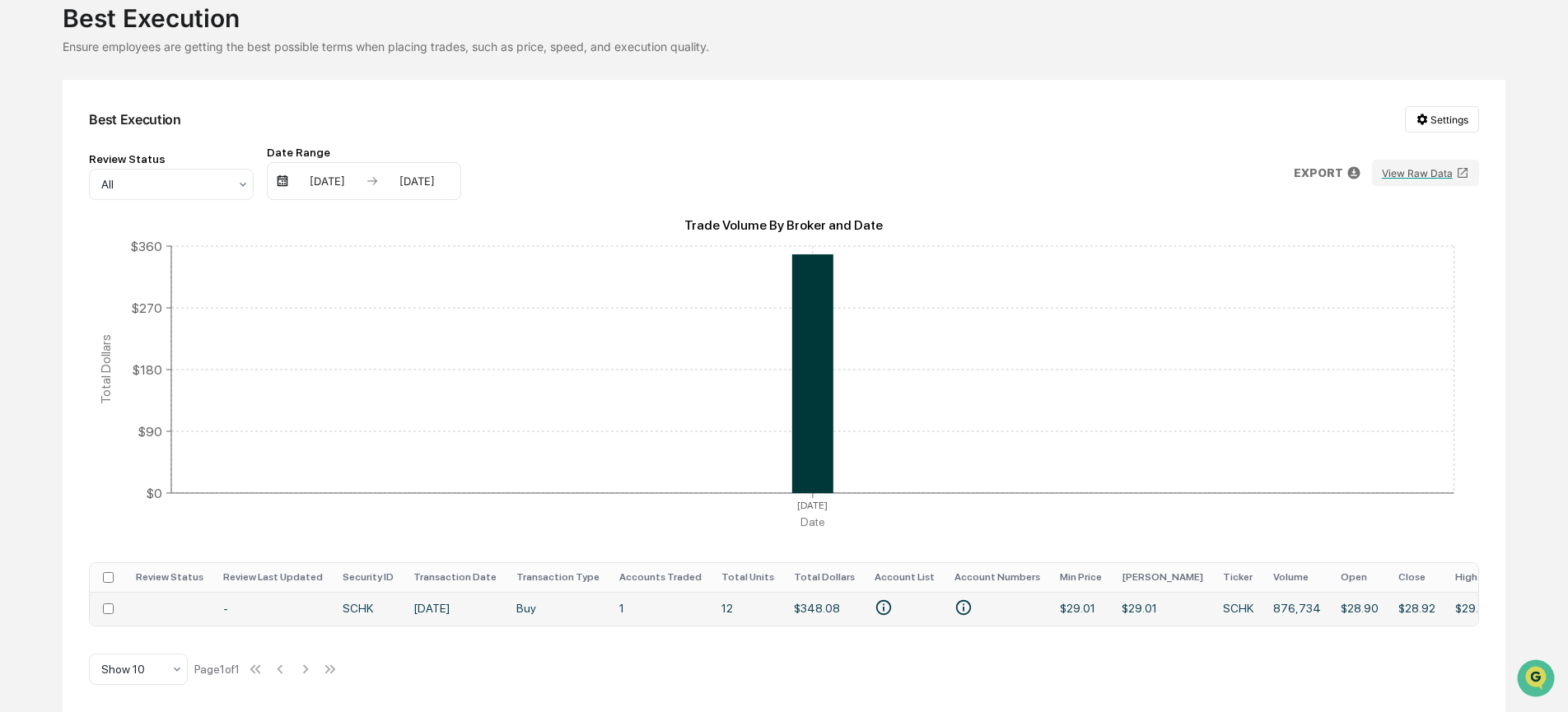
click at [445, 618] on td "[DATE]" at bounding box center [455, 609] width 103 height 34
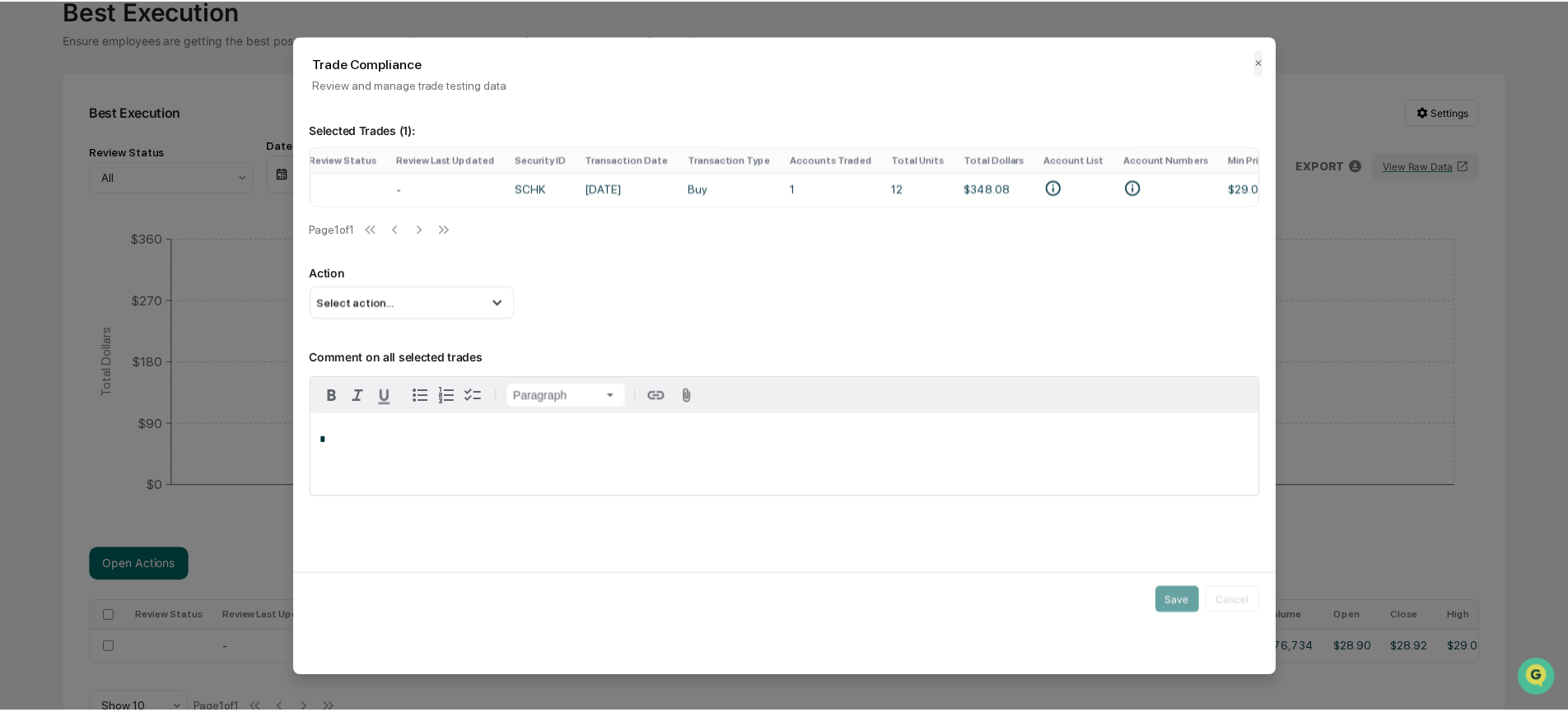
scroll to position [0, 0]
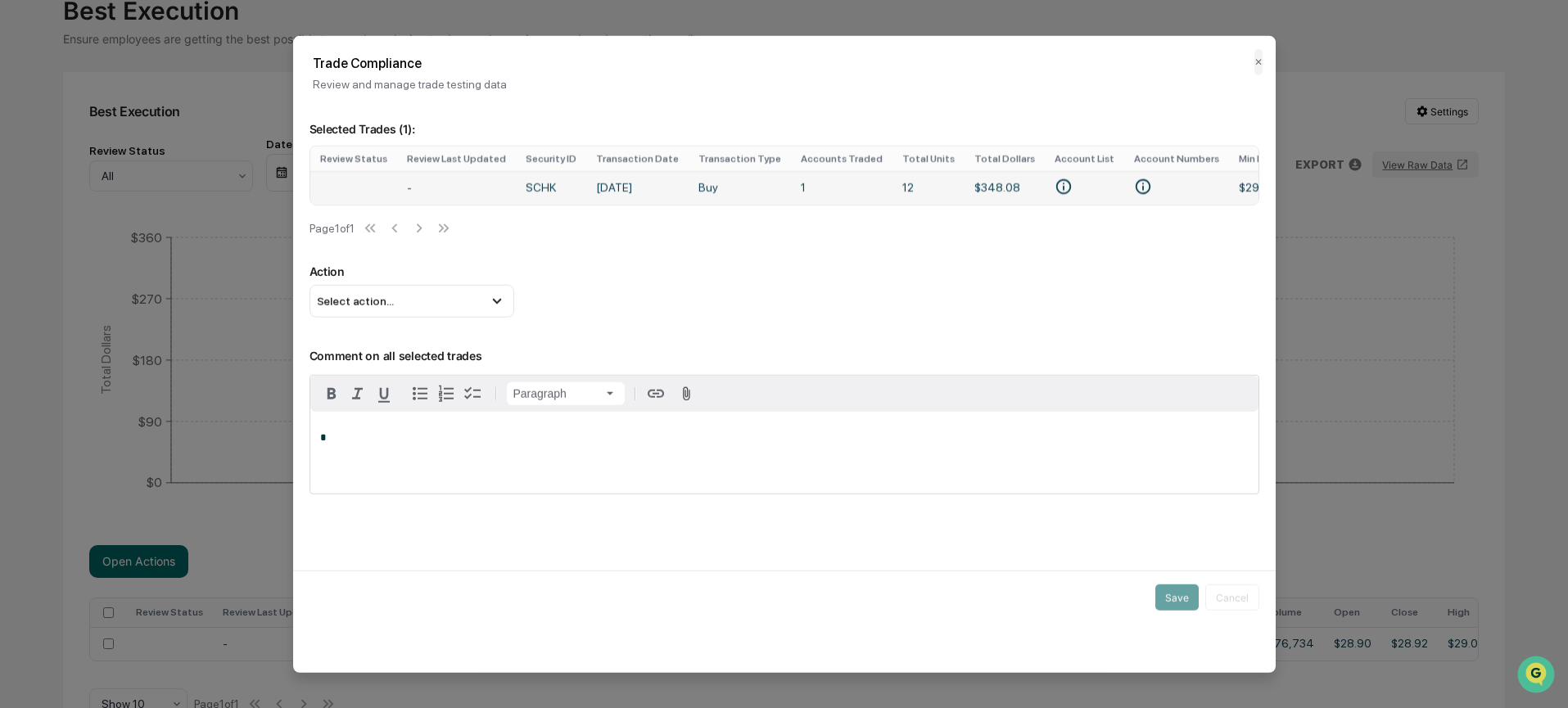
click at [812, 187] on td "1" at bounding box center [841, 187] width 101 height 33
click at [808, 188] on td "1" at bounding box center [841, 187] width 101 height 33
drag, startPoint x: 810, startPoint y: 187, endPoint x: 884, endPoint y: 187, distance: 74.0
click at [811, 187] on td "1" at bounding box center [841, 187] width 101 height 33
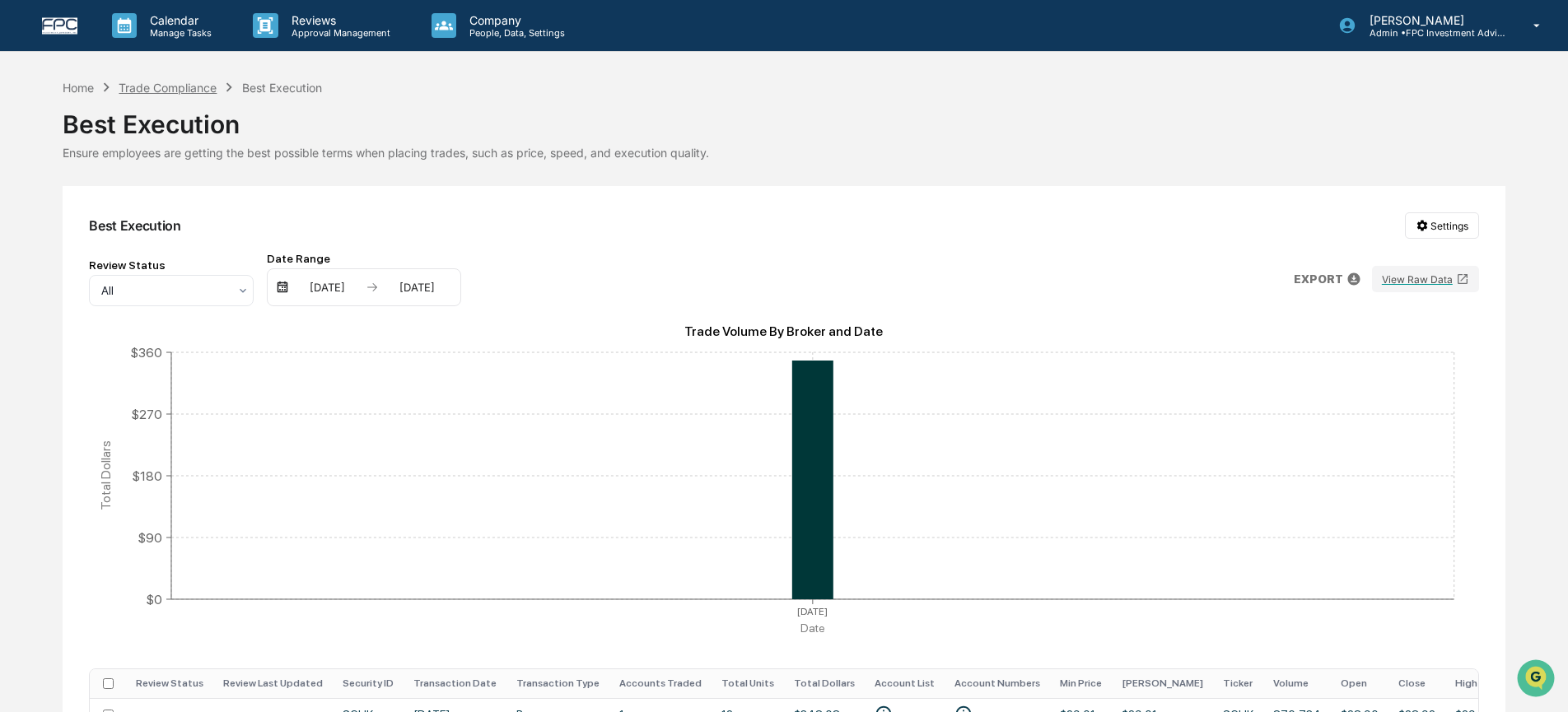
click at [193, 83] on div "Trade Compliance" at bounding box center [167, 87] width 98 height 14
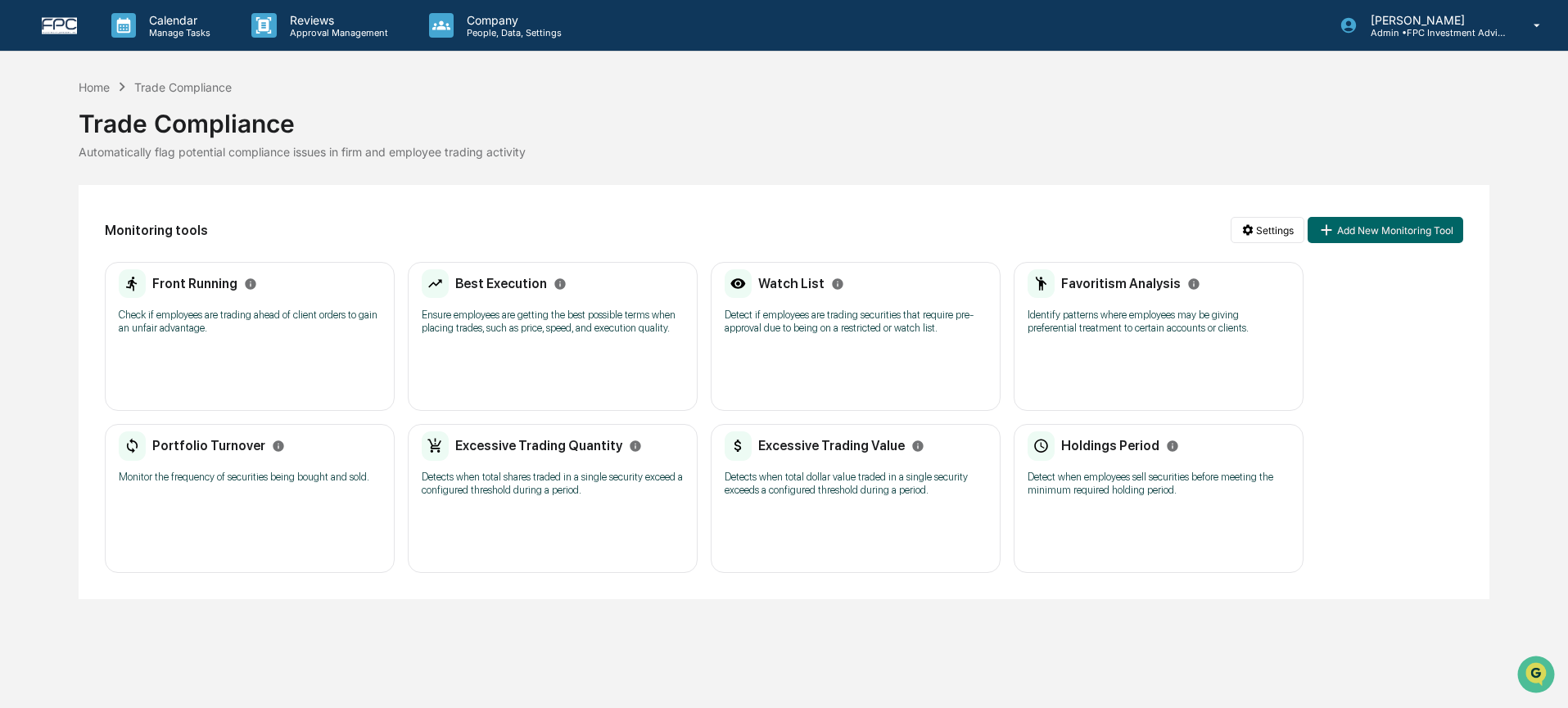
click at [897, 334] on p "Detect if employees are trading securities that require pre-approval due to bei…" at bounding box center [855, 321] width 262 height 26
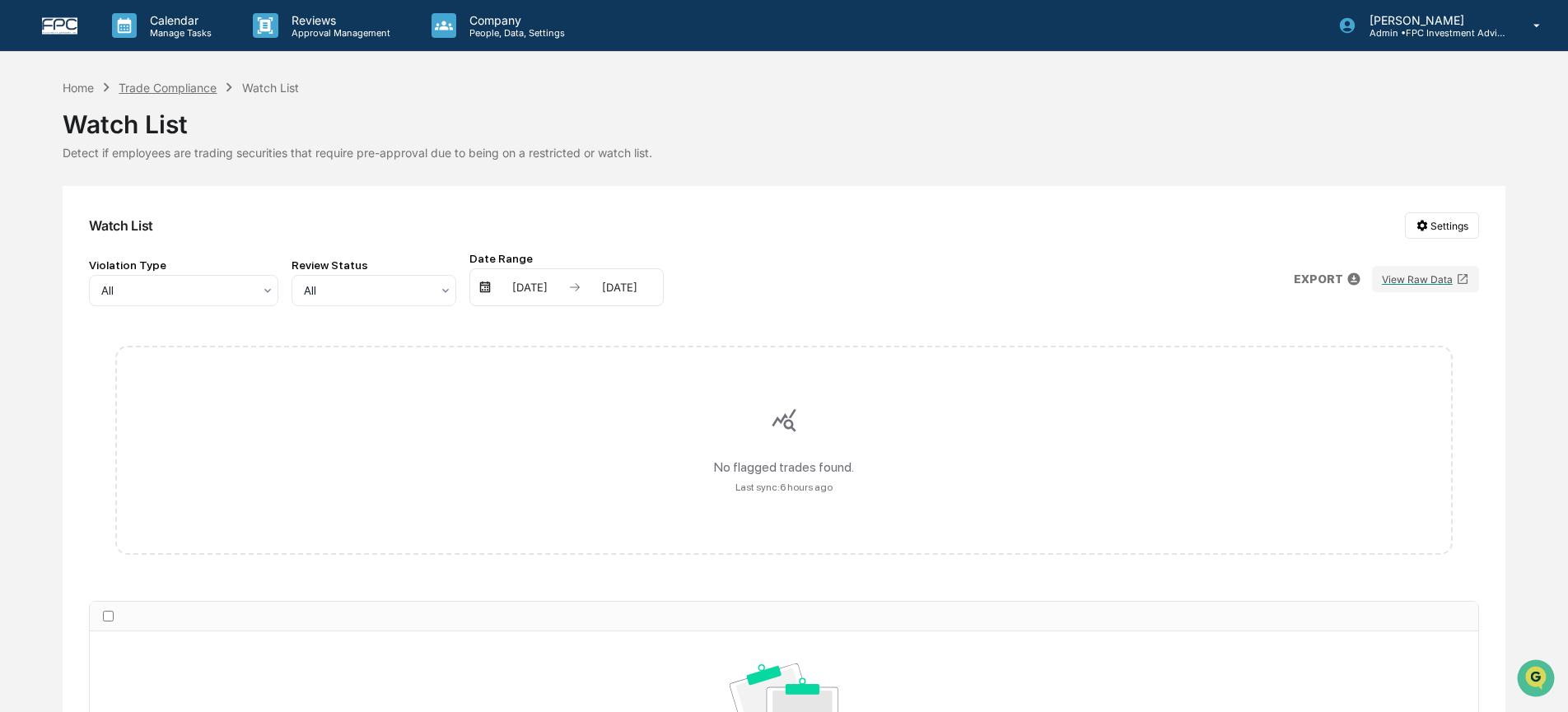
click at [155, 84] on div "Trade Compliance" at bounding box center [167, 87] width 98 height 14
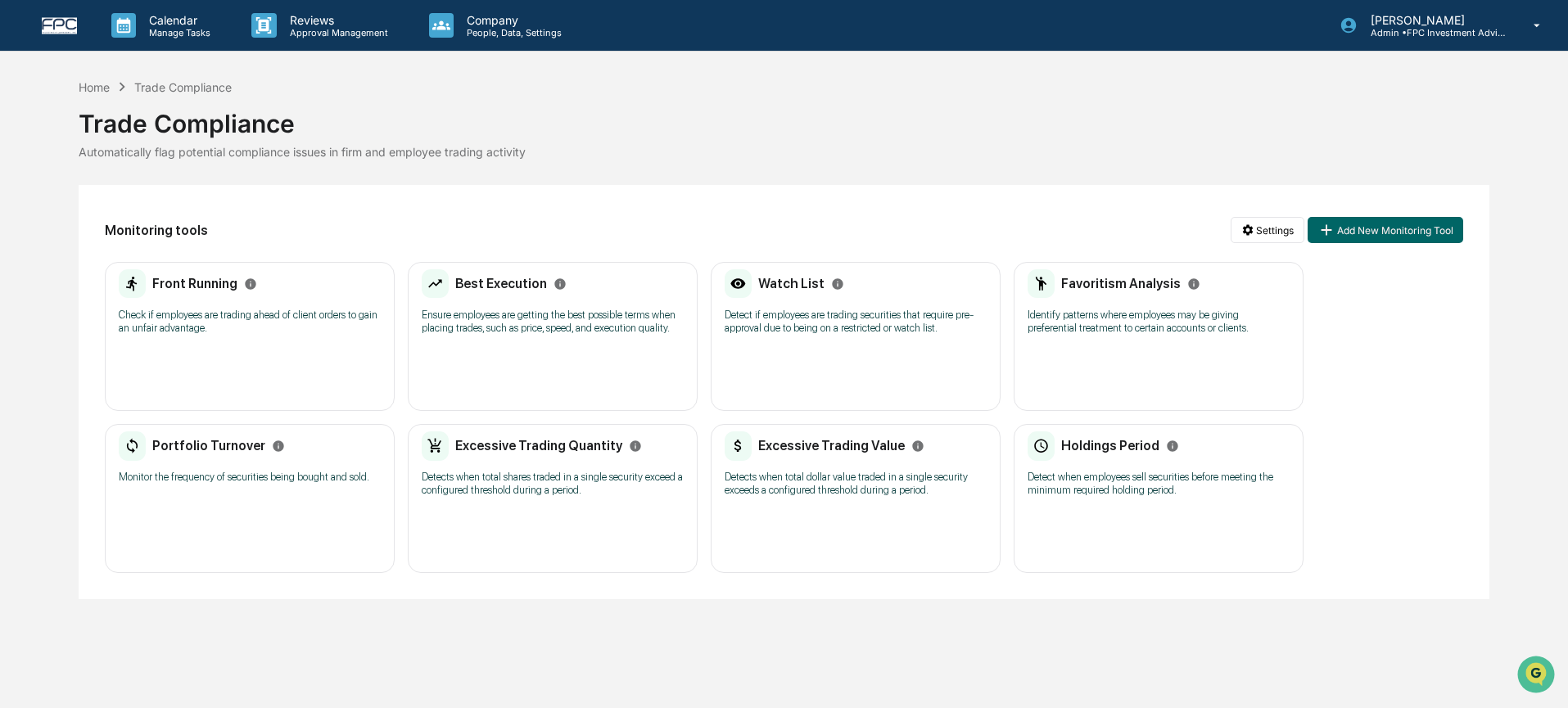
click at [1216, 345] on div "Favoritism Analysis Identify patterns where employees may be giving preferentia…" at bounding box center [1158, 336] width 290 height 149
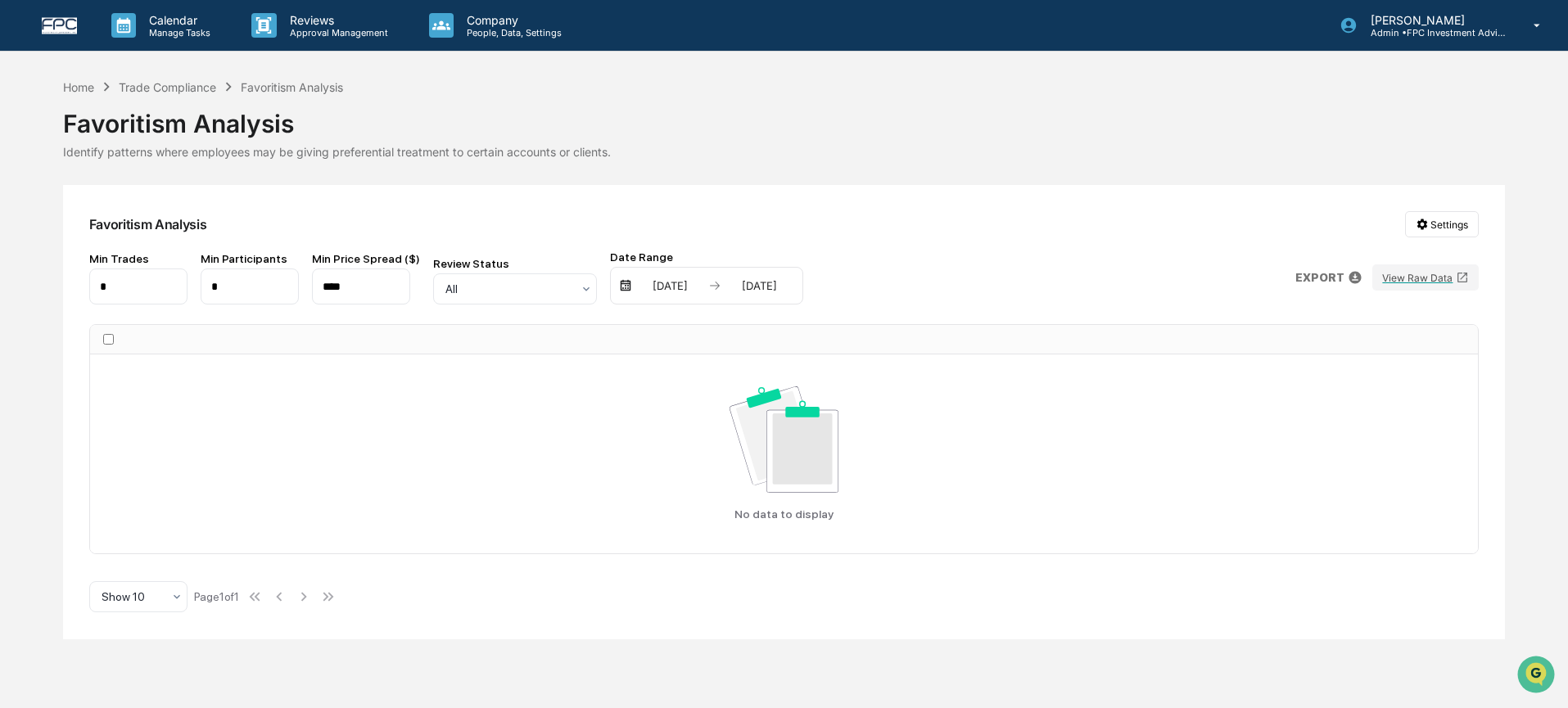
click at [380, 283] on input "****" at bounding box center [361, 286] width 99 height 36
type input "****"
click at [156, 290] on input "*" at bounding box center [139, 286] width 99 height 36
type input "*"
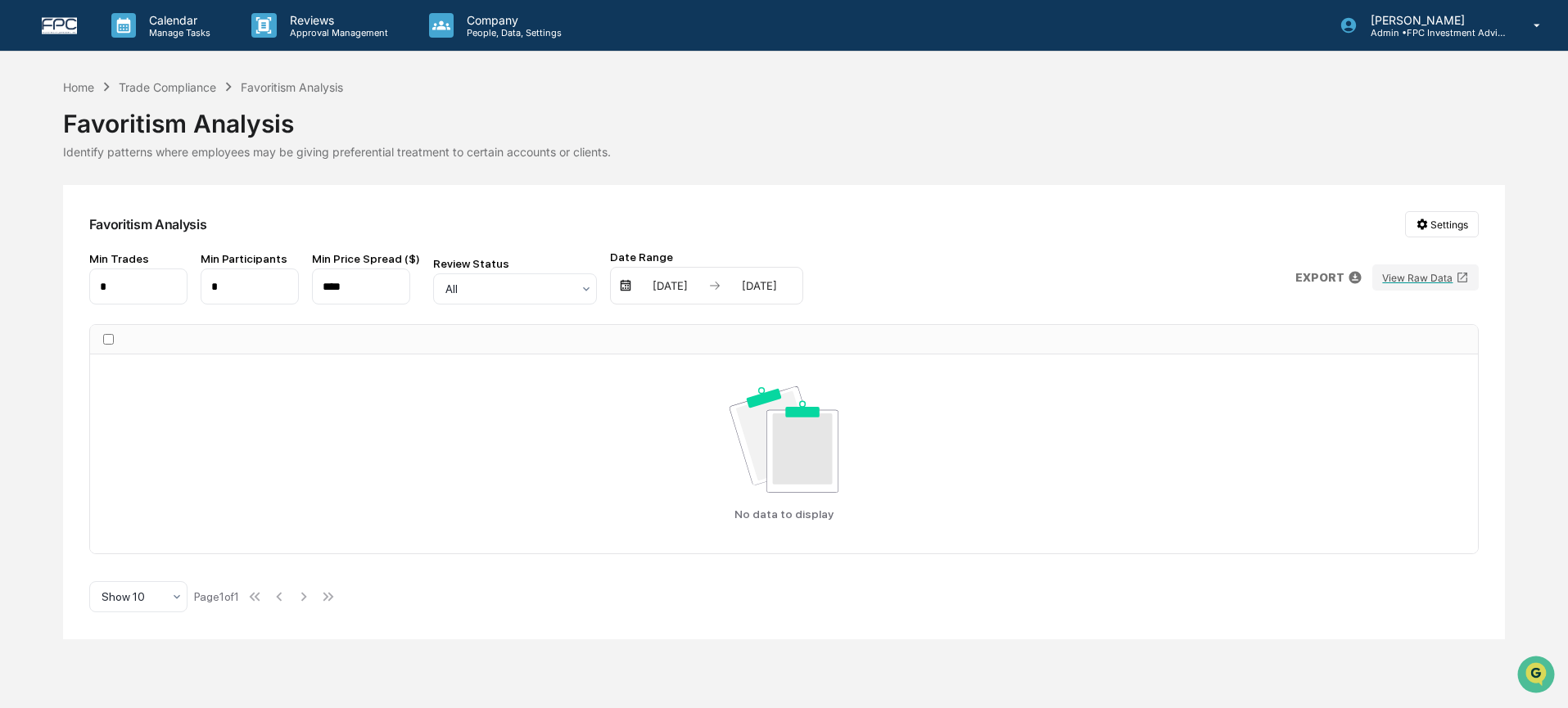
click at [187, 100] on div "Favoritism Analysis" at bounding box center [784, 117] width 1443 height 43
click at [192, 88] on div "Trade Compliance" at bounding box center [167, 87] width 98 height 14
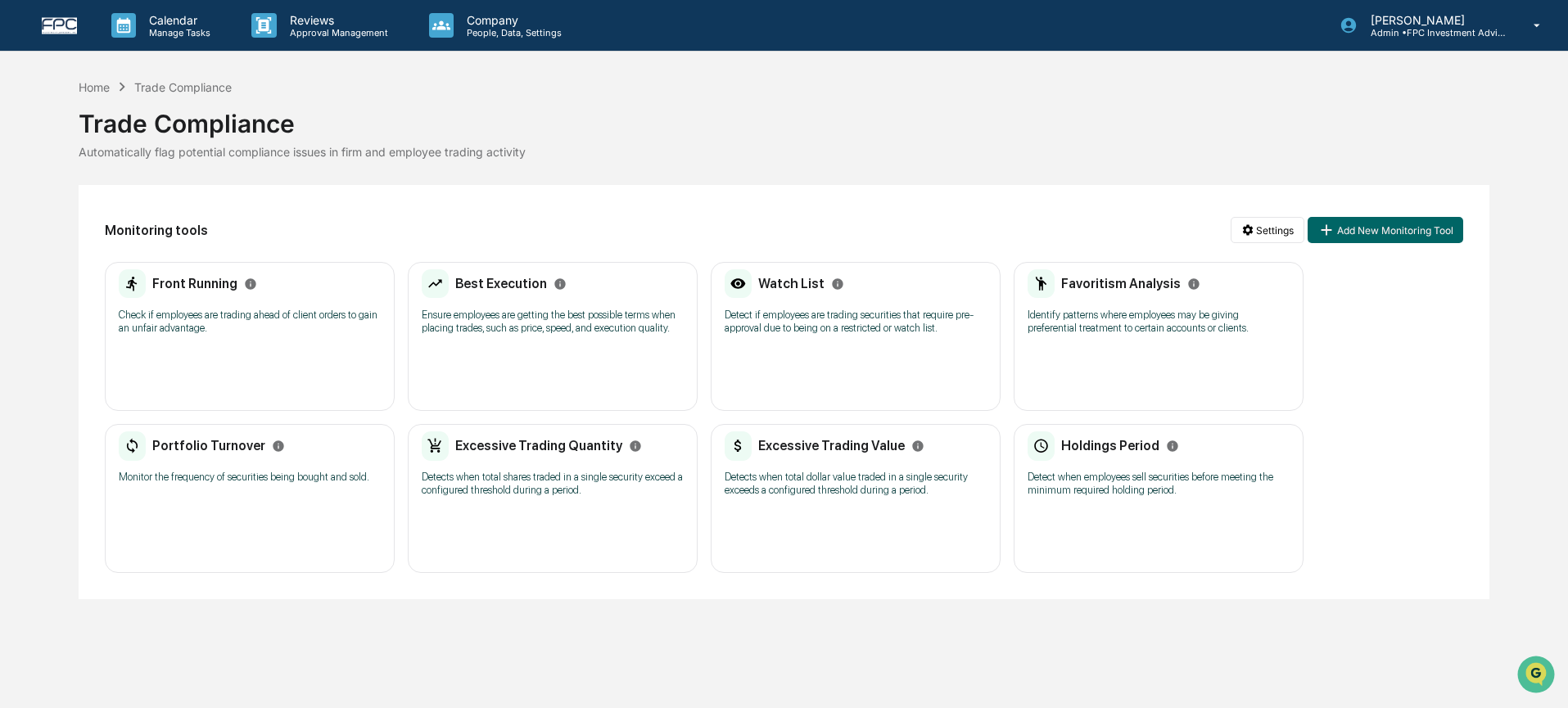
click at [272, 554] on div "Portfolio Turnover Monitor the frequency of securities being bought and sold. N…" at bounding box center [249, 498] width 290 height 149
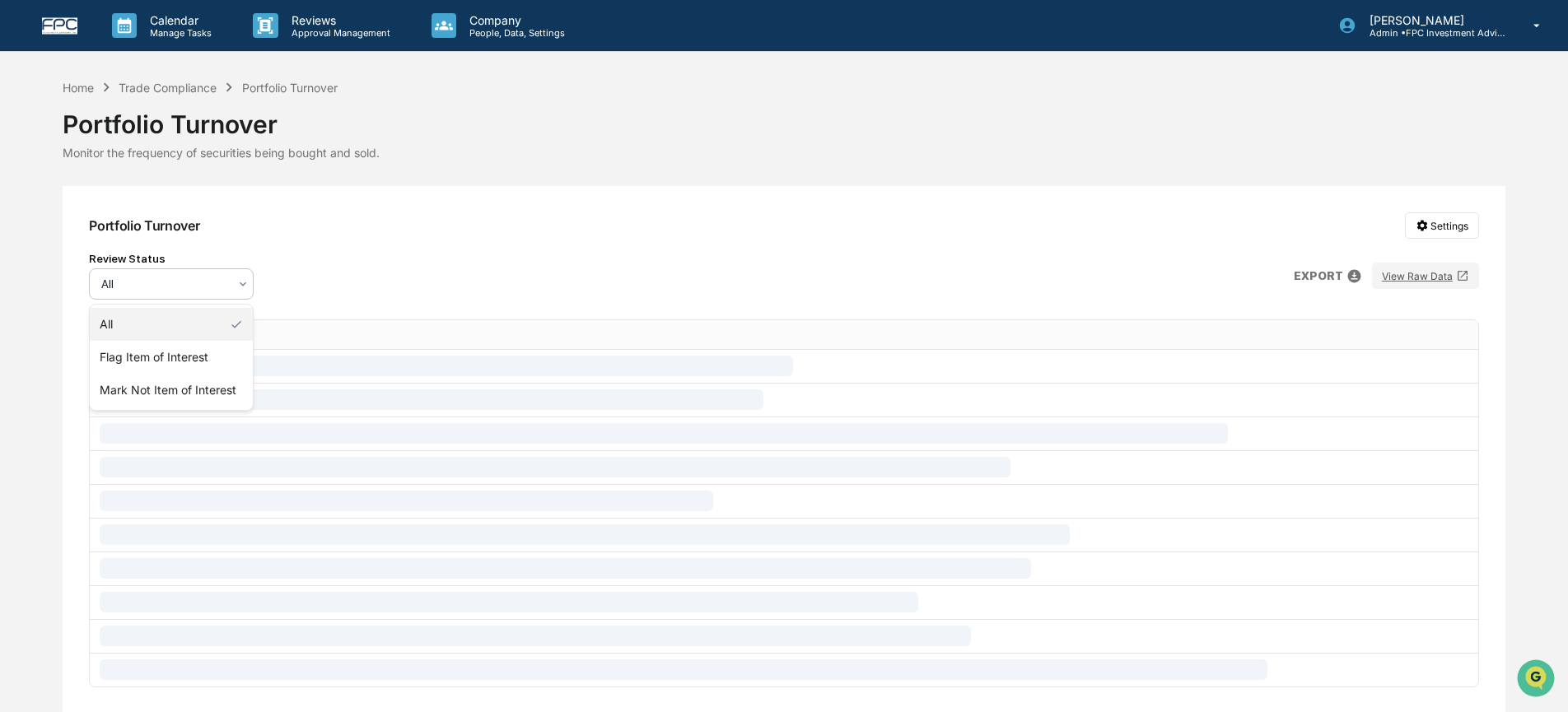
click at [229, 286] on div "All" at bounding box center [165, 283] width 143 height 23
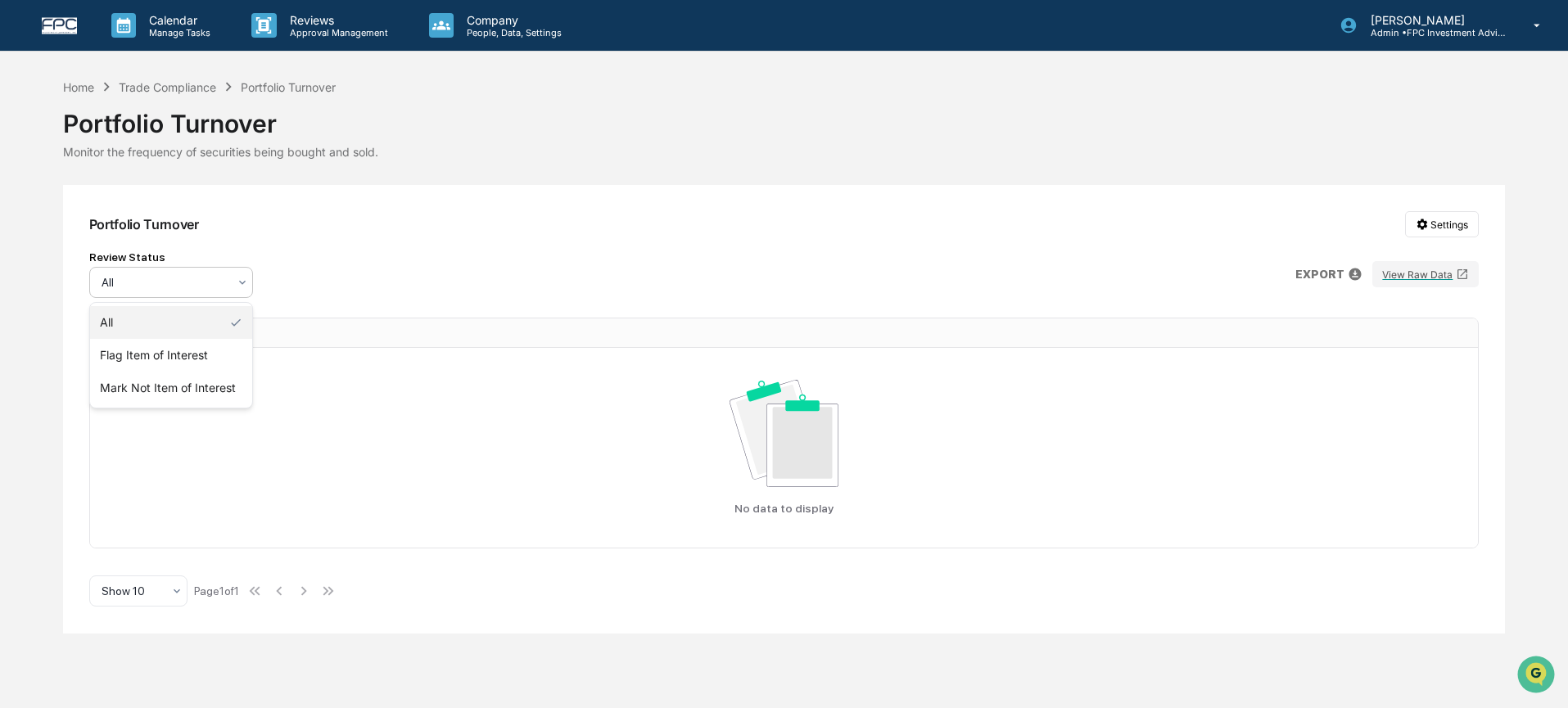
click at [624, 243] on div "Portfolio Turnover Settings Review Status All, 1 of 3. 3 results available. Use…" at bounding box center [784, 409] width 1443 height 449
click at [203, 86] on div "Trade Compliance" at bounding box center [167, 87] width 98 height 14
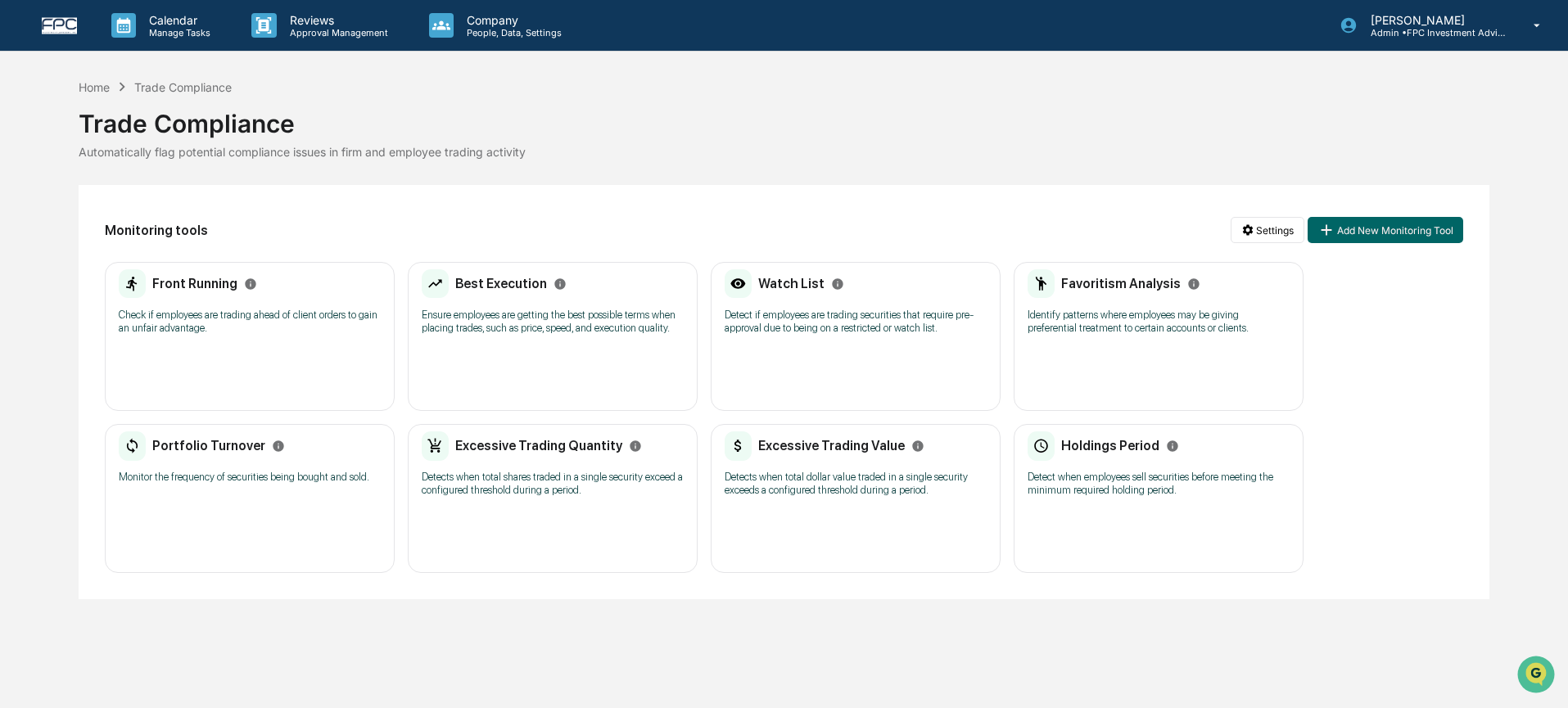
click at [527, 494] on p "Detects when total shares traded in a single security exceed a configured thres…" at bounding box center [552, 483] width 262 height 26
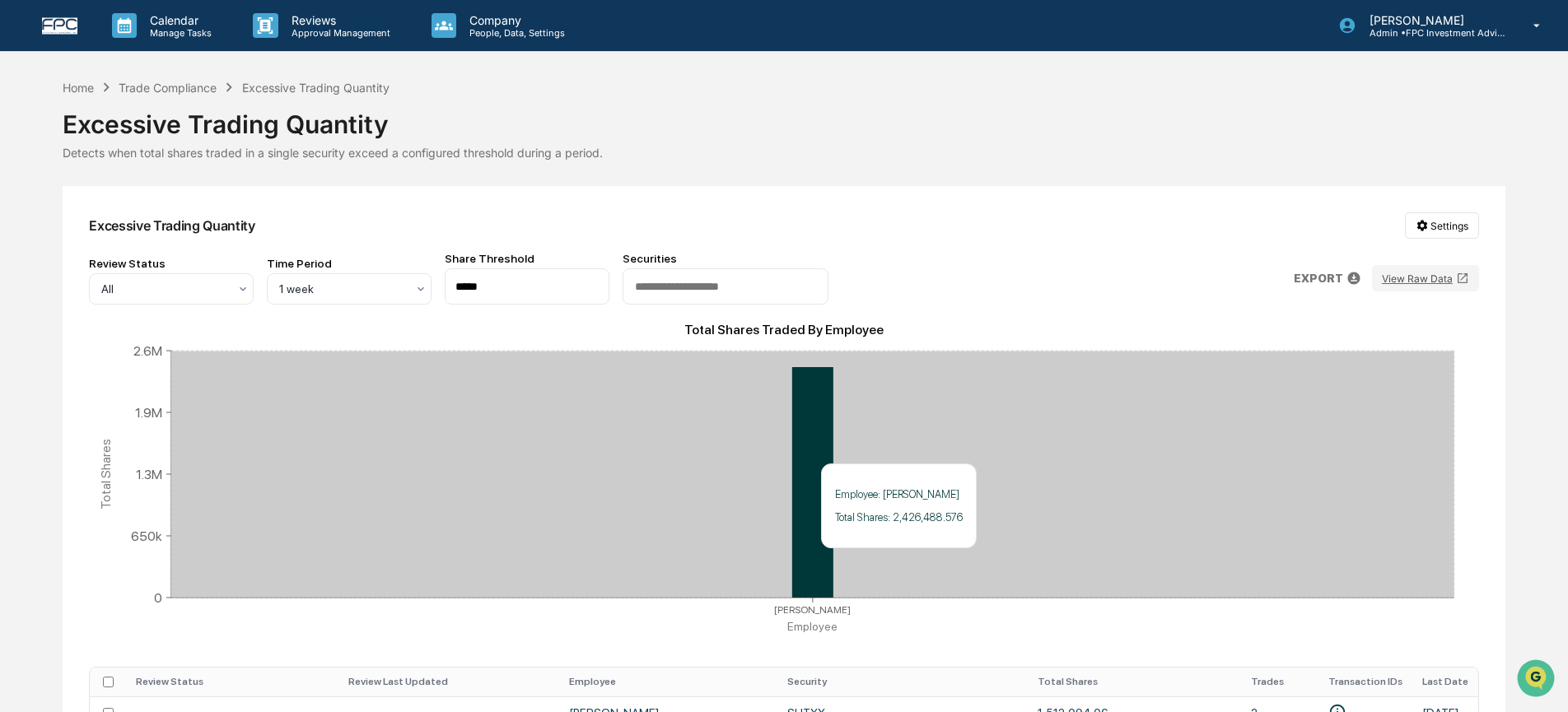
click at [826, 559] on icon at bounding box center [812, 483] width 41 height 230
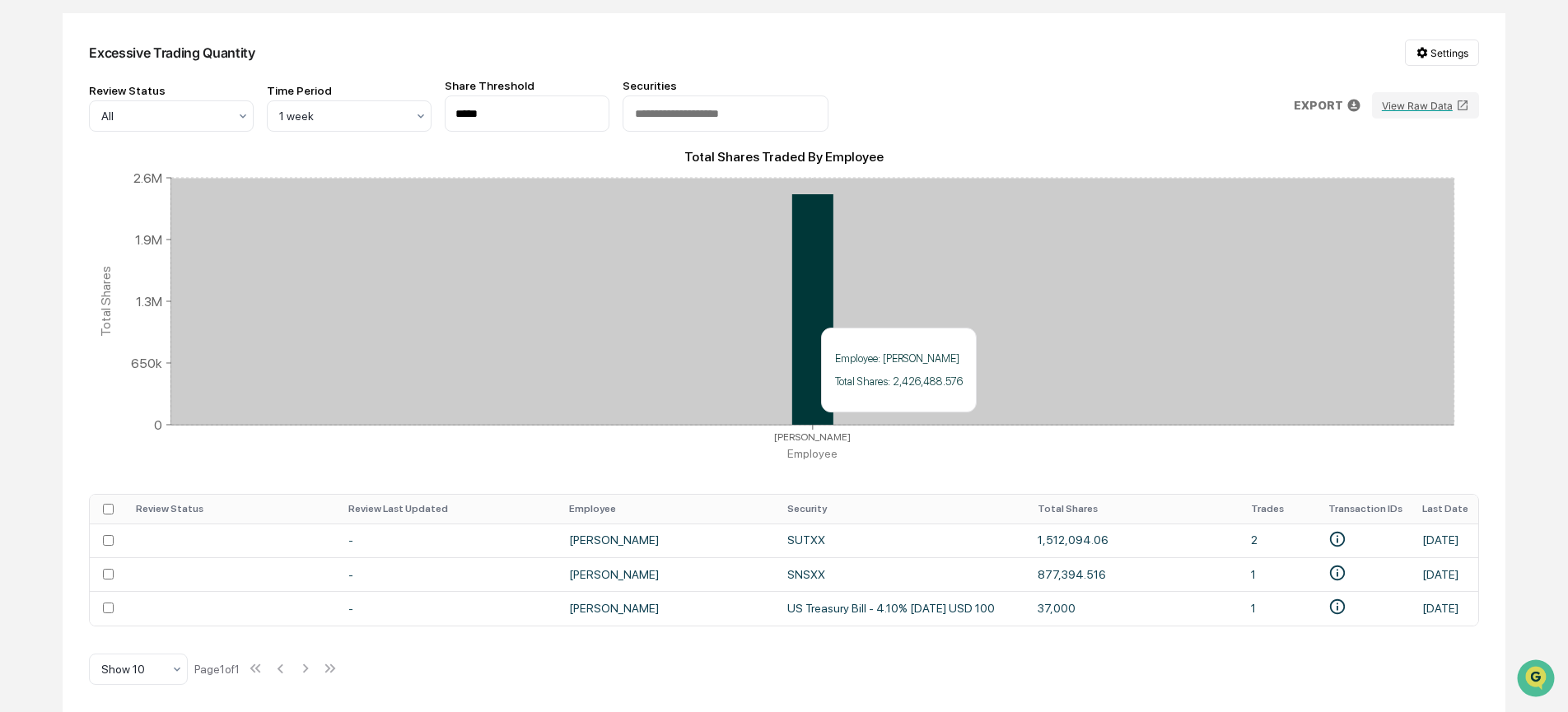
scroll to position [181, 0]
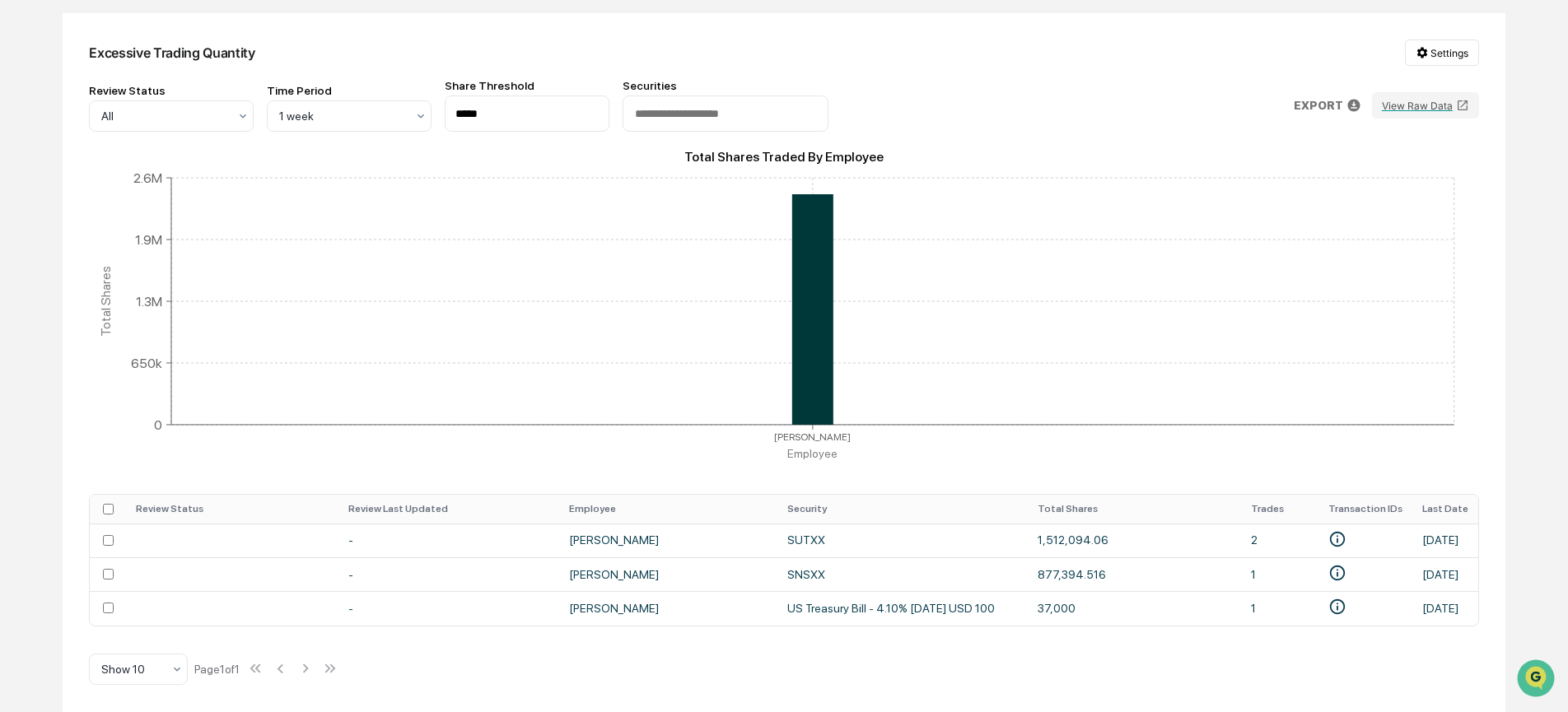
drag, startPoint x: 516, startPoint y: 626, endPoint x: 613, endPoint y: 626, distance: 97.0
click at [613, 626] on div "Excessive Trading Quantity Settings Review Status All Time Period 1 week Share …" at bounding box center [784, 362] width 1443 height 699
click at [346, 101] on div "1 week" at bounding box center [349, 116] width 165 height 31
click at [356, 151] on div "3 days" at bounding box center [349, 149] width 163 height 33
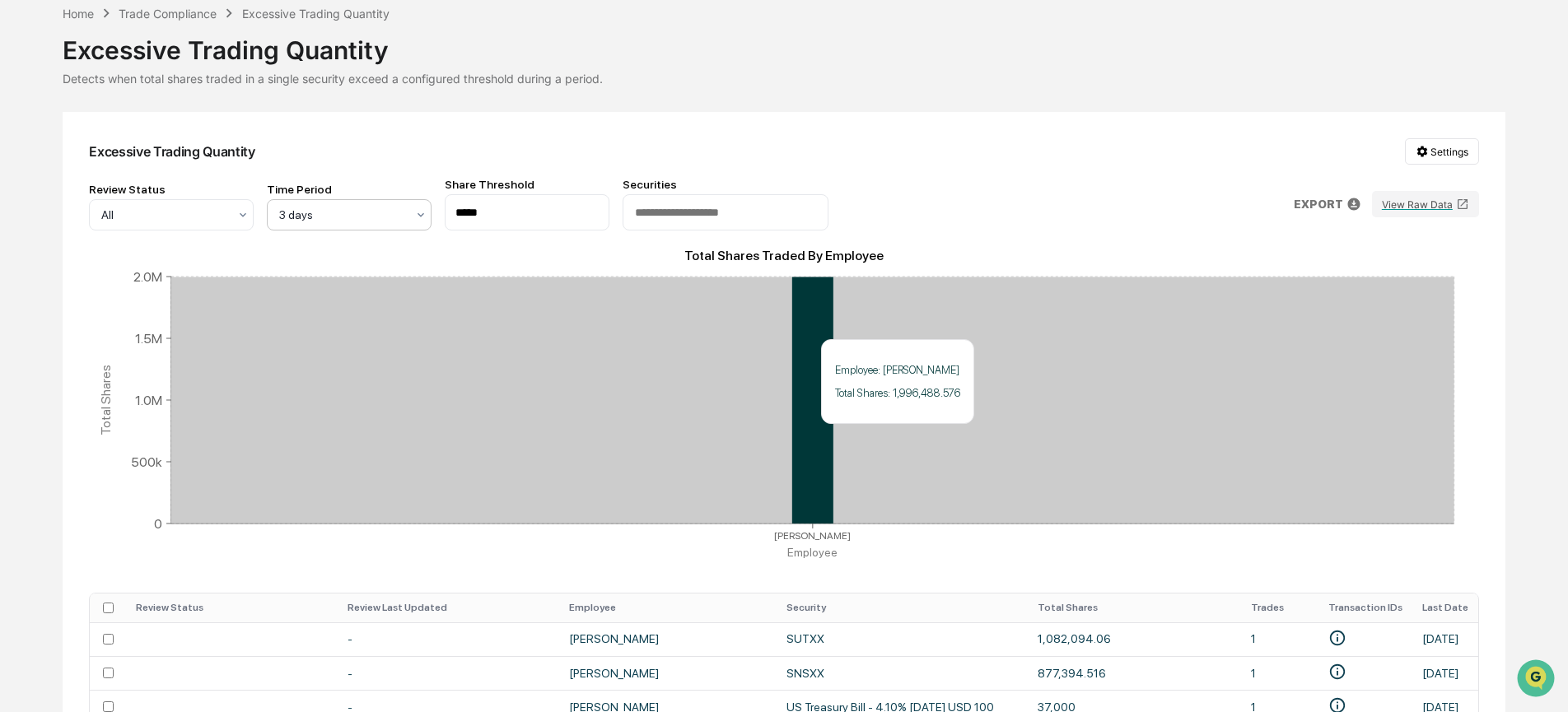
scroll to position [40, 0]
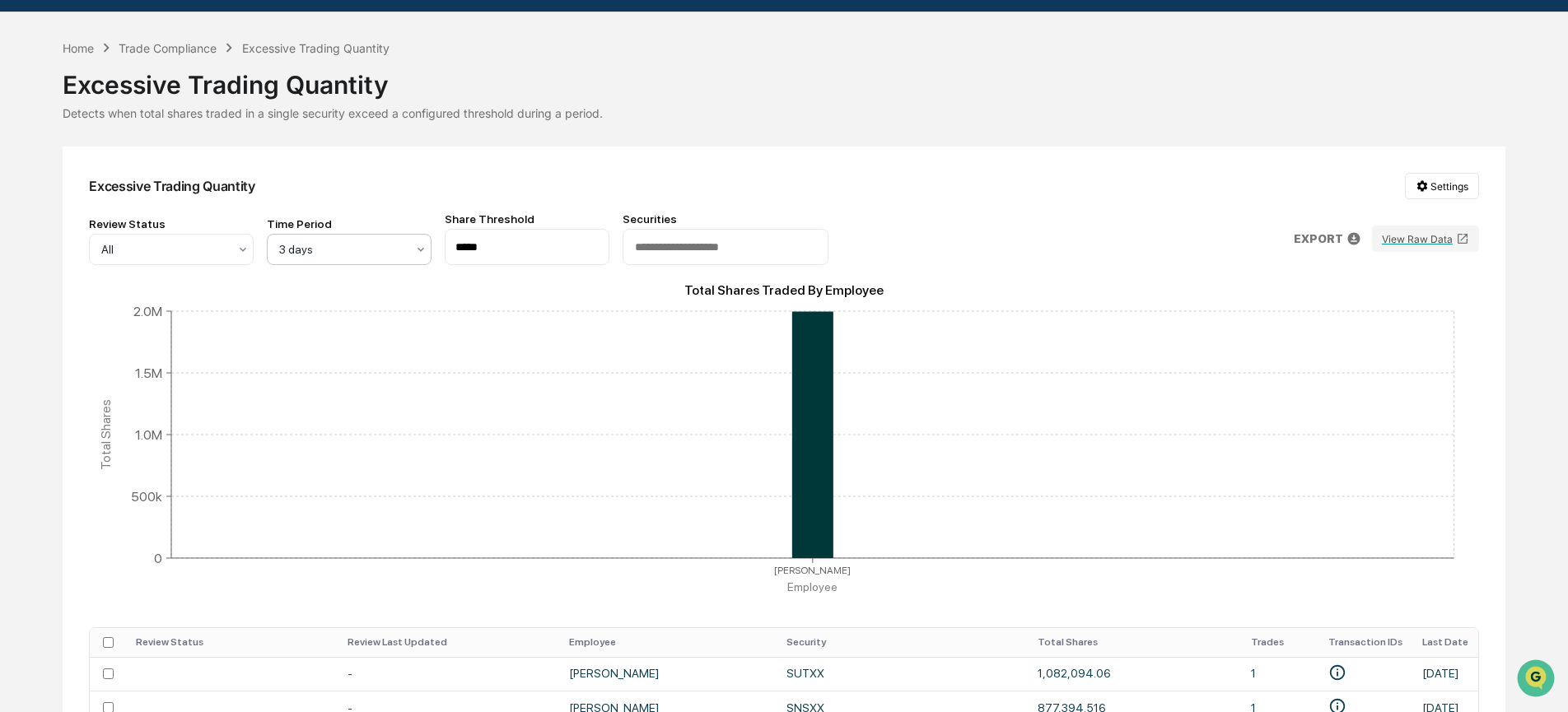
click at [171, 55] on div "Home Trade Compliance Excessive Trading Quantity" at bounding box center [225, 48] width 327 height 18
click at [175, 49] on div "Trade Compliance" at bounding box center [167, 48] width 98 height 14
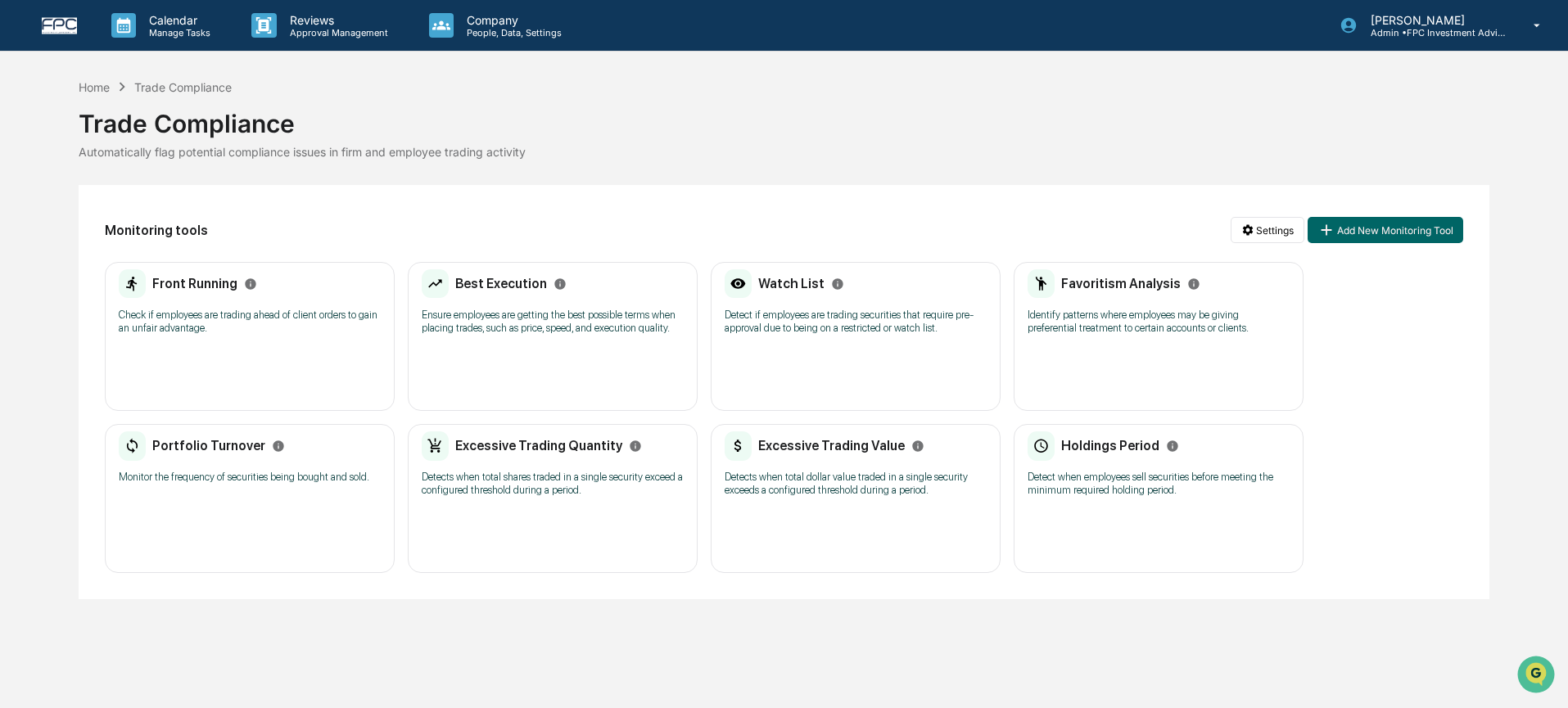
click at [824, 492] on p "Detects when total dollar value traded in a single security exceeds a configure…" at bounding box center [855, 483] width 262 height 26
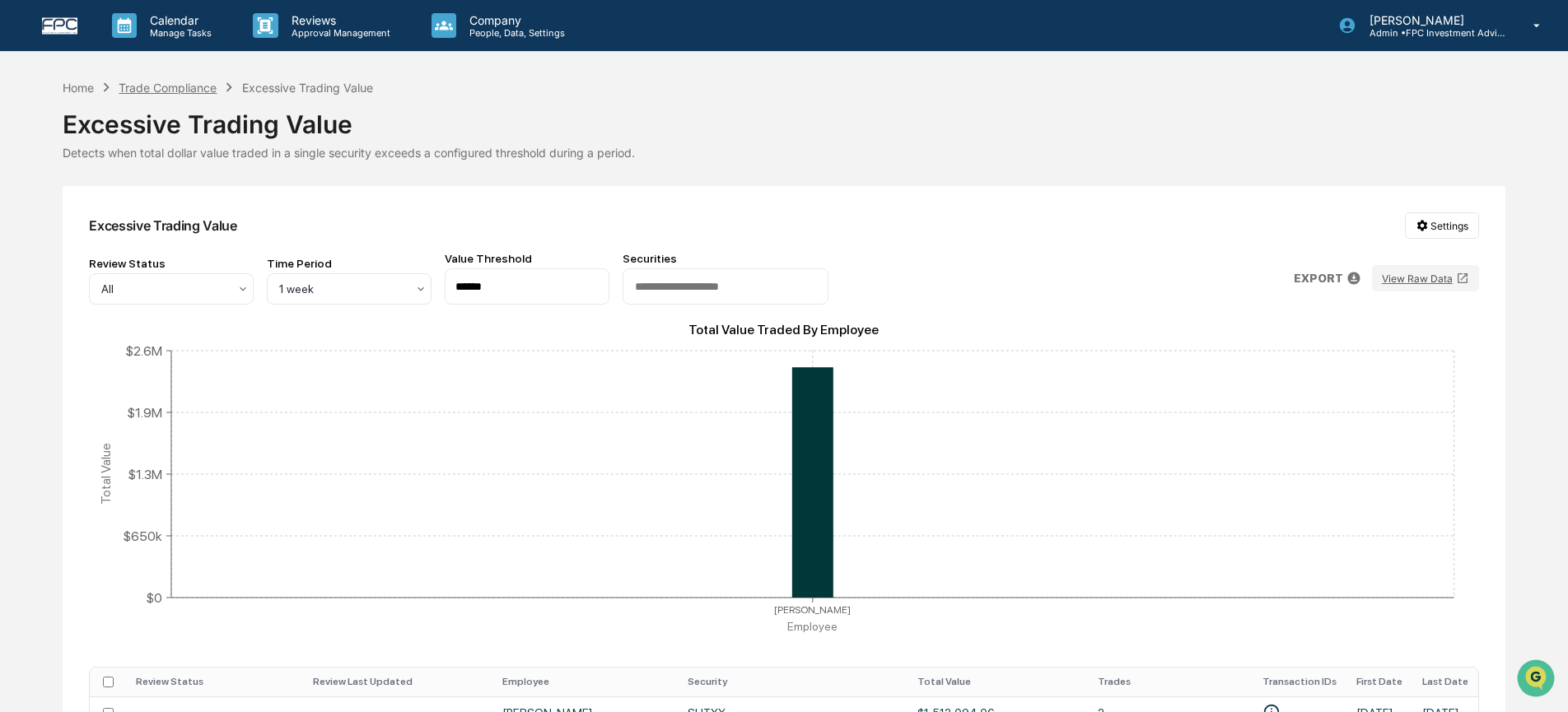
click at [203, 85] on div "Trade Compliance" at bounding box center [167, 87] width 98 height 14
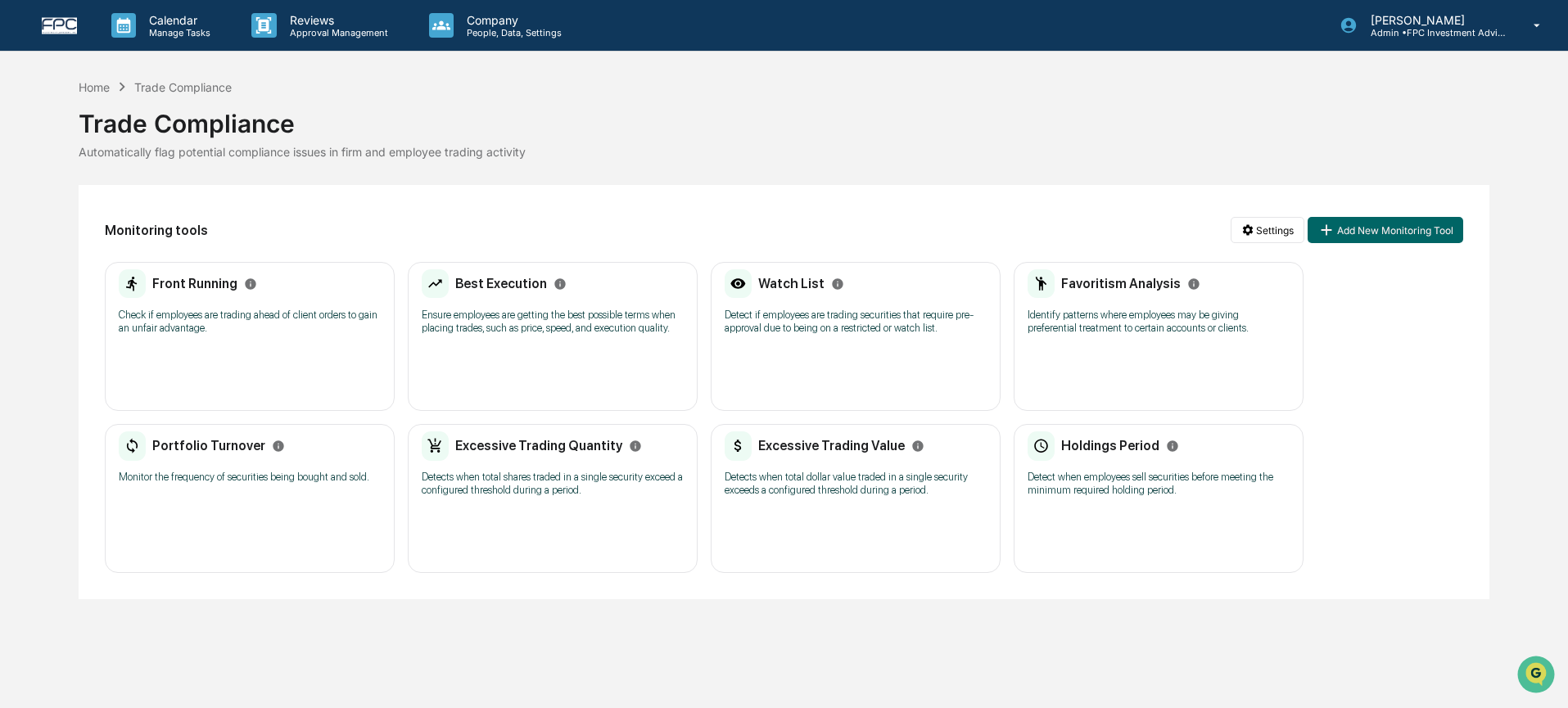
click at [1117, 490] on p "Detect when employees sell securities before meeting the minimum required holdi…" at bounding box center [1158, 483] width 262 height 26
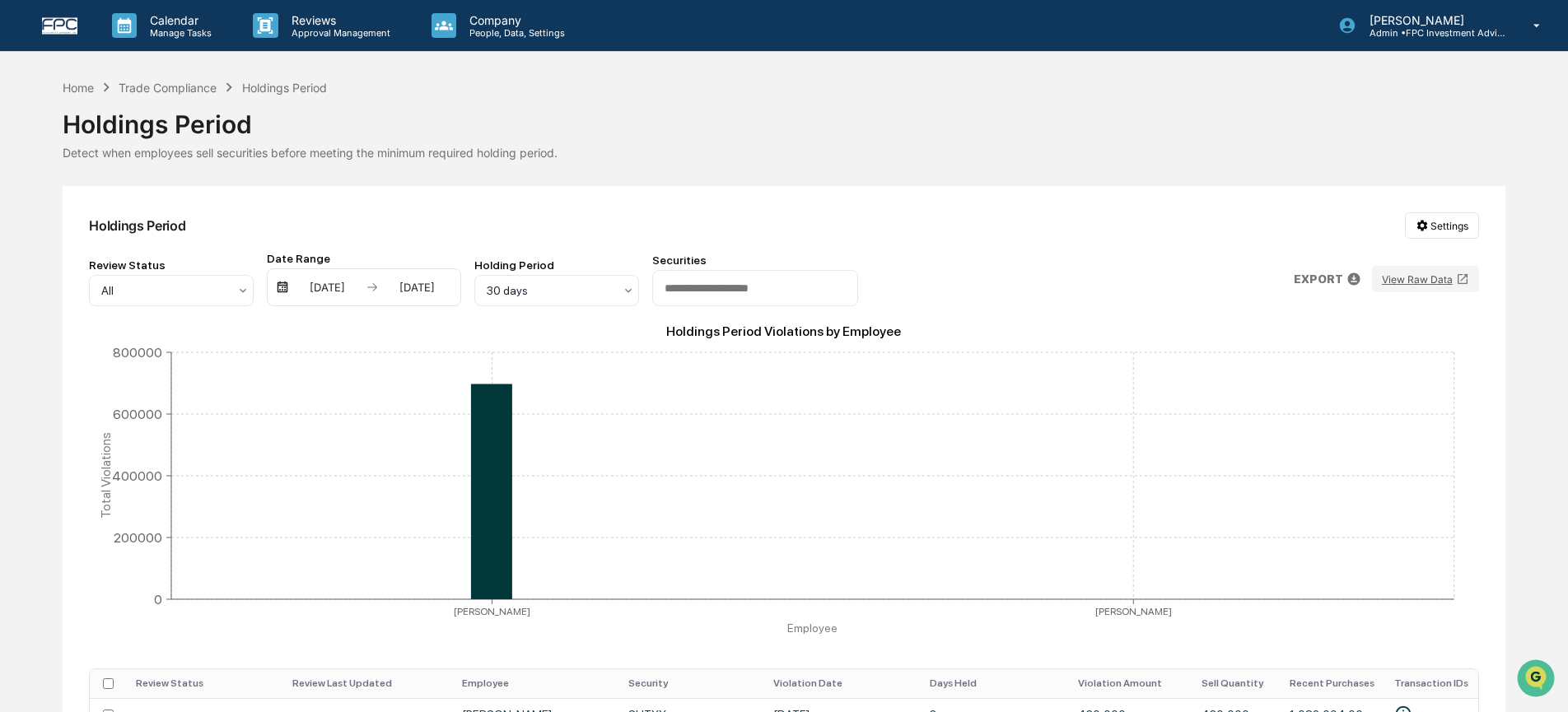
click at [209, 156] on div "Detect when employees sell securities before meeting the minimum required holdi…" at bounding box center [784, 152] width 1443 height 14
drag, startPoint x: 277, startPoint y: 154, endPoint x: 537, endPoint y: 159, distance: 260.0
click at [537, 159] on div "Detect when employees sell securities before meeting the minimum required holdi…" at bounding box center [784, 152] width 1443 height 14
click at [536, 166] on div "Home Trade Compliance Holdings Period Holdings Period Detect when employees sel…" at bounding box center [784, 601] width 1443 height 1047
click at [541, 295] on div at bounding box center [550, 291] width 127 height 17
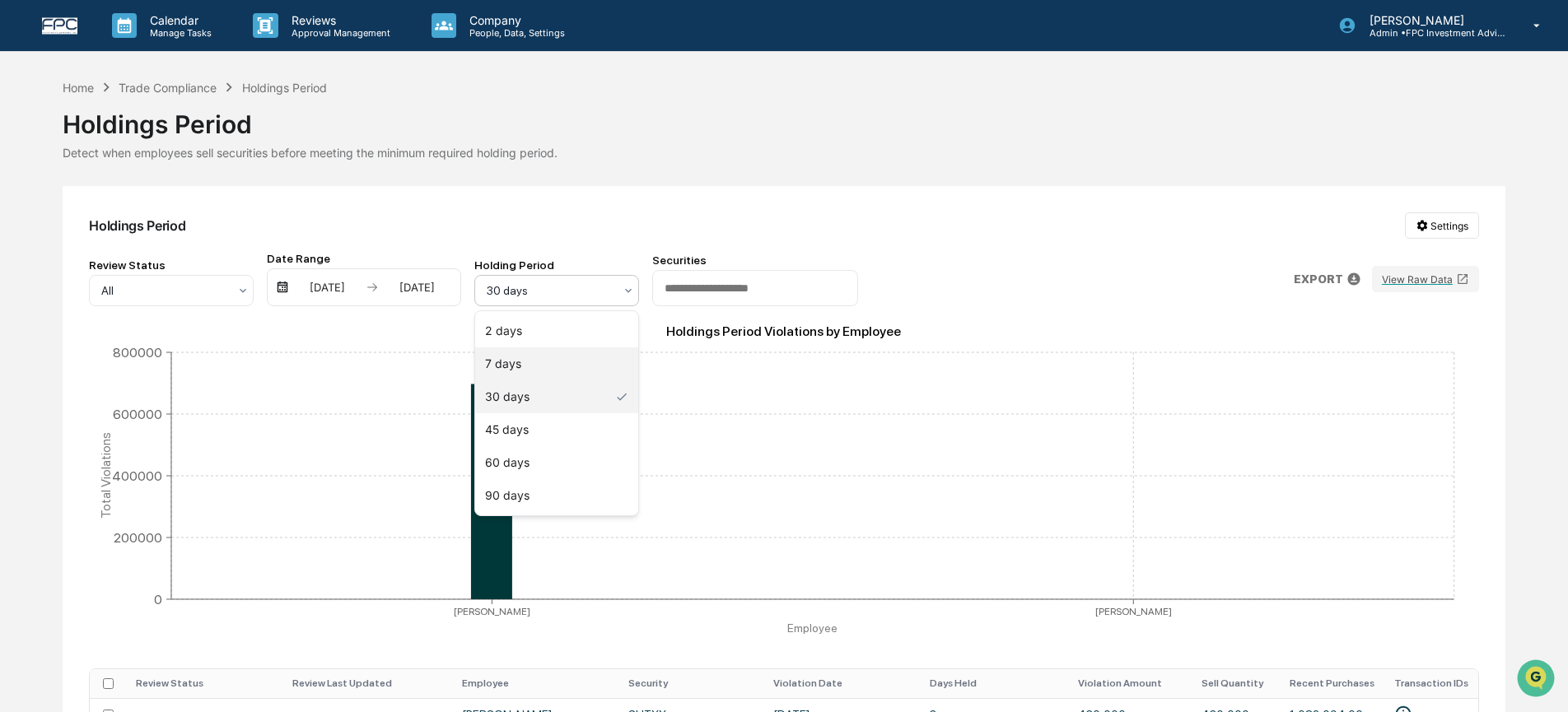
click at [541, 367] on div "7 days" at bounding box center [557, 363] width 163 height 33
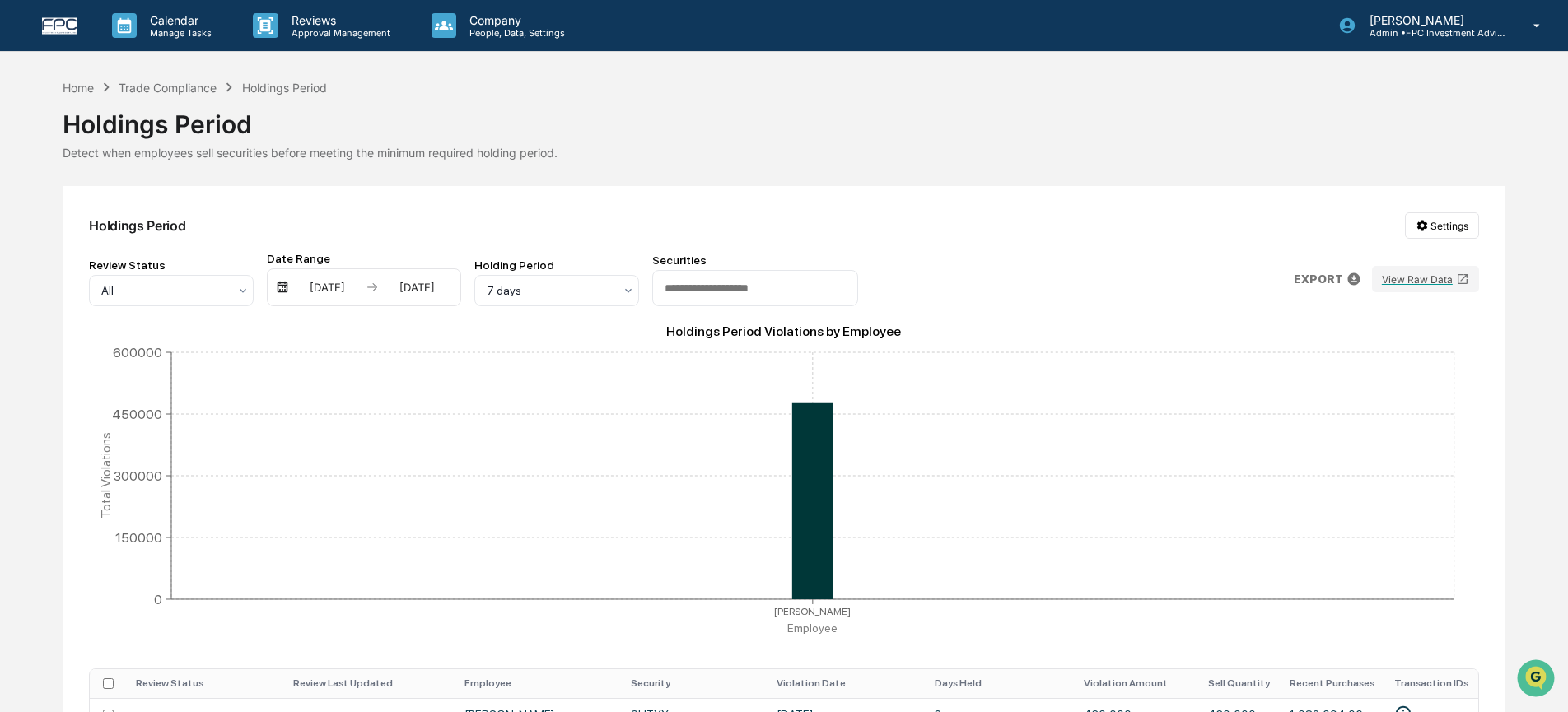
click at [677, 236] on div "Holdings Period Settings" at bounding box center [784, 225] width 1391 height 26
drag, startPoint x: 946, startPoint y: 287, endPoint x: 921, endPoint y: 257, distance: 39.1
click at [945, 280] on div "Review Status All Date Range 03/23/2025 09/23/2025 Holding Period 7 days Securi…" at bounding box center [784, 279] width 1391 height 55
drag, startPoint x: 1074, startPoint y: 170, endPoint x: 1054, endPoint y: 165, distance: 20.6
click at [1071, 171] on div "Home Trade Compliance Holdings Period Holdings Period Detect when employees sel…" at bounding box center [784, 499] width 1443 height 842
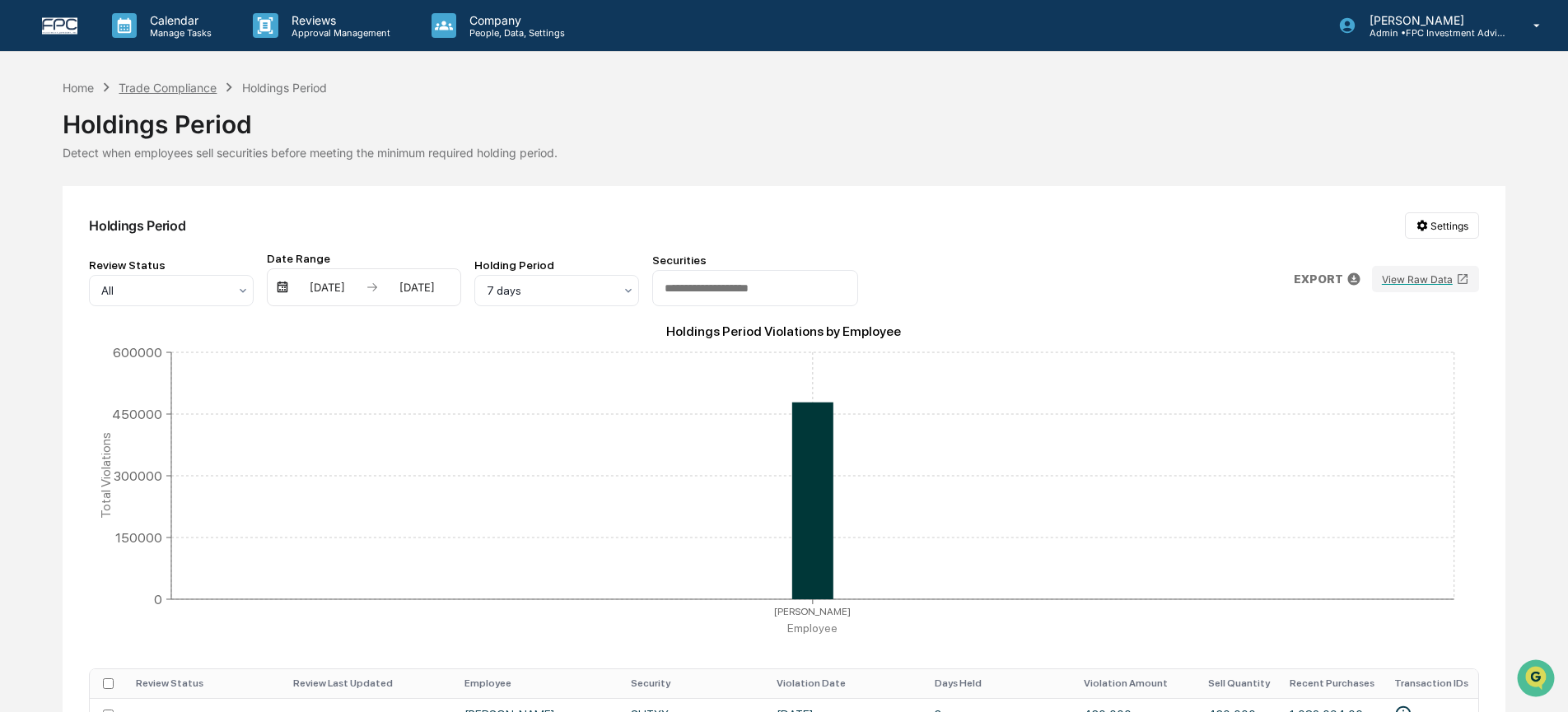
click at [195, 84] on div "Trade Compliance" at bounding box center [167, 87] width 98 height 14
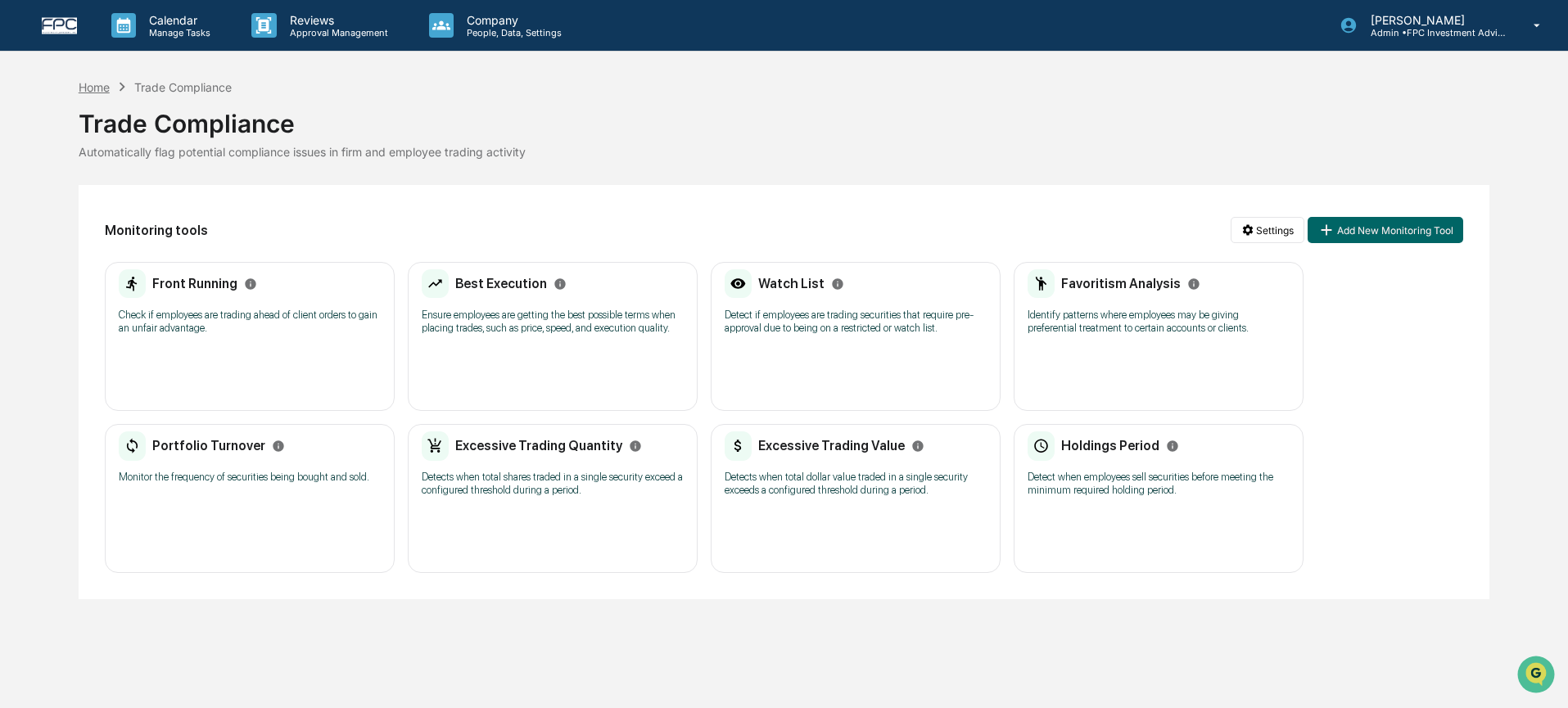
click at [99, 91] on div "Home" at bounding box center [94, 87] width 31 height 14
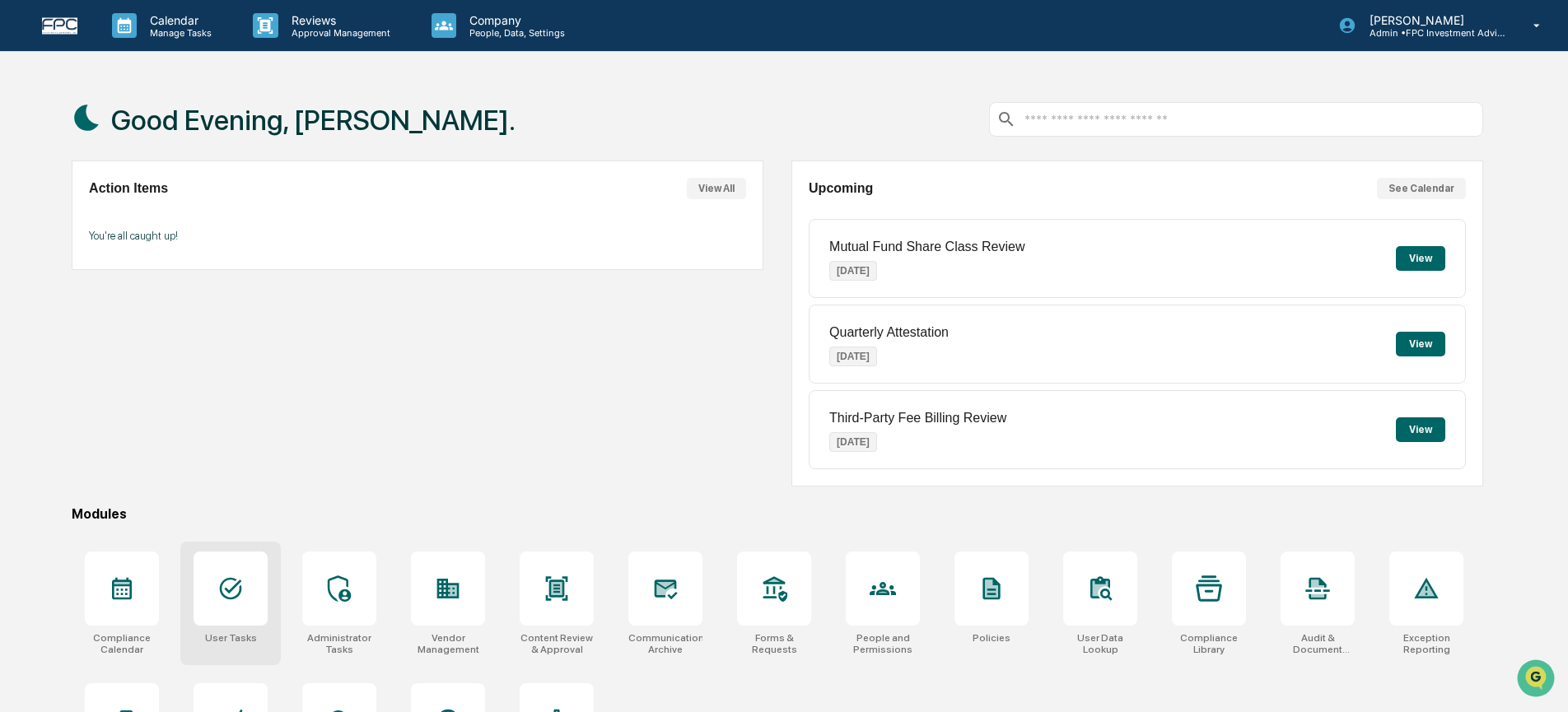
click at [245, 608] on div at bounding box center [230, 588] width 74 height 74
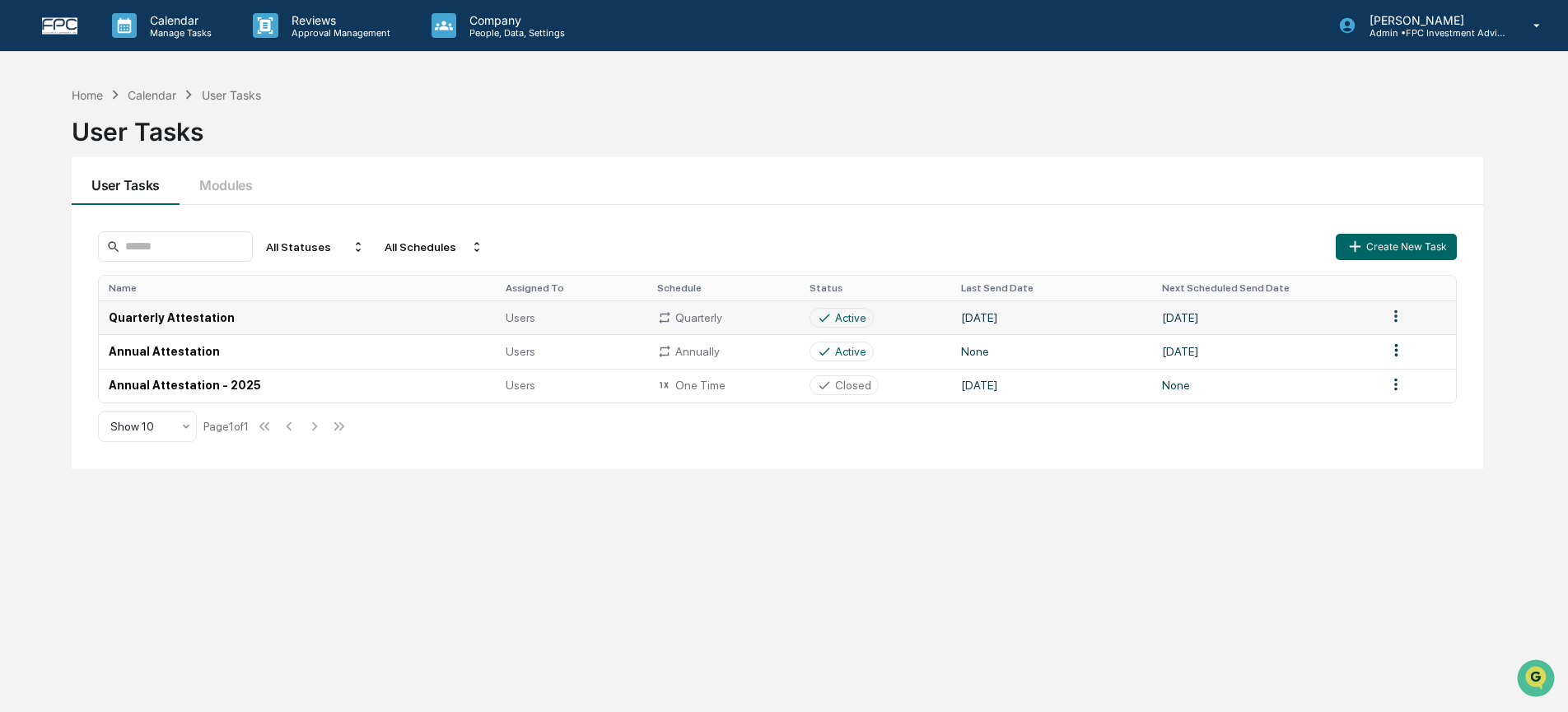
click at [367, 320] on td "Quarterly Attestation" at bounding box center [298, 318] width 397 height 34
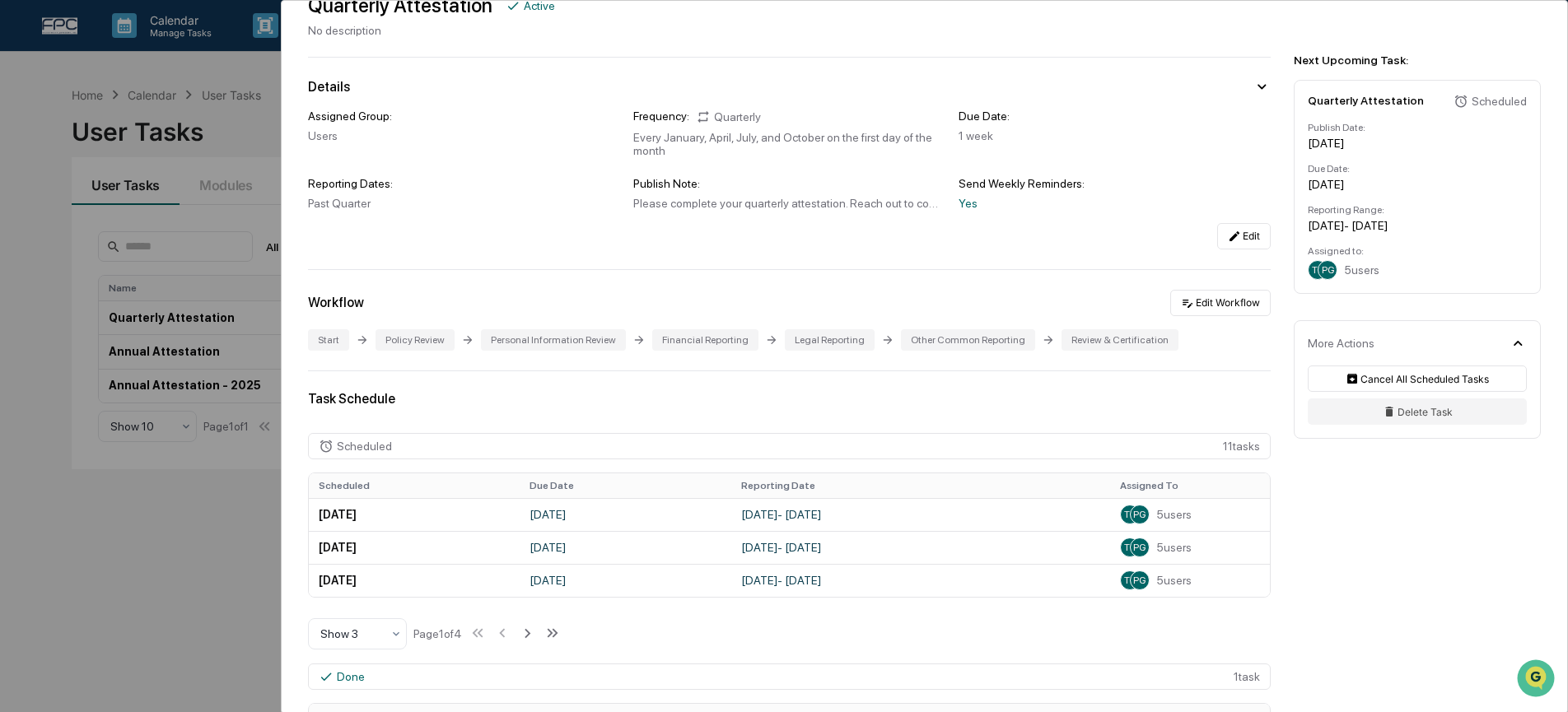
scroll to position [94, 0]
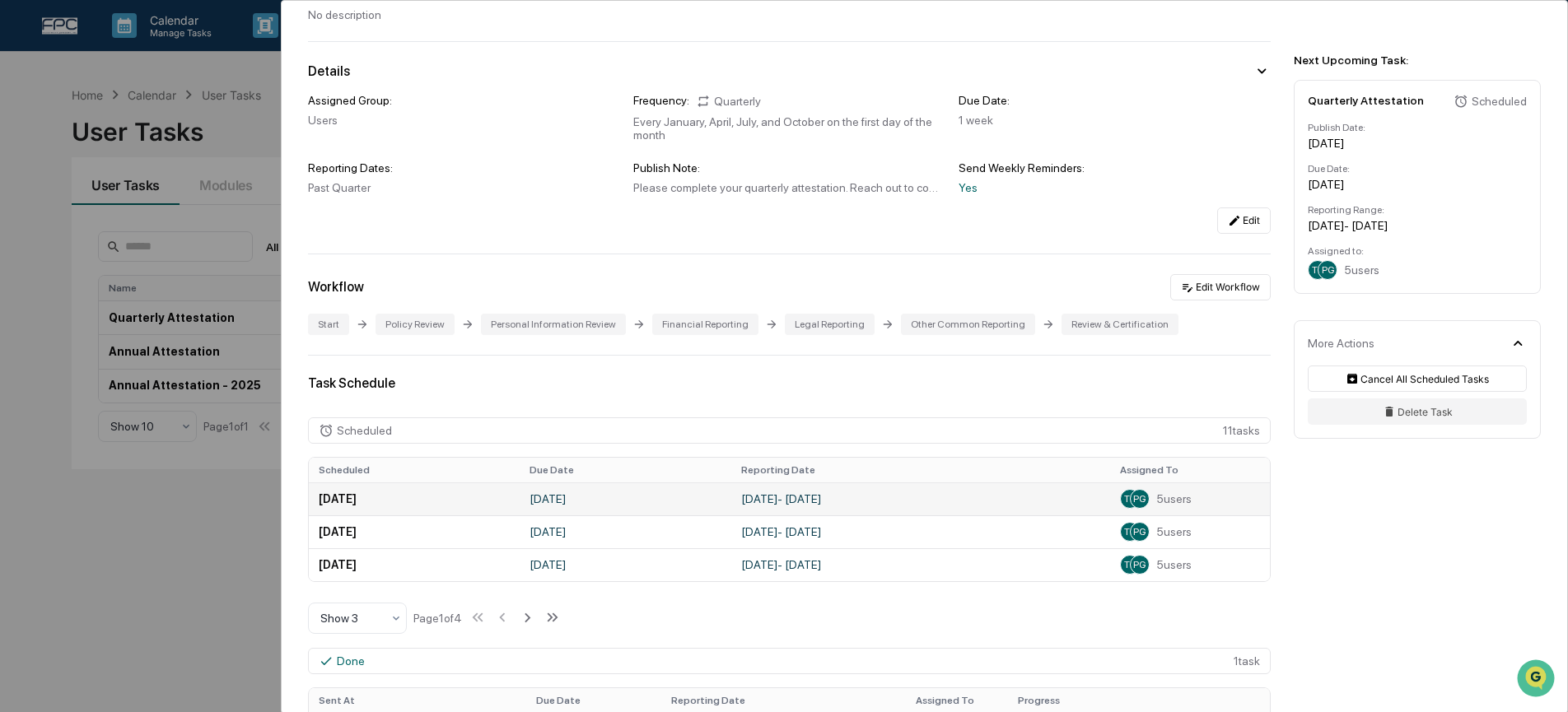
click at [765, 509] on td "July 1, 2025 - September 30, 2025" at bounding box center [921, 498] width 379 height 33
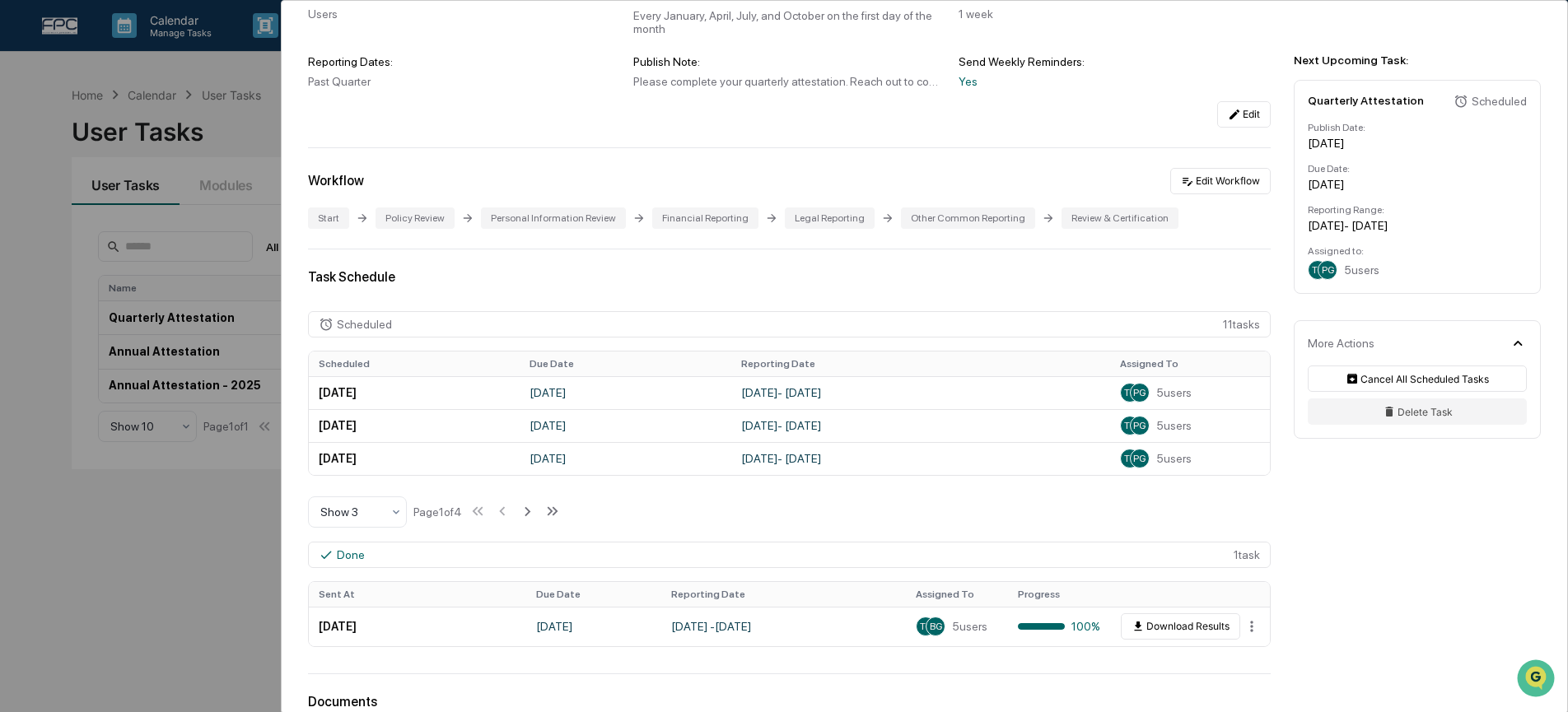
scroll to position [282, 0]
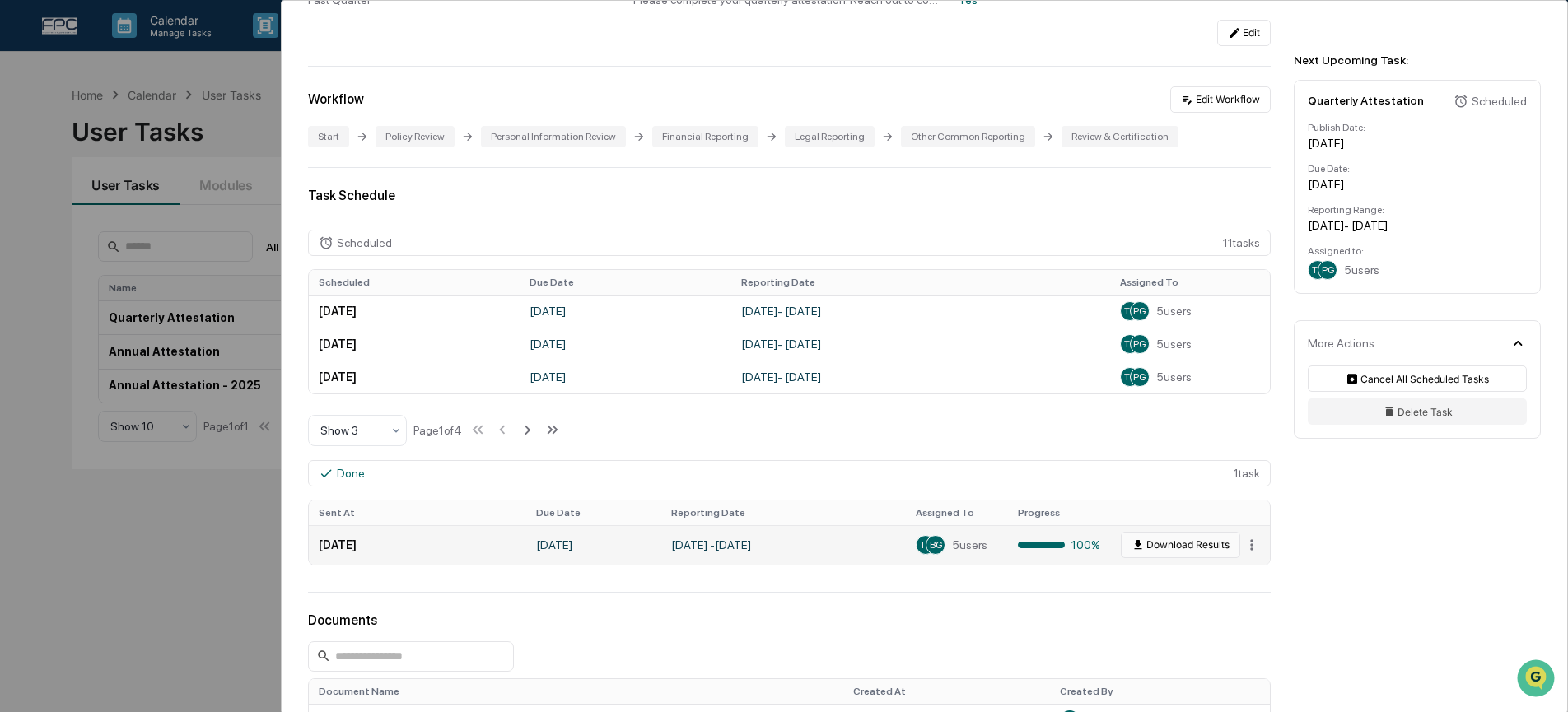
click at [1162, 551] on button "Download Results" at bounding box center [1180, 545] width 119 height 26
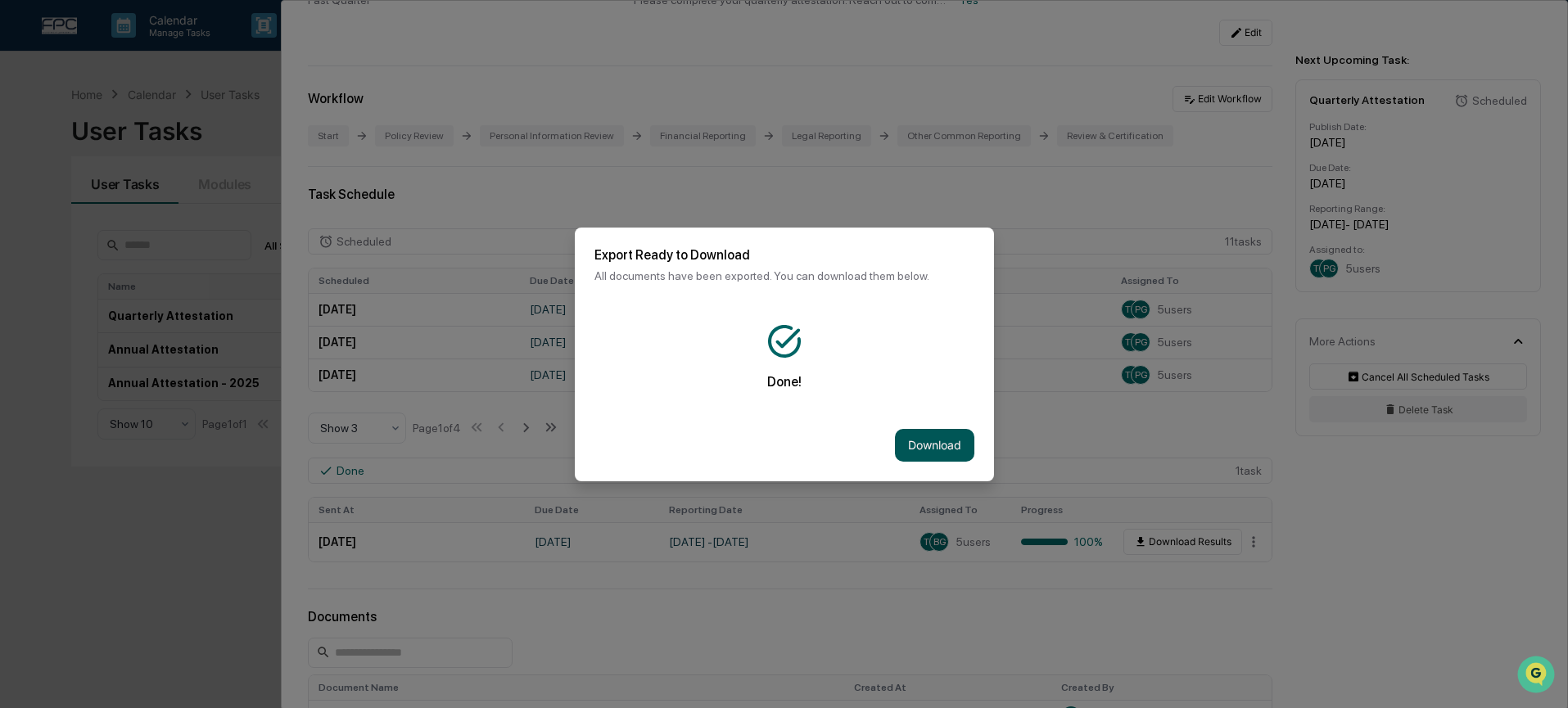
click at [926, 432] on button "Download" at bounding box center [934, 445] width 79 height 33
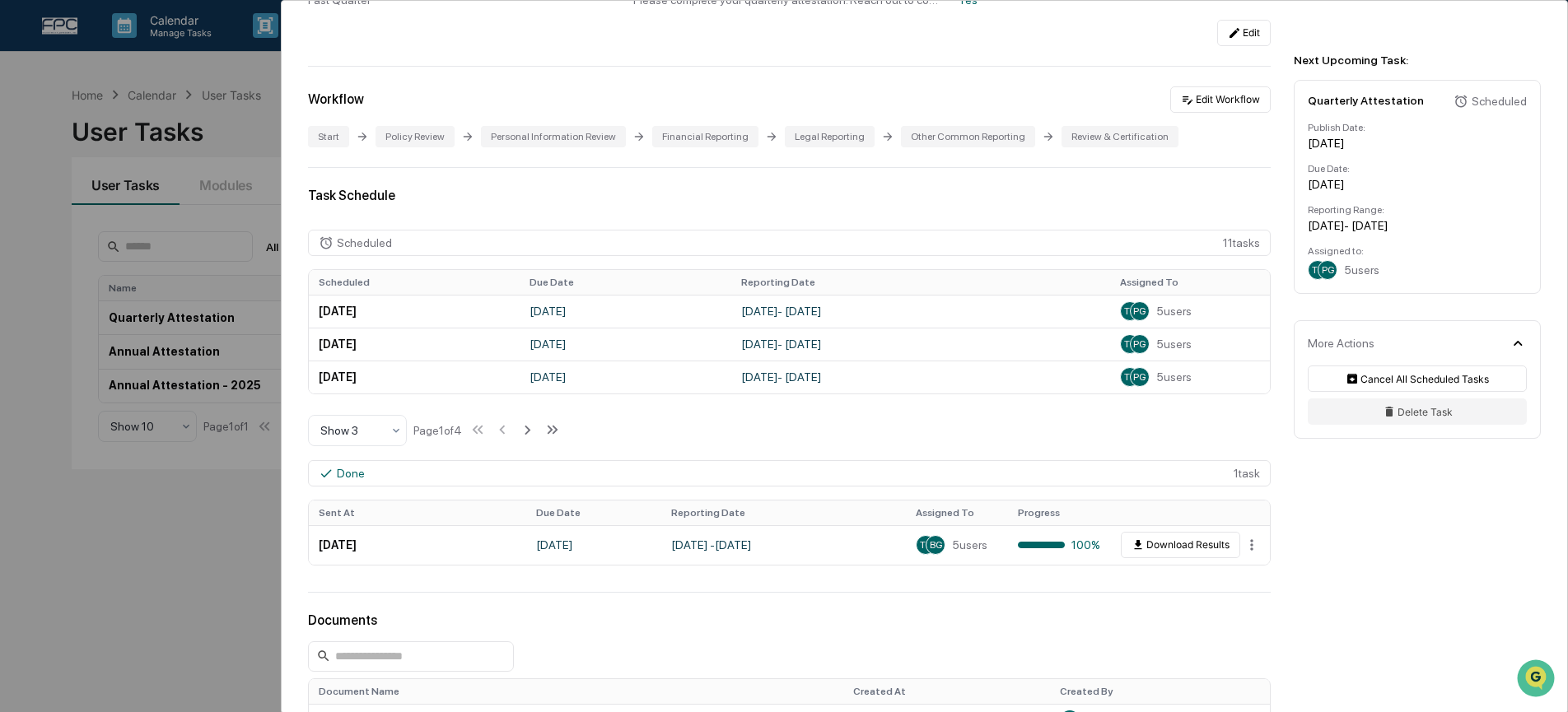
click at [76, 564] on div "User Tasks Quarterly Attestation Quarterly Attestation Active No description De…" at bounding box center [784, 356] width 1568 height 712
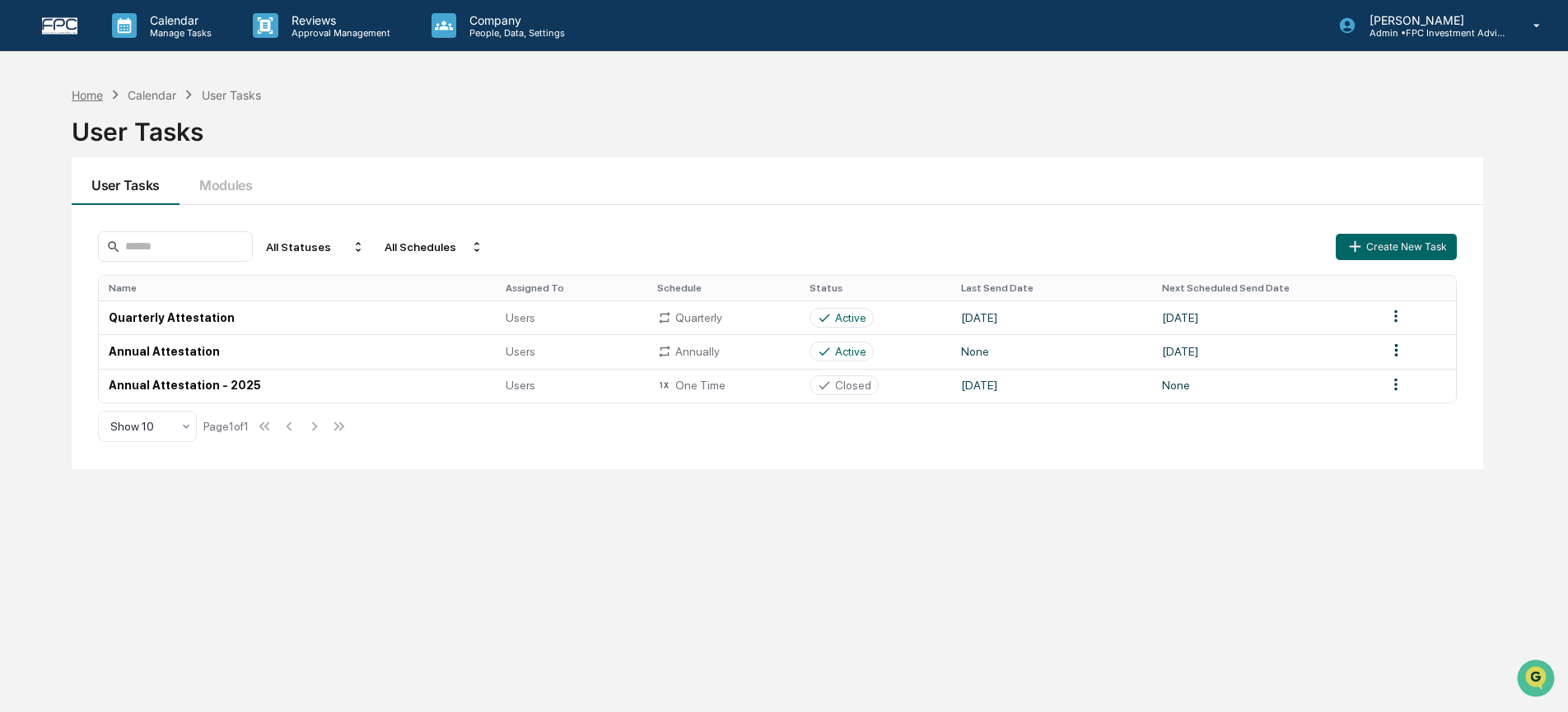
click at [92, 98] on div "Home" at bounding box center [87, 95] width 31 height 14
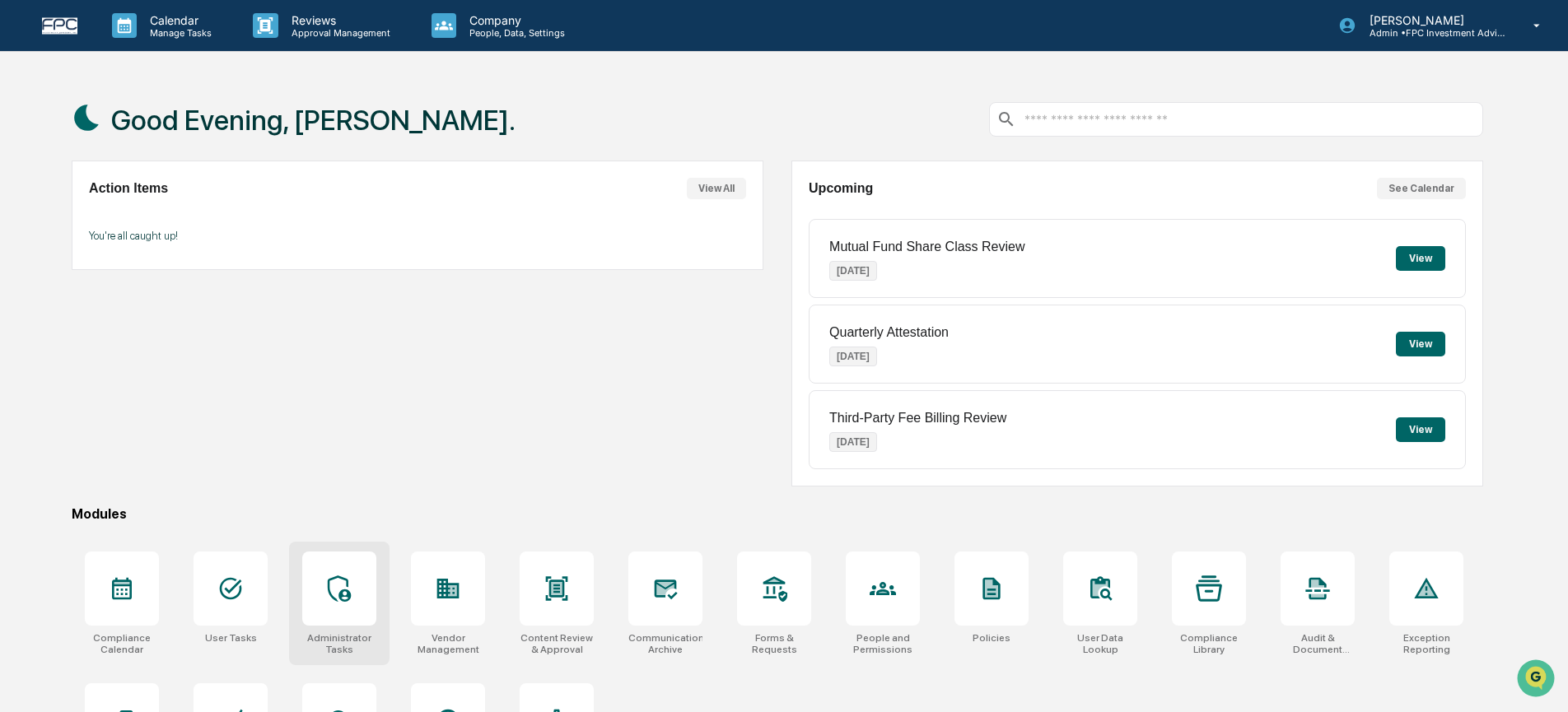
click at [337, 597] on icon at bounding box center [339, 588] width 26 height 26
